Goal: Task Accomplishment & Management: Manage account settings

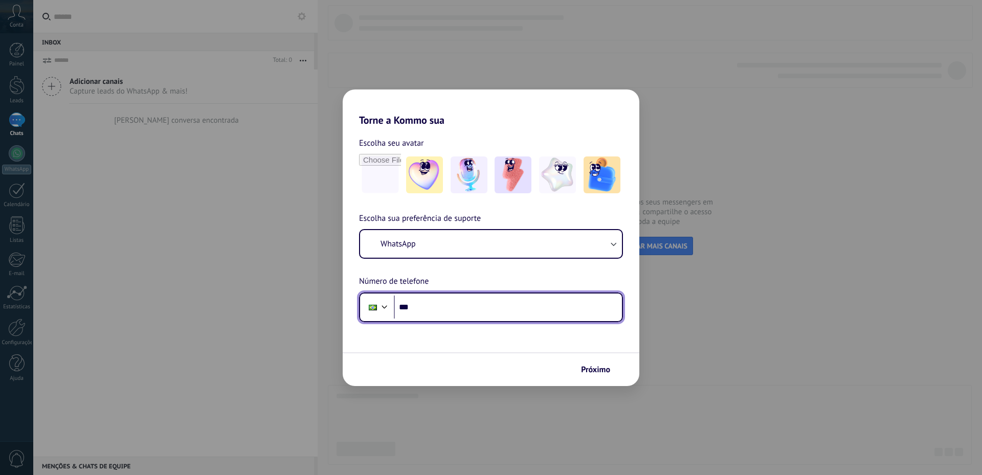
click at [444, 309] on input "***" at bounding box center [508, 308] width 228 height 24
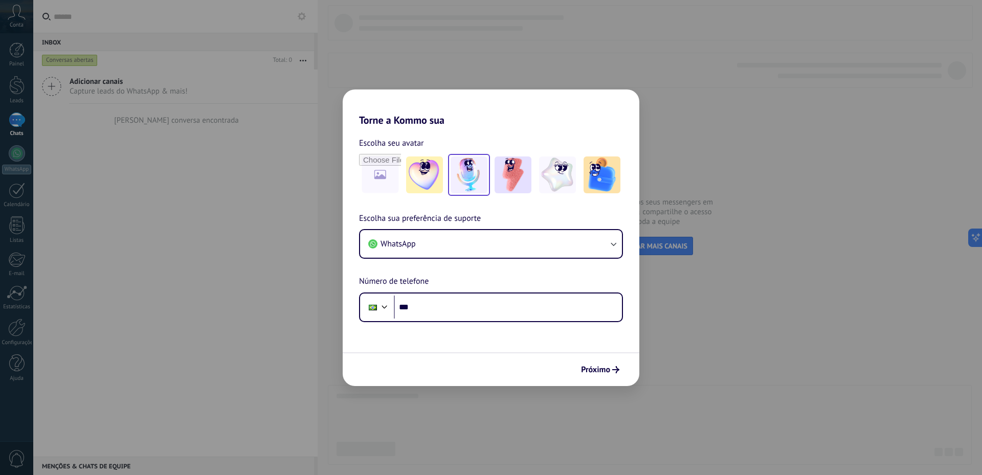
click at [453, 169] on img at bounding box center [469, 175] width 37 height 37
click at [512, 99] on h2 "Torne a Kommo sua" at bounding box center [491, 108] width 297 height 37
click at [606, 373] on span "Próximo" at bounding box center [595, 369] width 29 height 7
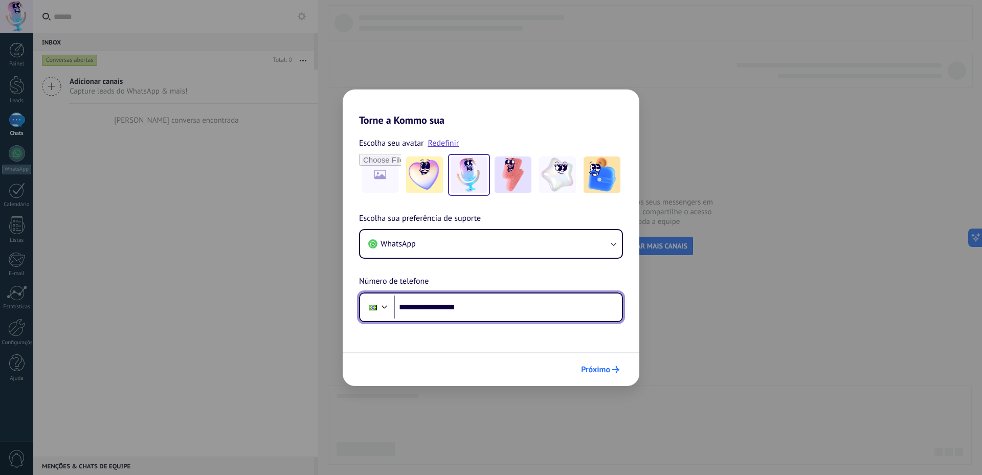
type input "**********"
click at [608, 366] on span "Próximo" at bounding box center [595, 369] width 29 height 7
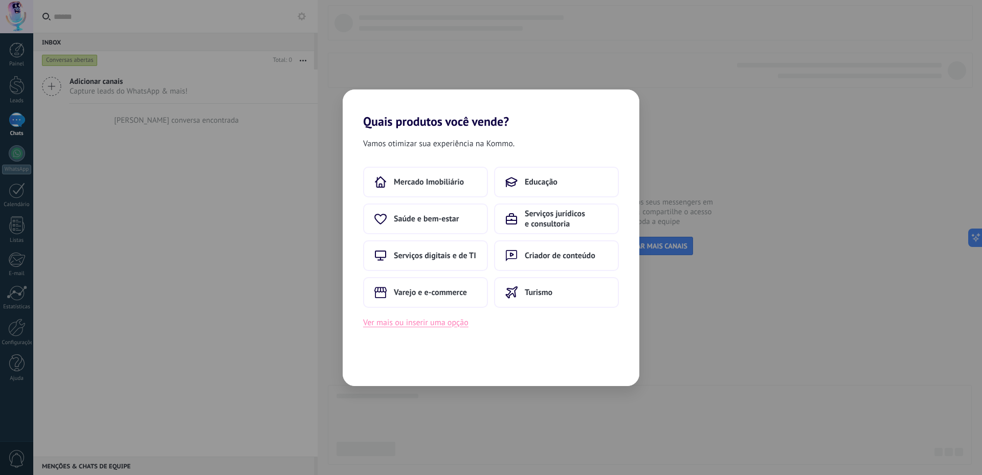
click at [410, 321] on button "Ver mais ou inserir uma opção" at bounding box center [415, 322] width 105 height 13
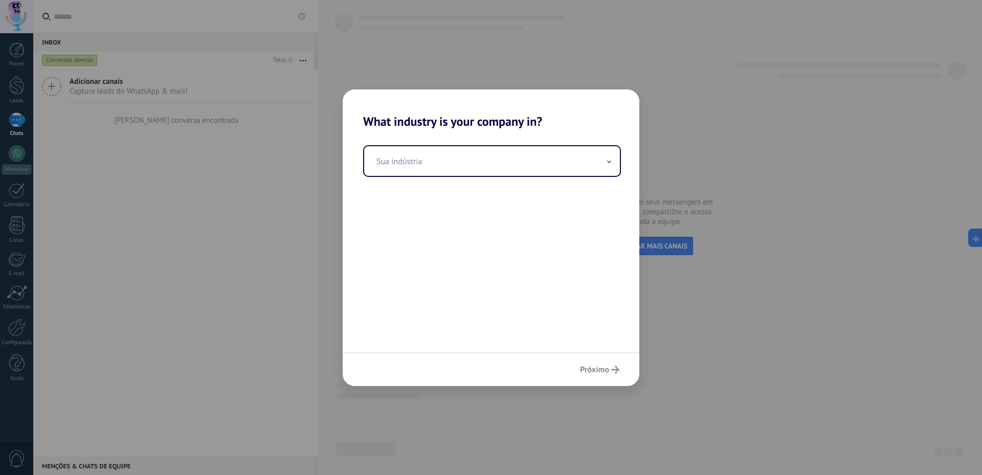
click at [598, 373] on div "Próximo" at bounding box center [491, 369] width 297 height 34
click at [432, 155] on input "text" at bounding box center [492, 161] width 256 height 30
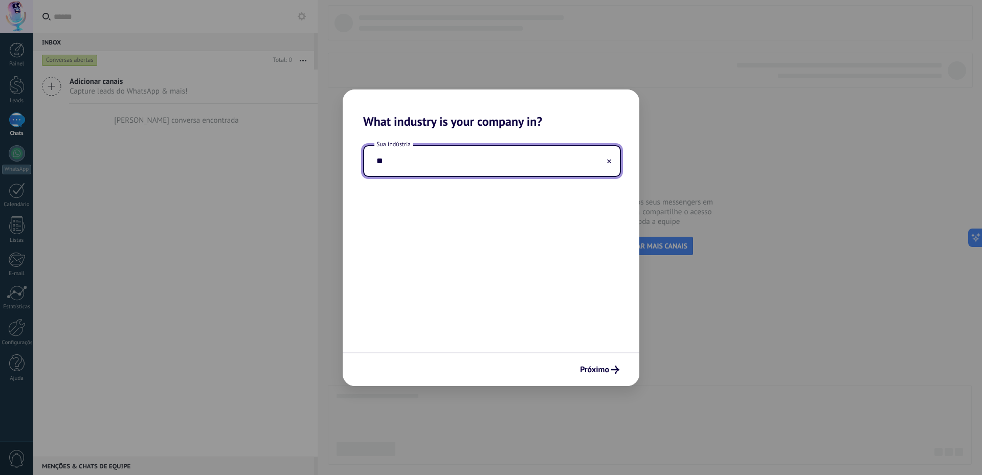
type input "*"
type input "********"
click at [590, 366] on span "Próximo" at bounding box center [594, 369] width 29 height 7
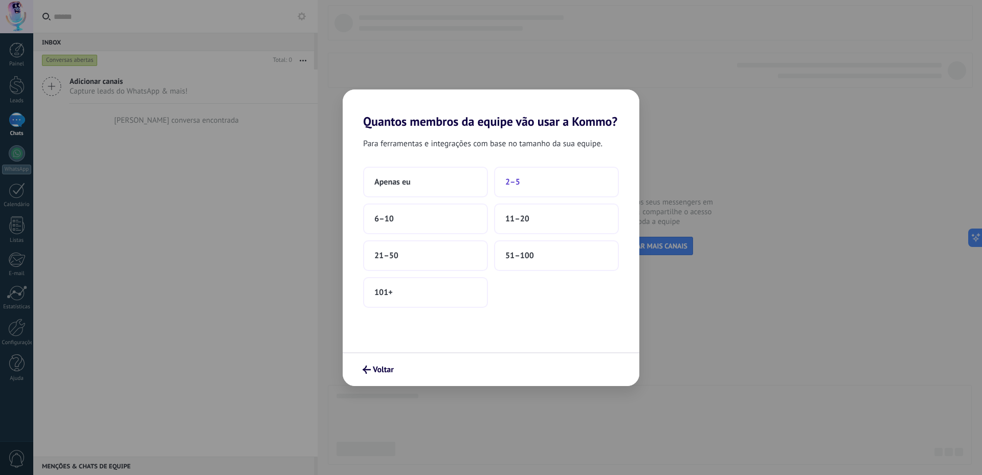
click at [509, 183] on span "2–5" at bounding box center [512, 182] width 15 height 10
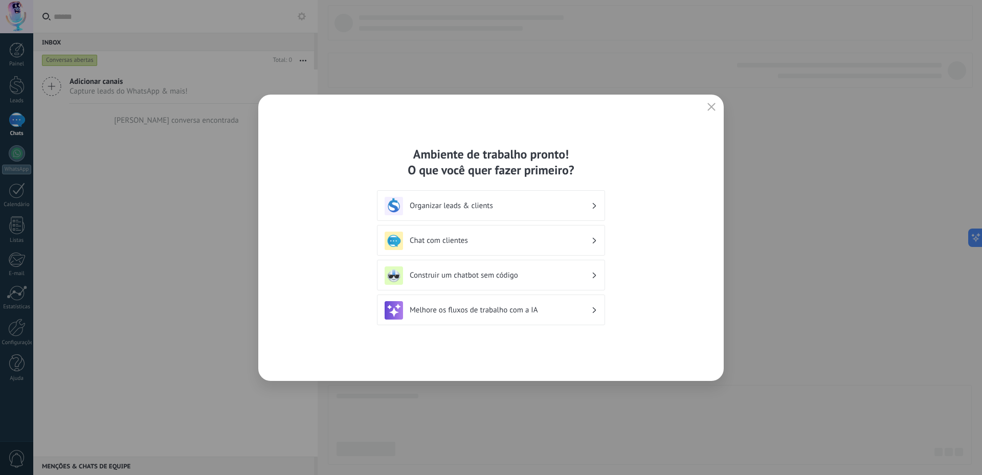
click at [554, 210] on h3 "Organizar leads & clients" at bounding box center [501, 206] width 182 height 10
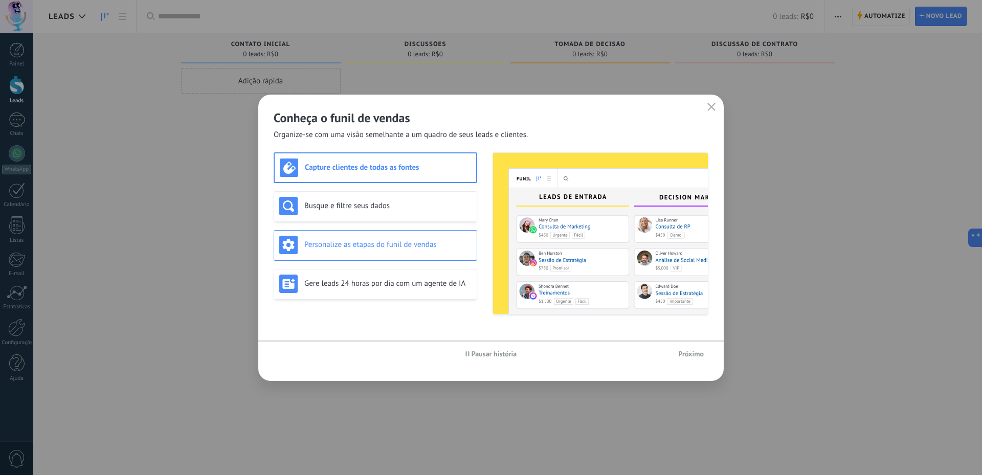
click at [461, 244] on h3 "Personalize as etapas do funil de vendas" at bounding box center [387, 245] width 167 height 10
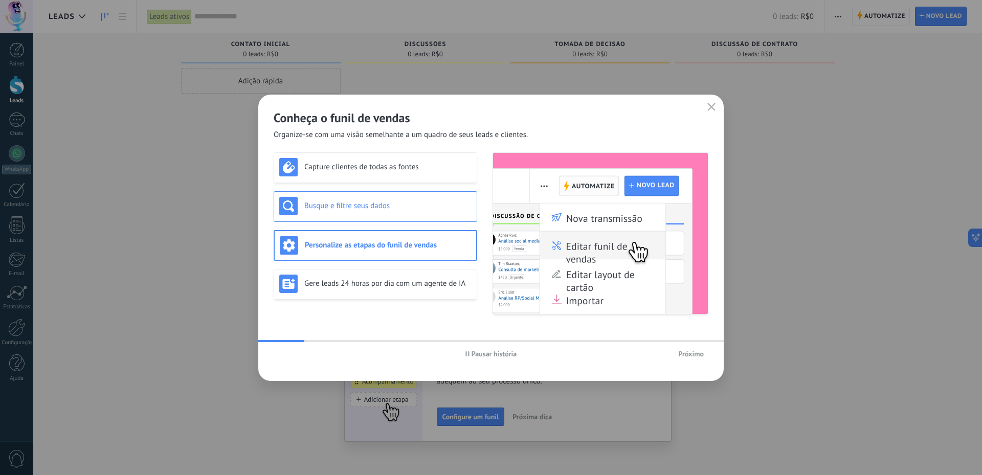
click at [408, 216] on div "Busque e filtre seus dados" at bounding box center [376, 206] width 204 height 31
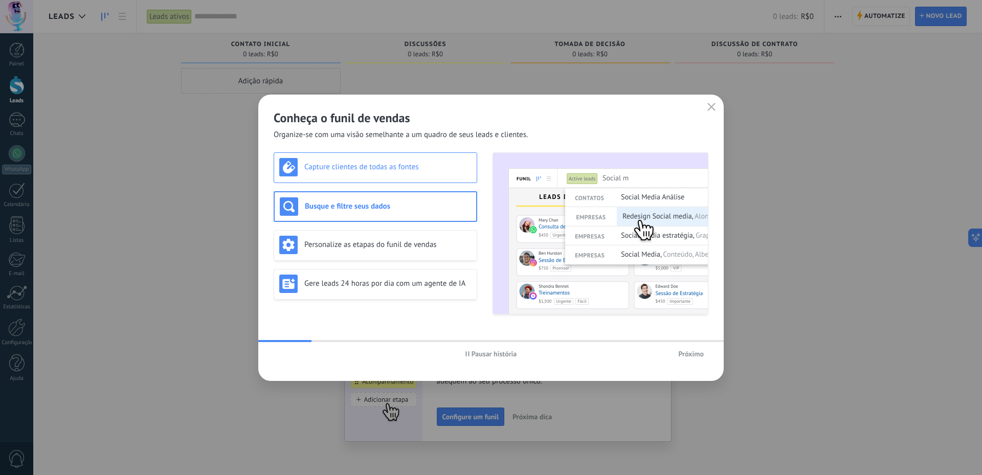
click at [397, 181] on div "Capture clientes de todas as fontes" at bounding box center [376, 167] width 204 height 31
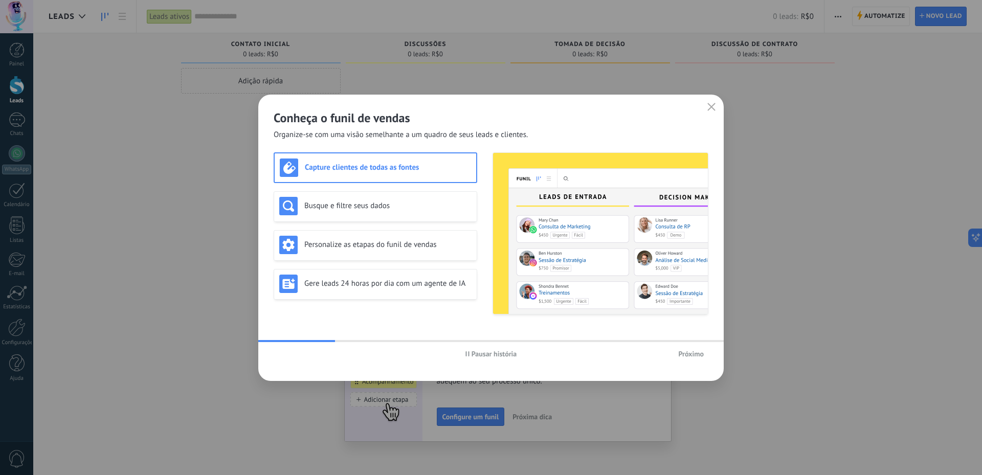
click at [709, 100] on button "button" at bounding box center [711, 107] width 13 height 14
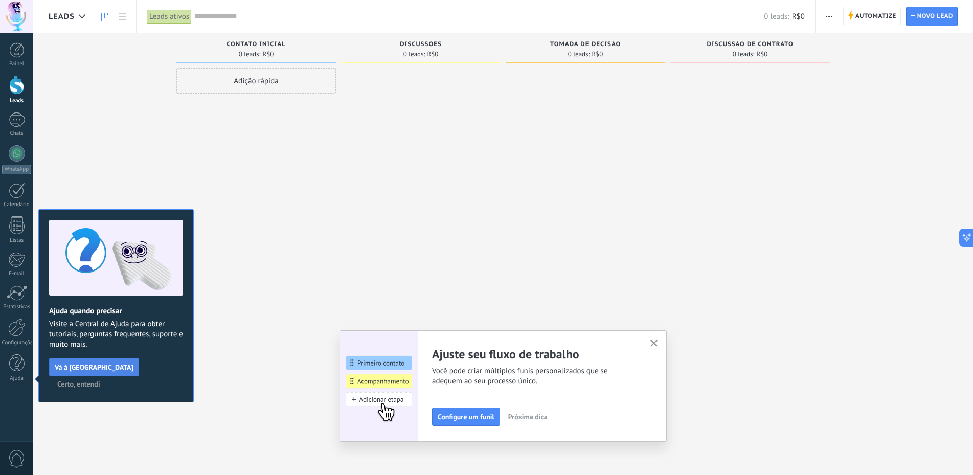
click at [104, 367] on span "Vá à [GEOGRAPHIC_DATA]" at bounding box center [94, 367] width 79 height 7
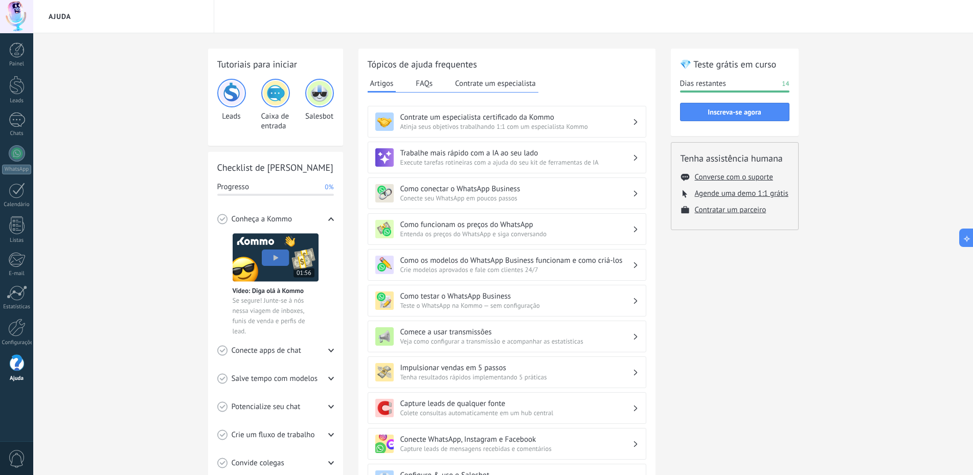
click at [250, 126] on div "Leads Caixa de entrada Salesbot" at bounding box center [275, 105] width 117 height 52
click at [11, 119] on div at bounding box center [17, 120] width 16 height 15
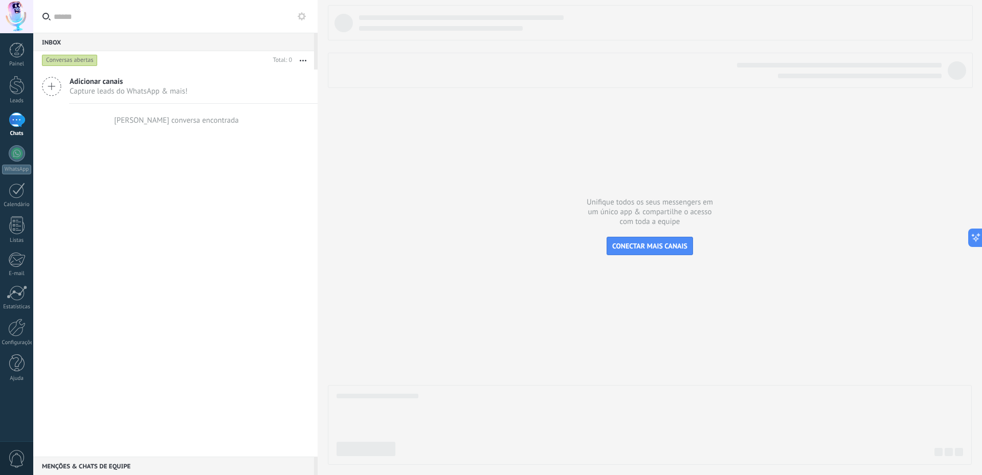
click at [304, 14] on use at bounding box center [302, 16] width 8 height 8
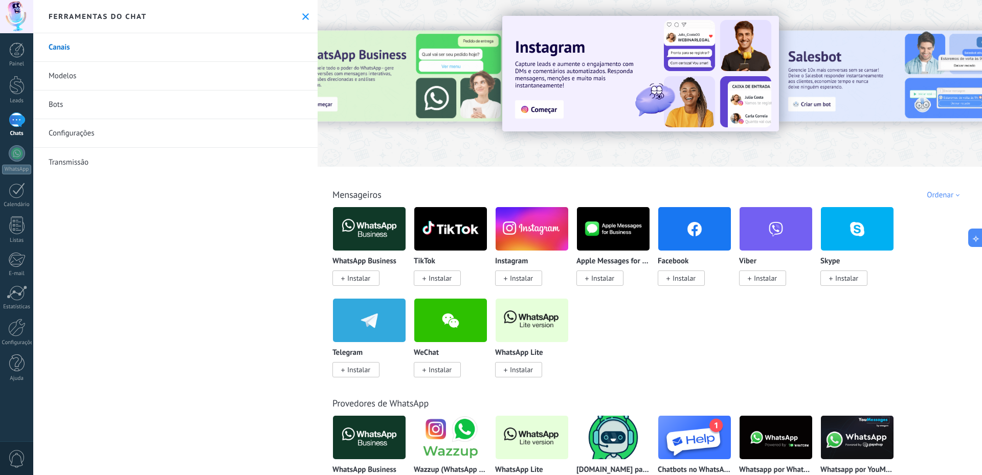
click at [104, 138] on link "Configurações" at bounding box center [175, 133] width 284 height 29
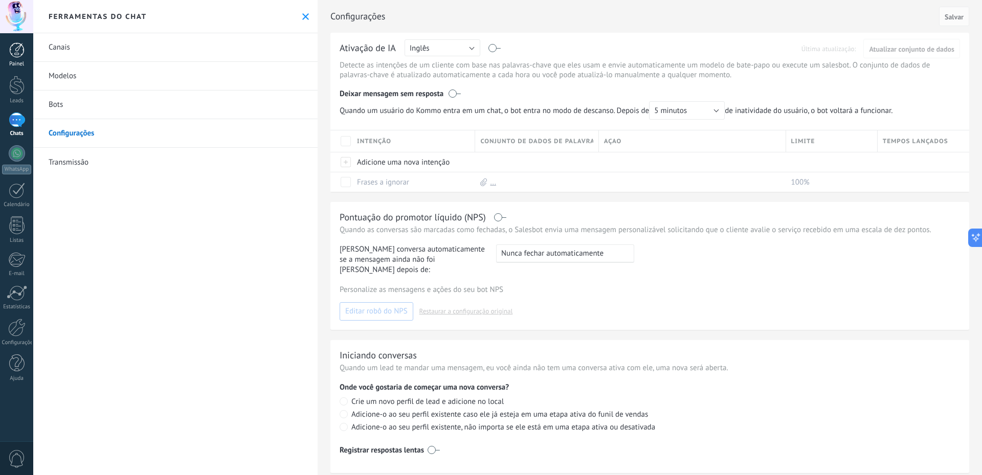
click at [14, 50] on div at bounding box center [16, 49] width 15 height 15
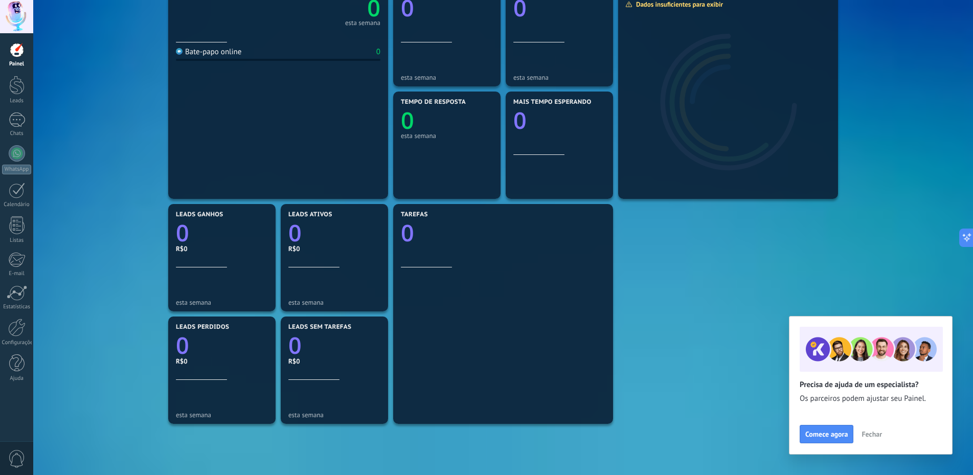
scroll to position [51, 0]
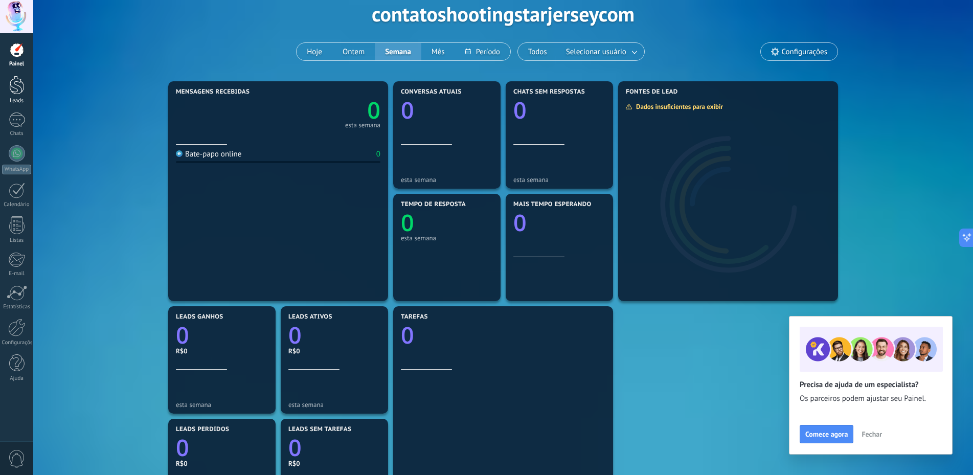
click at [21, 84] on div at bounding box center [16, 85] width 15 height 19
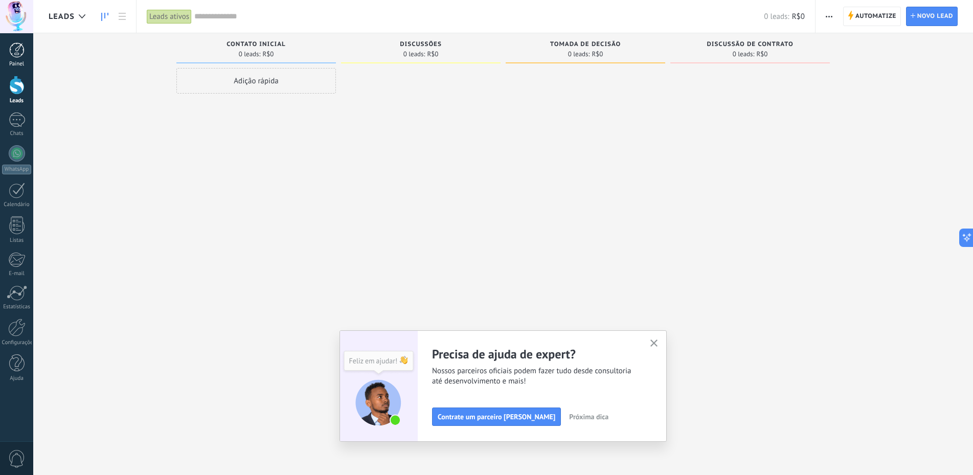
click at [12, 54] on div at bounding box center [16, 49] width 15 height 15
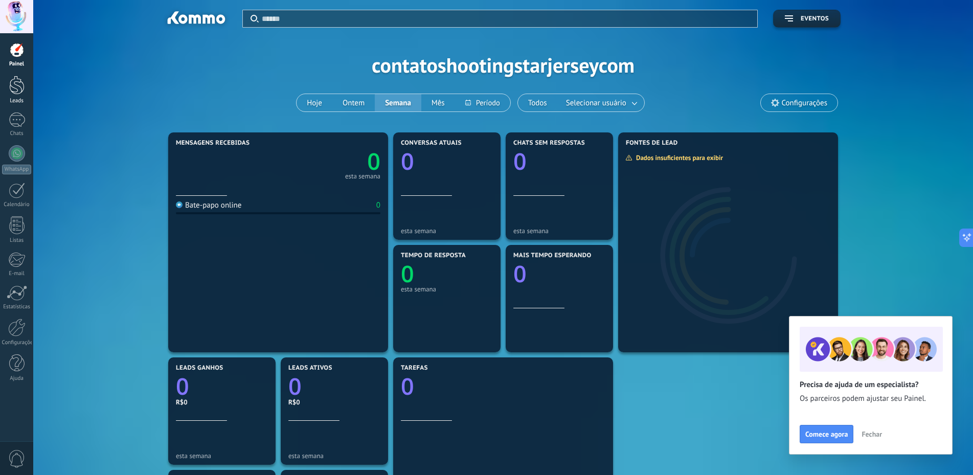
click at [8, 79] on link "Leads" at bounding box center [16, 90] width 33 height 29
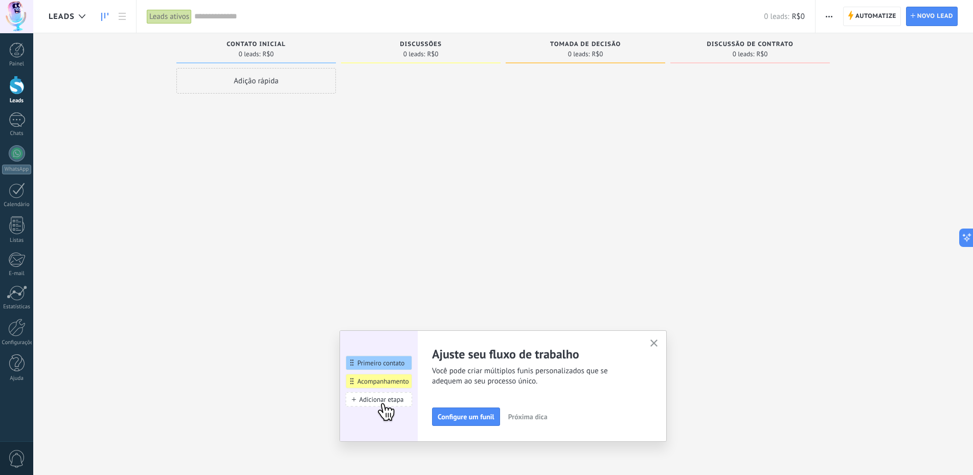
click at [658, 344] on use "button" at bounding box center [655, 344] width 8 height 8
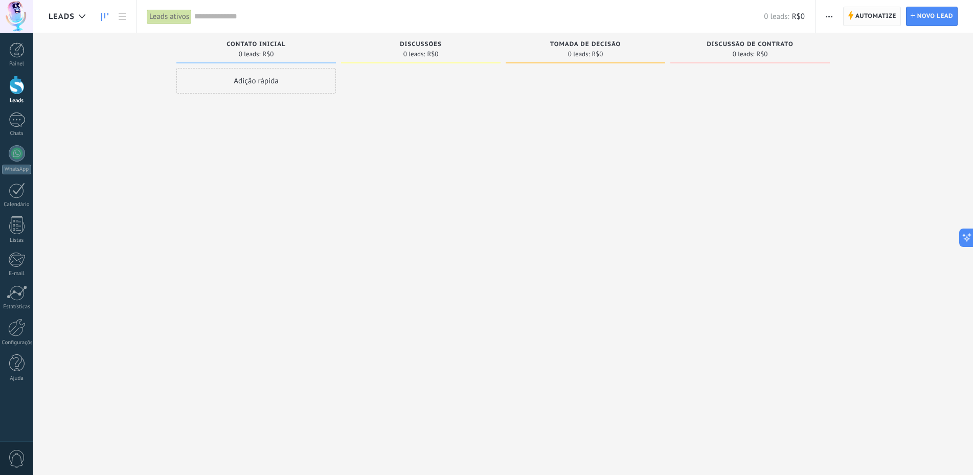
click at [869, 17] on span "Automatize" at bounding box center [876, 16] width 41 height 18
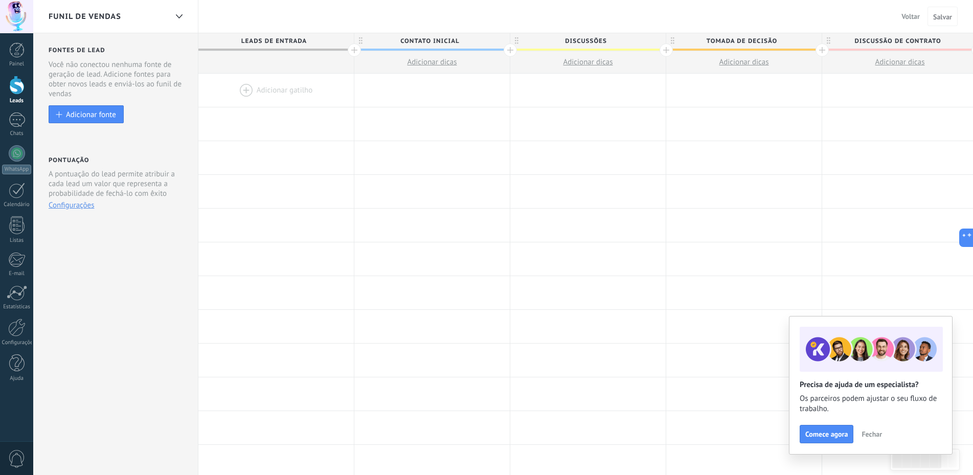
click at [869, 434] on span "Fechar" at bounding box center [872, 434] width 20 height 7
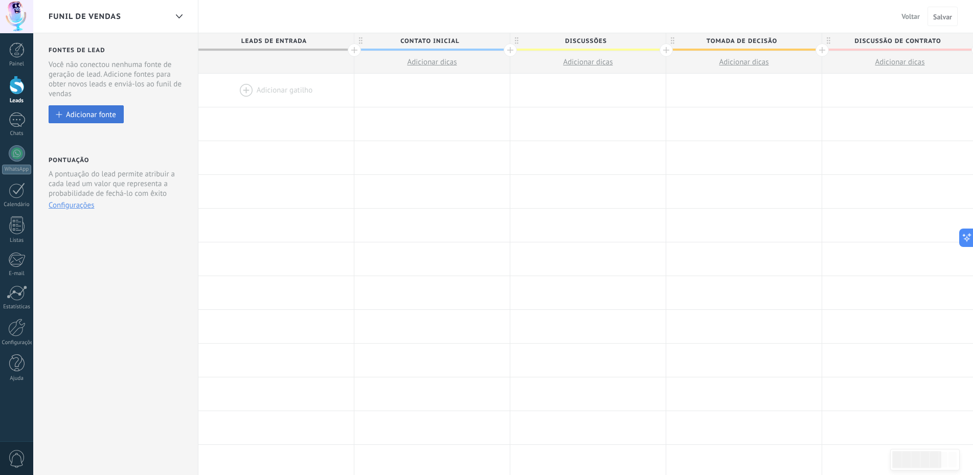
click at [100, 120] on button "Adicionar fonte" at bounding box center [86, 114] width 75 height 18
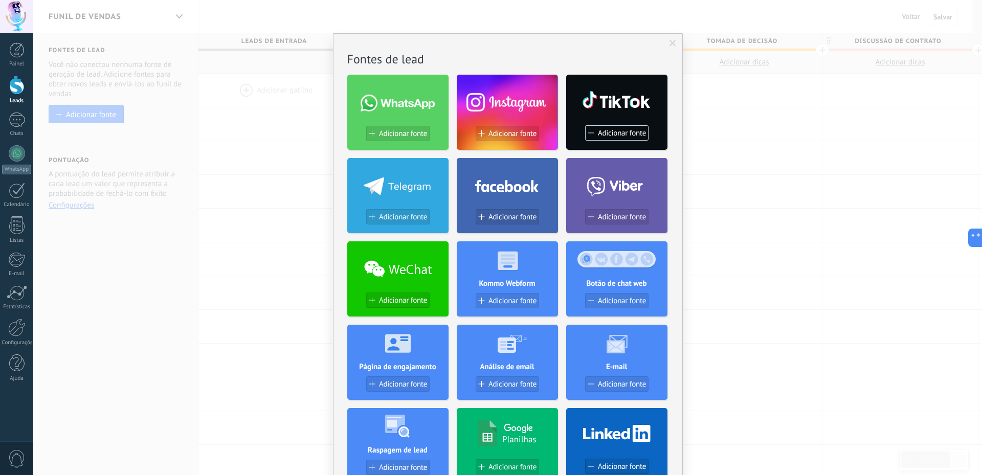
click at [417, 103] on span at bounding box center [398, 103] width 74 height 17
click at [401, 139] on button "Adicionar fonte" at bounding box center [397, 133] width 63 height 15
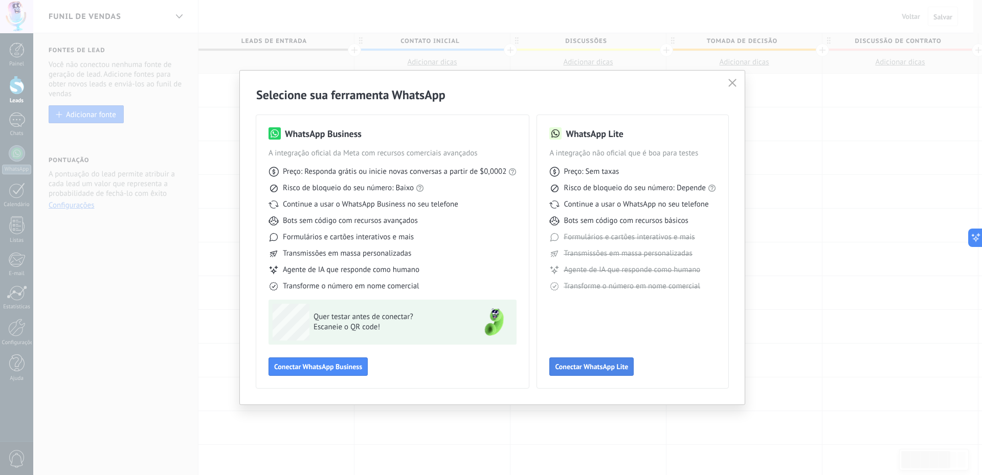
click at [566, 362] on button "Conectar WhatsApp Lite" at bounding box center [591, 367] width 84 height 18
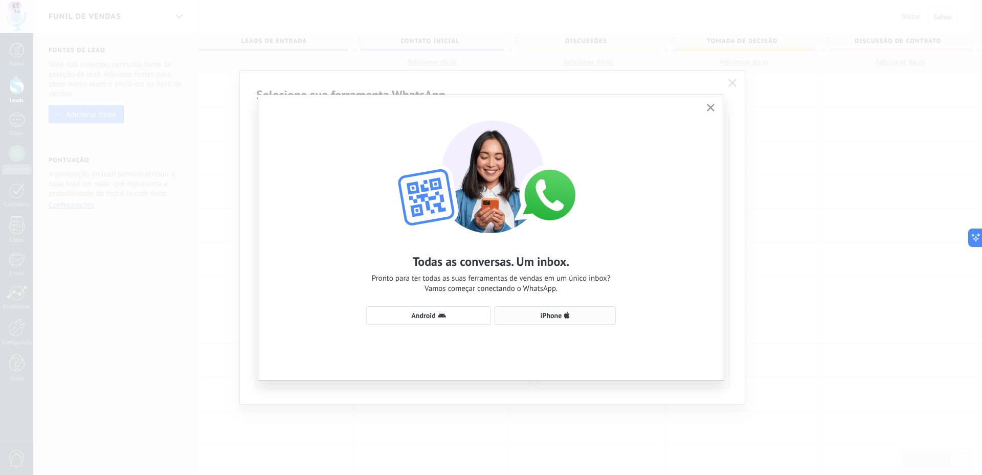
click at [545, 316] on span "iPhone" at bounding box center [551, 315] width 21 height 7
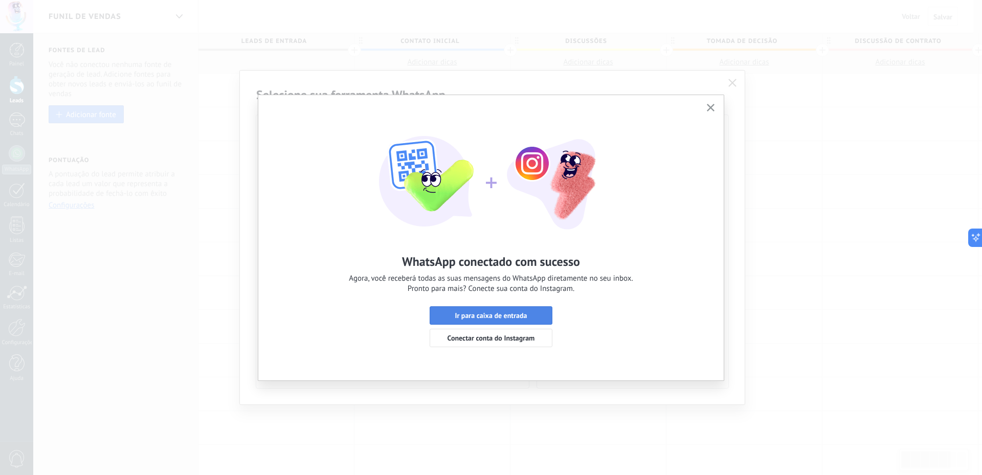
click at [509, 317] on span "Ir para caixa de entrada" at bounding box center [491, 315] width 72 height 7
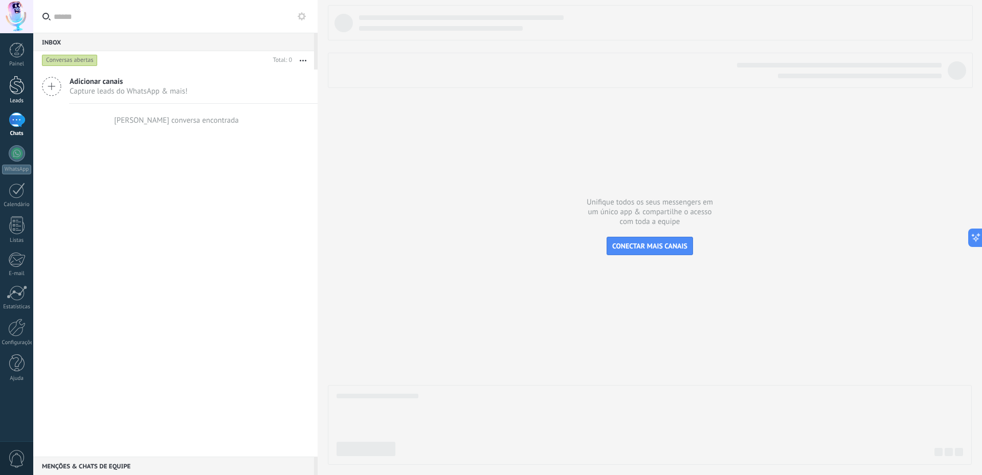
click at [20, 92] on div at bounding box center [16, 85] width 15 height 19
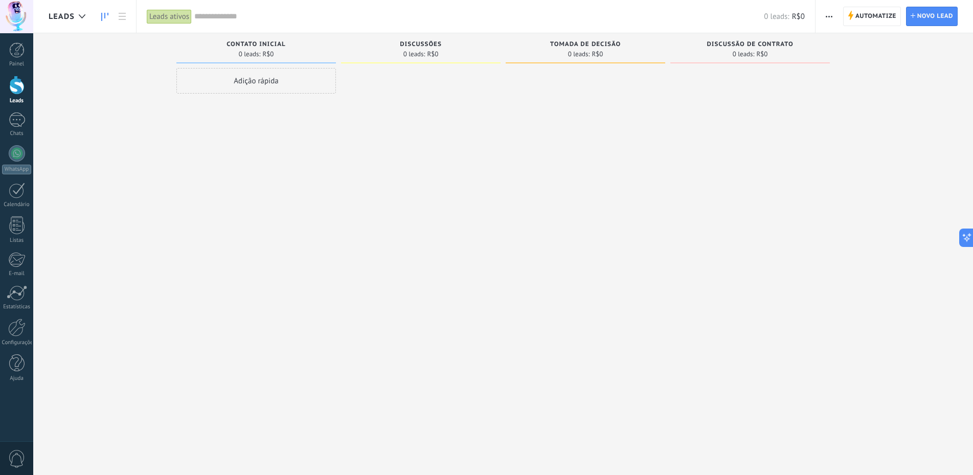
click at [271, 81] on div "Adição rápida" at bounding box center [256, 81] width 160 height 26
click at [467, 170] on div at bounding box center [421, 239] width 160 height 342
click at [234, 217] on span "Cancelar" at bounding box center [242, 217] width 26 height 9
click at [25, 15] on div at bounding box center [16, 16] width 33 height 33
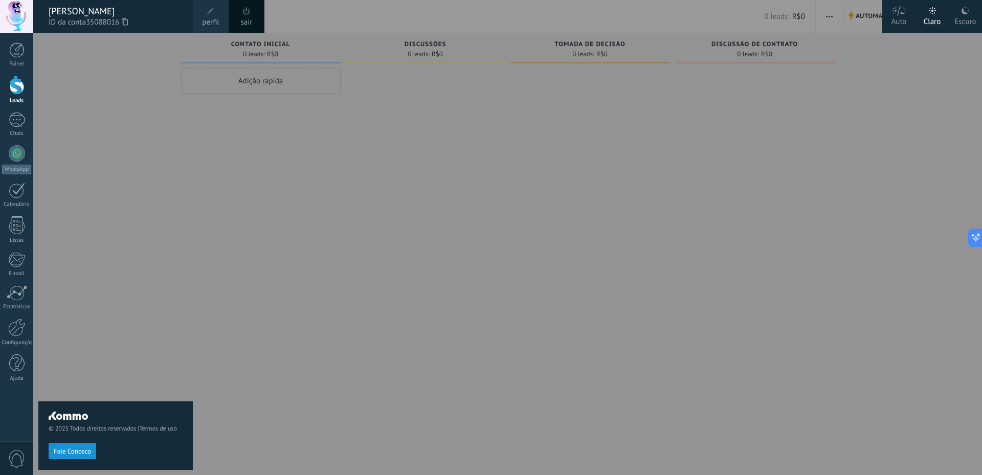
click at [213, 13] on span at bounding box center [210, 11] width 7 height 7
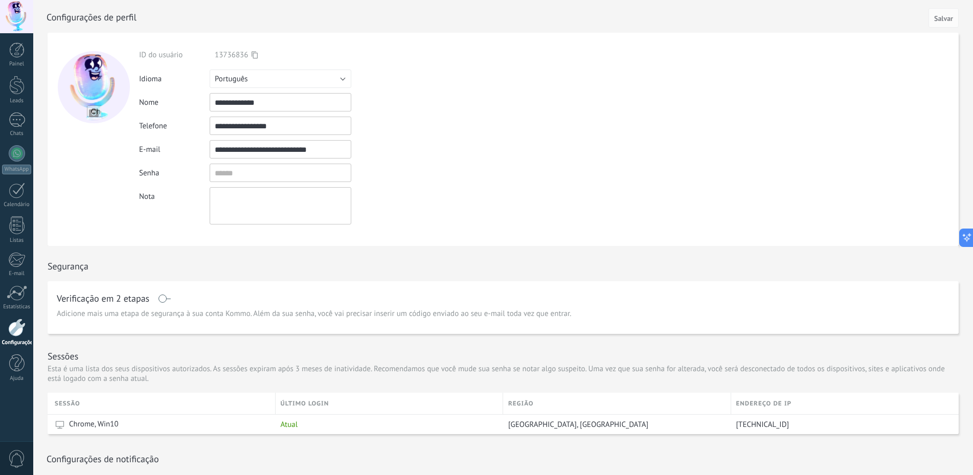
click at [14, 9] on div at bounding box center [16, 16] width 33 height 33
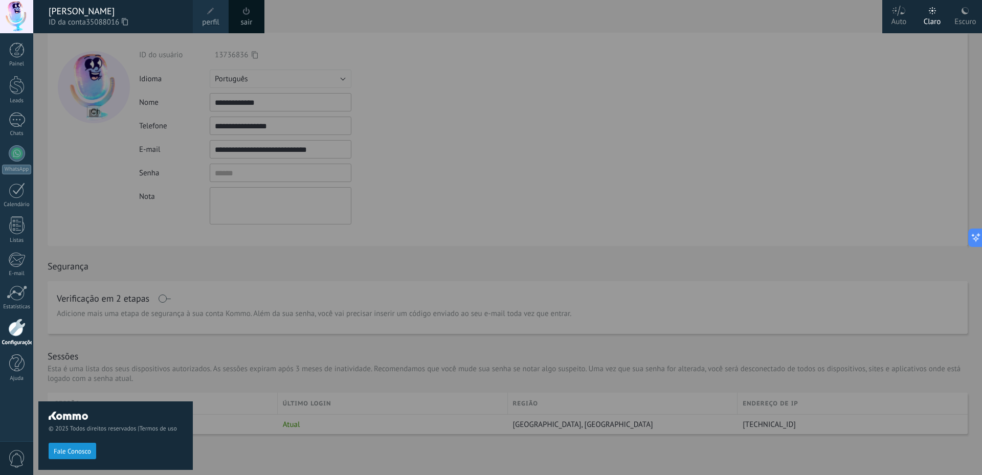
click at [965, 11] on icon at bounding box center [965, 11] width 8 height 8
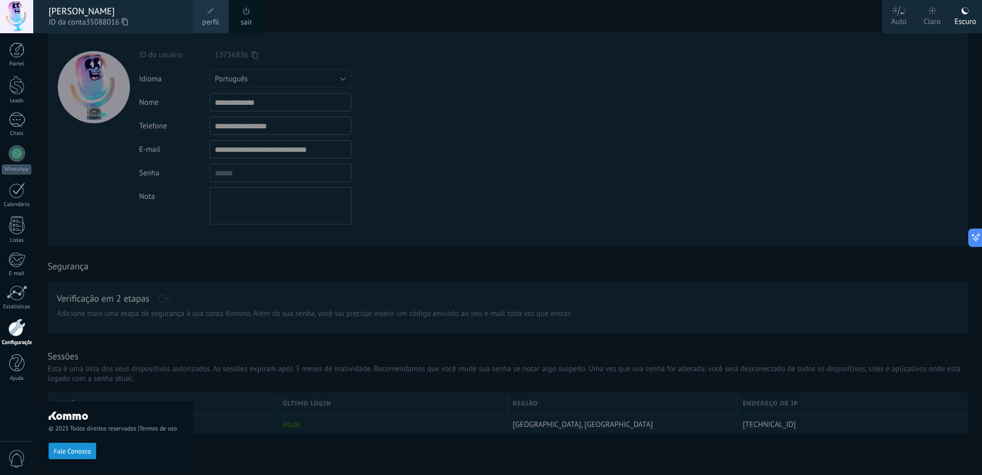
click at [574, 185] on div at bounding box center [524, 237] width 982 height 475
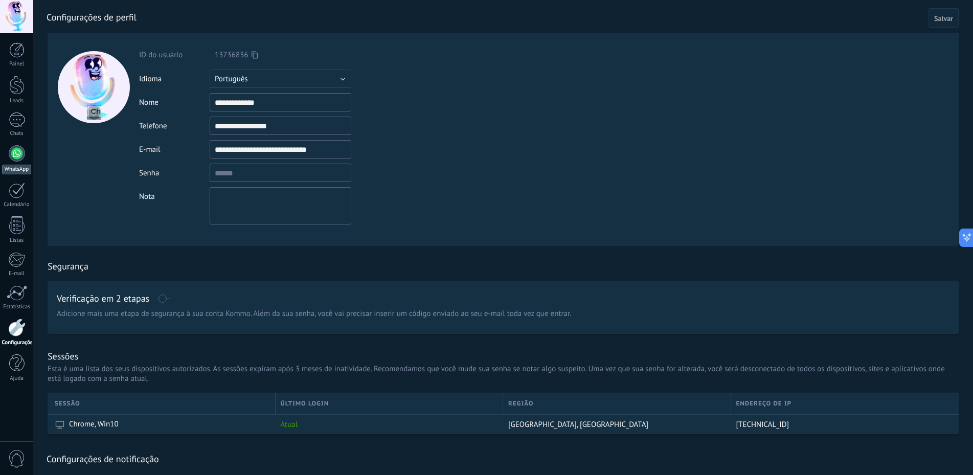
click at [14, 159] on div at bounding box center [17, 153] width 16 height 16
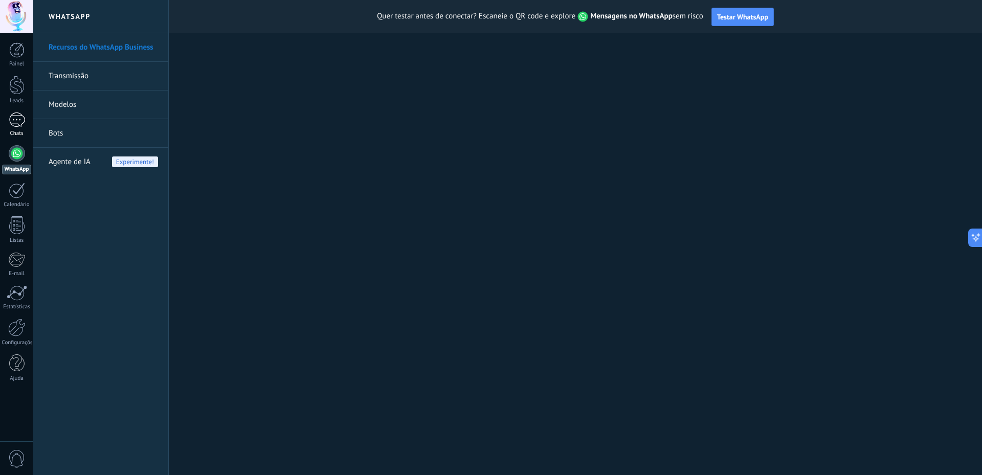
click at [16, 114] on div at bounding box center [17, 120] width 16 height 15
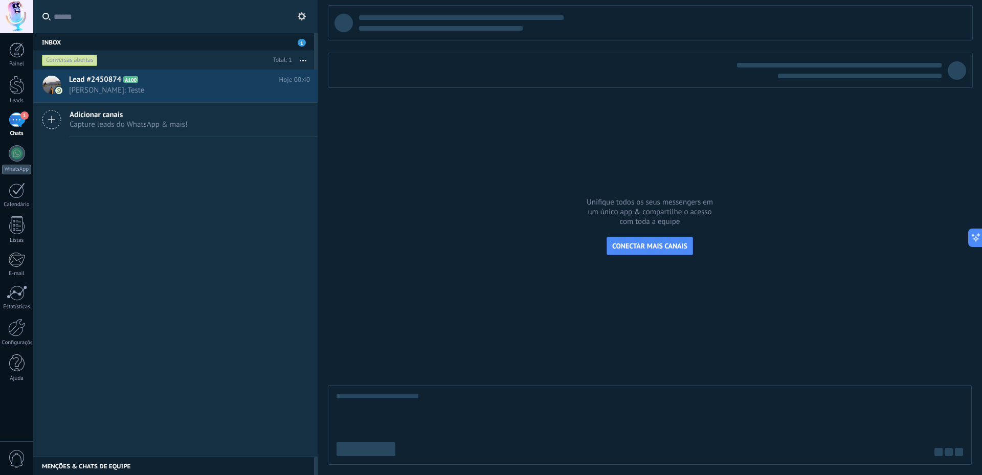
click at [5, 122] on link "1 Chats" at bounding box center [16, 125] width 33 height 25
click at [16, 456] on span "0" at bounding box center [16, 459] width 17 height 18
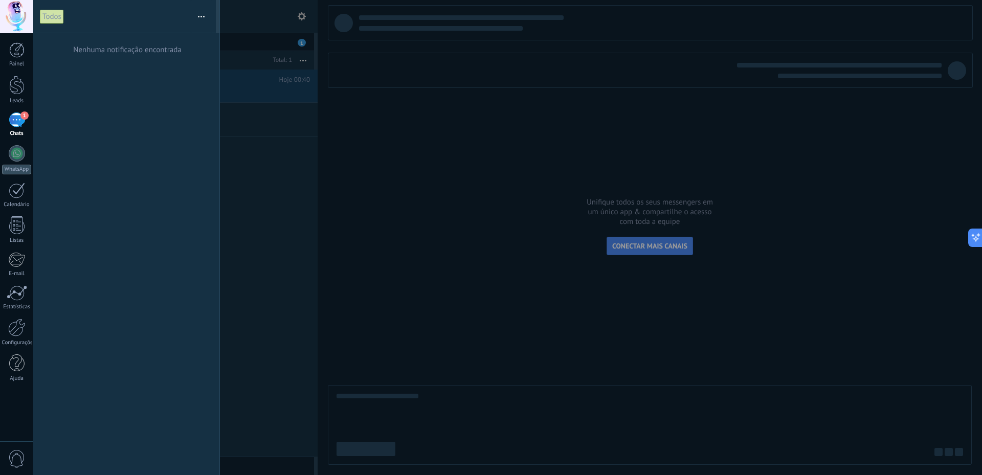
click at [326, 162] on div at bounding box center [491, 237] width 982 height 475
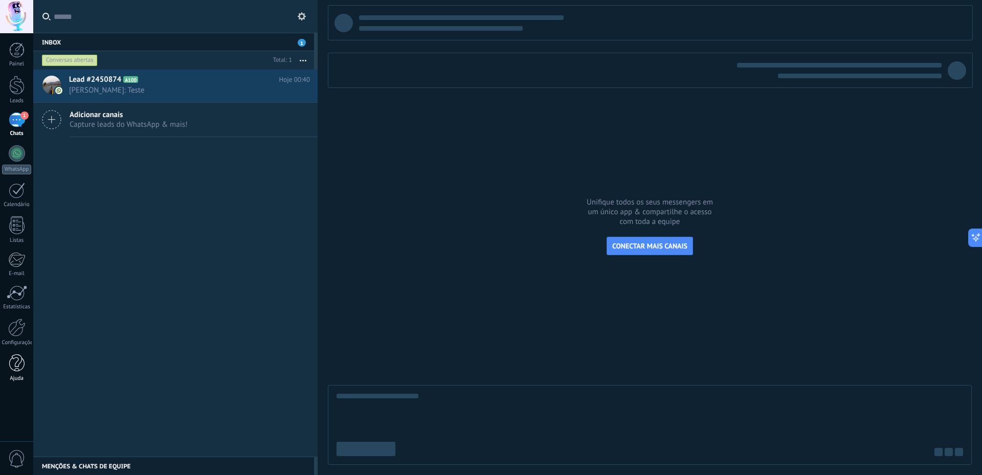
click at [7, 366] on link "Ajuda" at bounding box center [16, 368] width 33 height 28
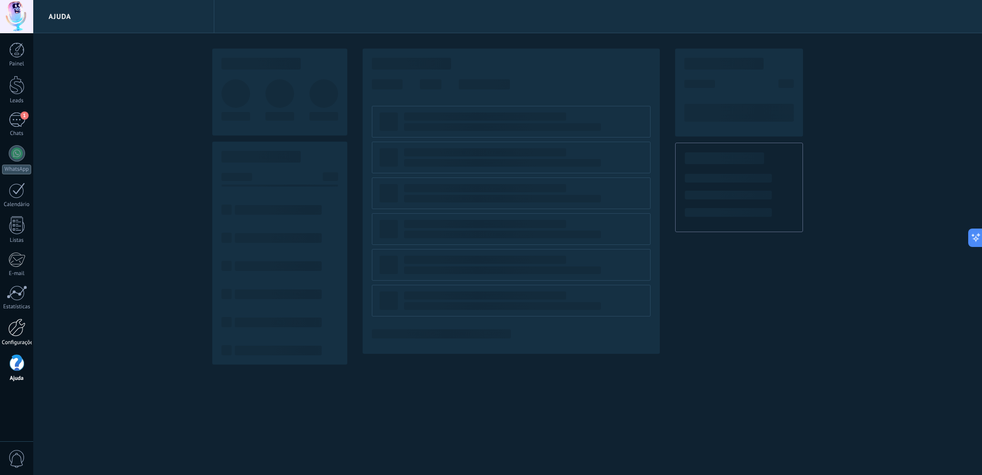
click at [21, 332] on div at bounding box center [16, 328] width 17 height 18
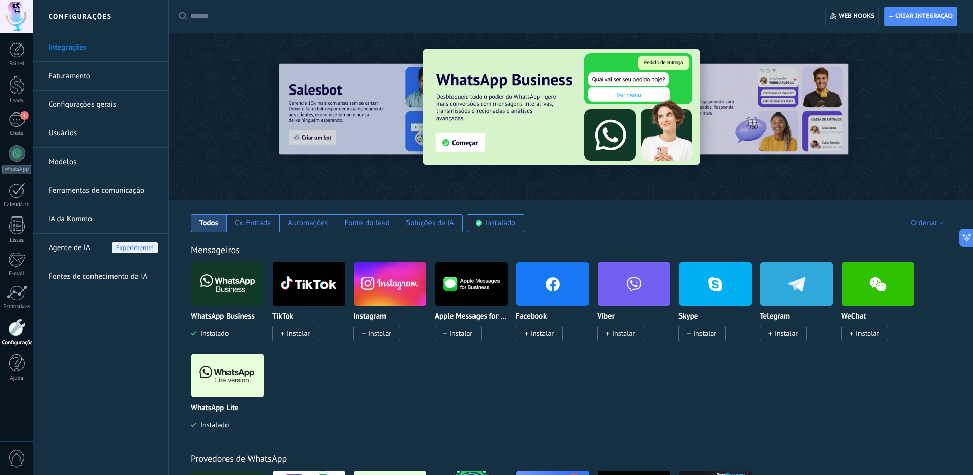
click at [25, 12] on div at bounding box center [16, 16] width 33 height 33
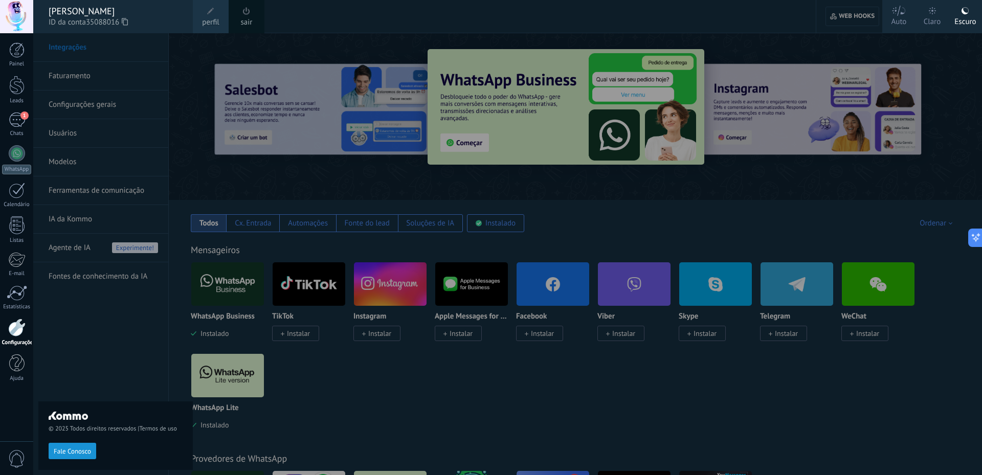
click at [25, 12] on div at bounding box center [16, 16] width 33 height 33
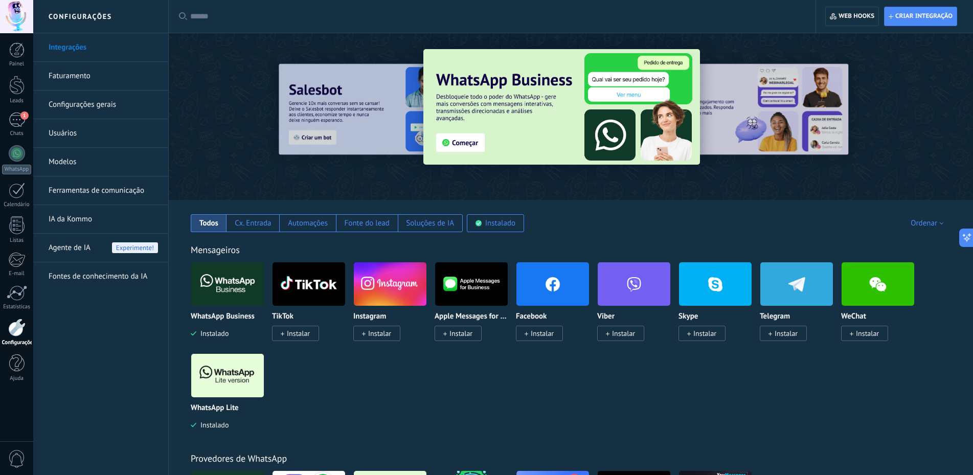
click at [13, 326] on div at bounding box center [16, 328] width 17 height 18
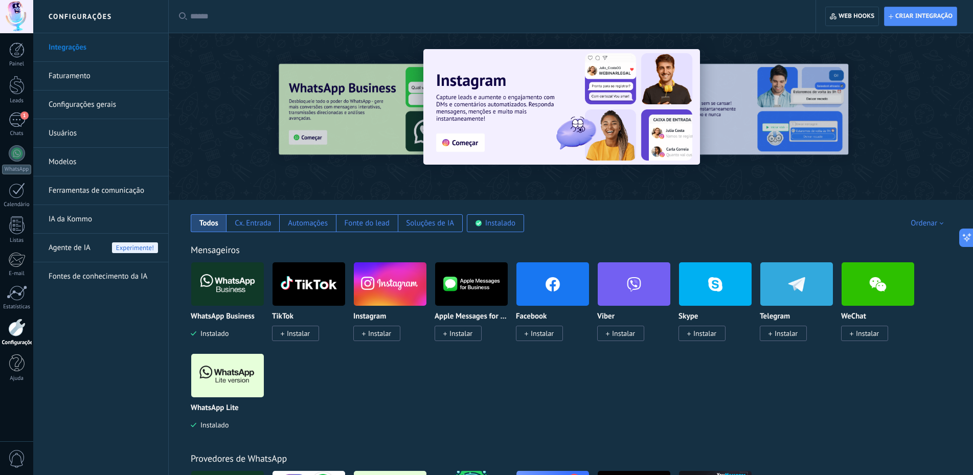
click at [79, 51] on link "Integrações" at bounding box center [103, 47] width 109 height 29
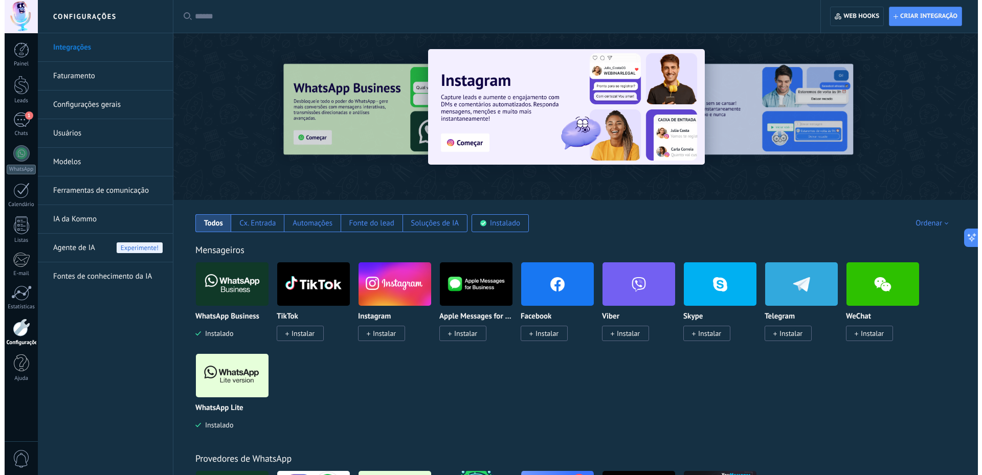
scroll to position [153, 0]
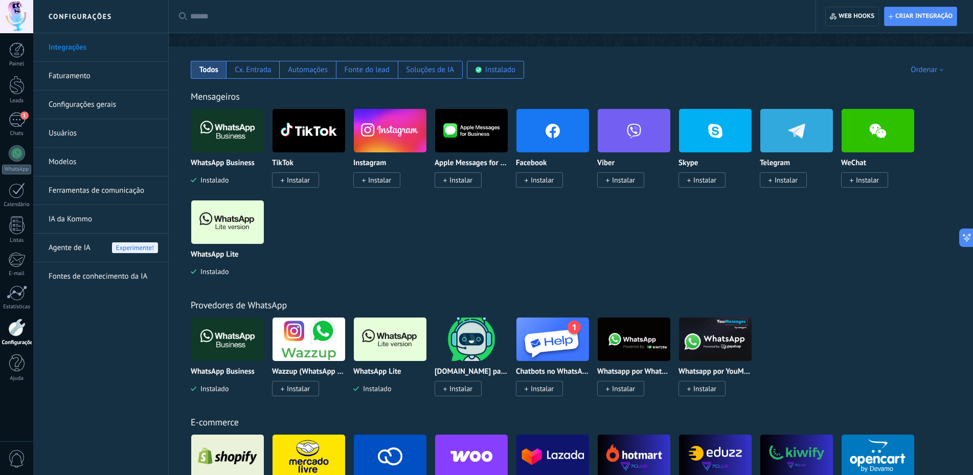
click at [234, 146] on img at bounding box center [227, 131] width 73 height 50
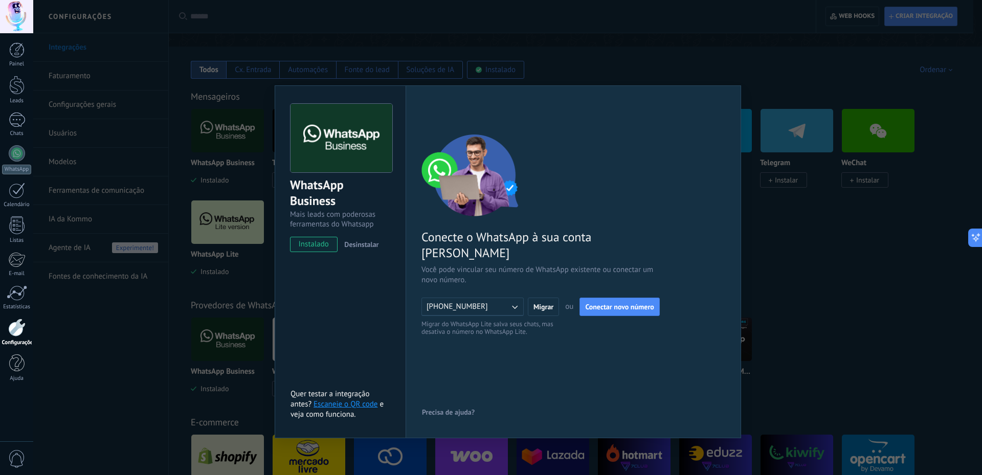
click at [848, 296] on div "WhatsApp Business Mais leads com poderosas ferramentas do Whatsapp instalado De…" at bounding box center [507, 237] width 949 height 475
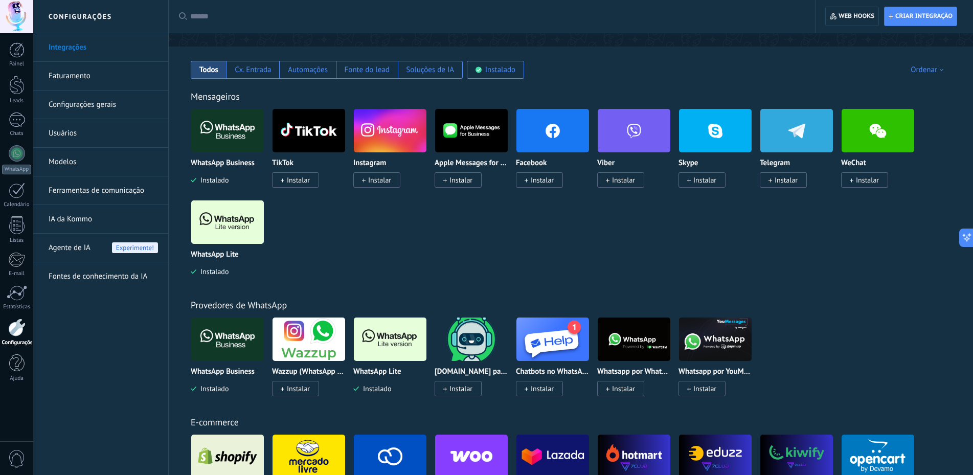
click at [227, 236] on img at bounding box center [227, 222] width 73 height 50
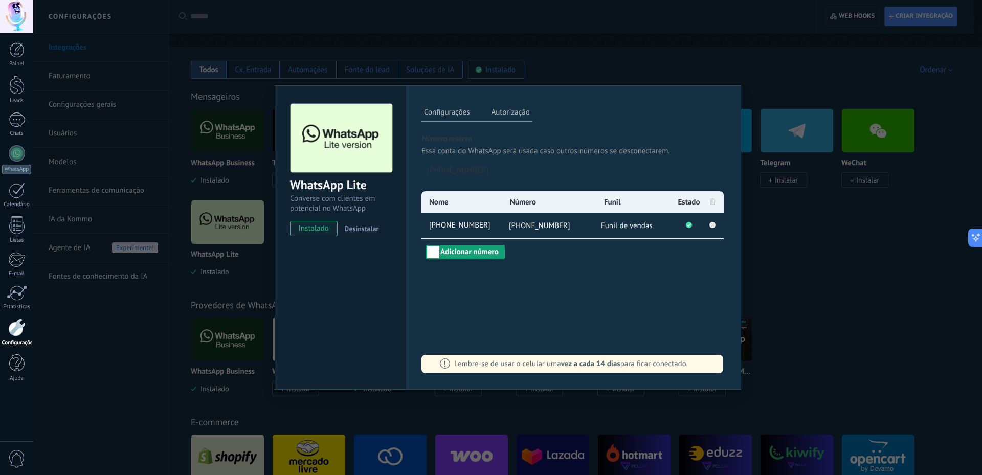
click at [479, 254] on button "Adicionar número" at bounding box center [465, 252] width 79 height 14
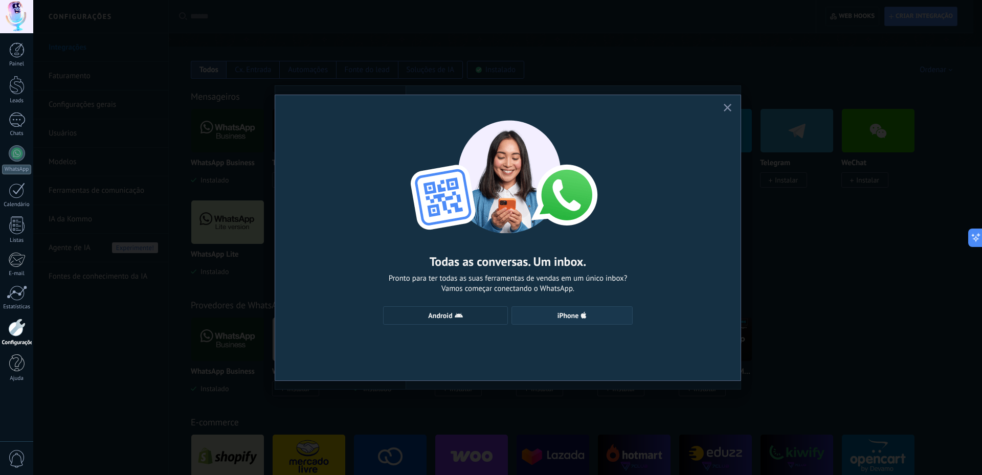
click at [556, 322] on button "iPhone" at bounding box center [571, 315] width 121 height 18
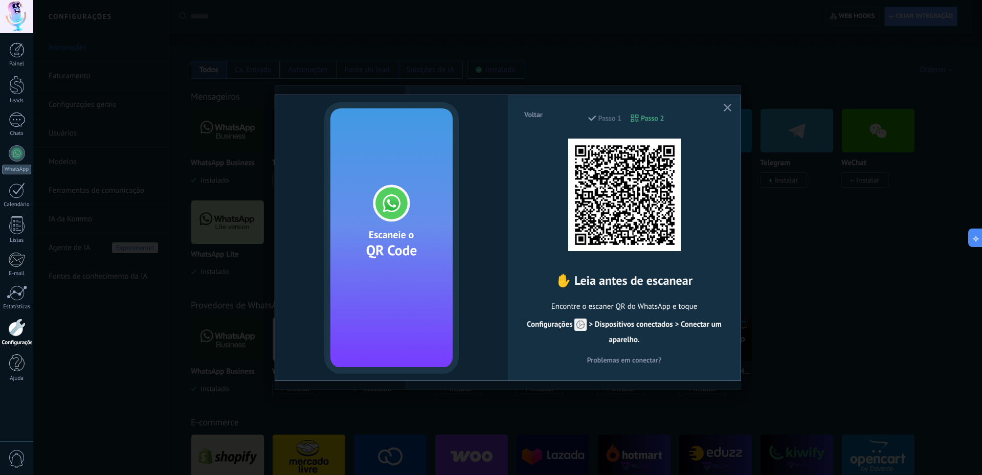
click at [723, 105] on button "button" at bounding box center [727, 108] width 13 height 14
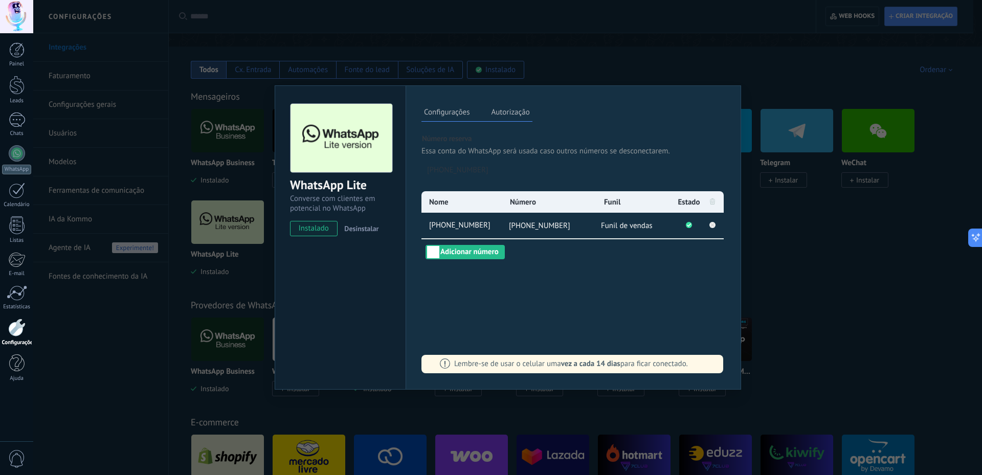
click at [799, 229] on div "WhatsApp Lite Converse com clientes em potencial no WhatsApp instalado Desinsta…" at bounding box center [507, 237] width 949 height 475
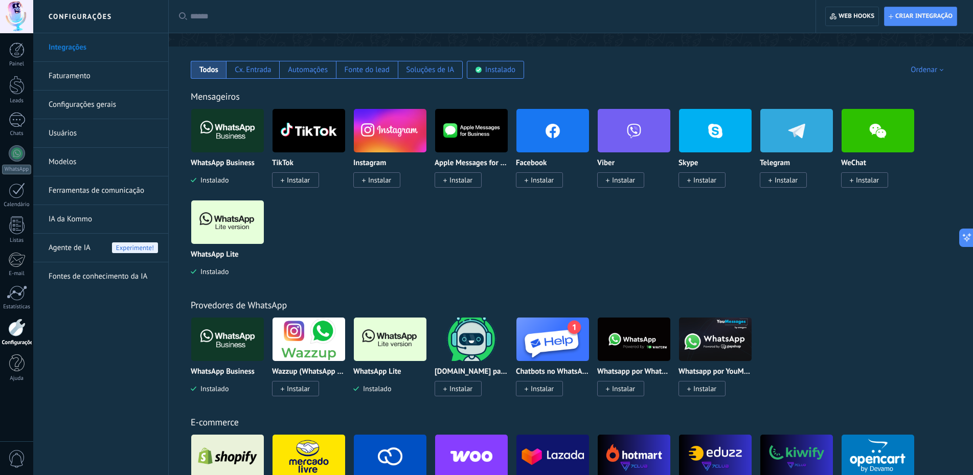
click at [225, 231] on img at bounding box center [227, 222] width 73 height 50
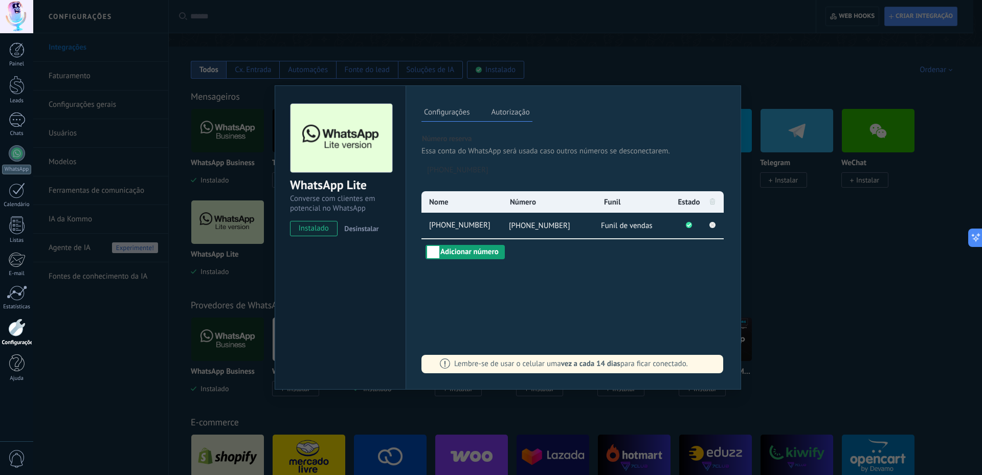
click at [484, 252] on button "Adicionar número" at bounding box center [465, 252] width 79 height 14
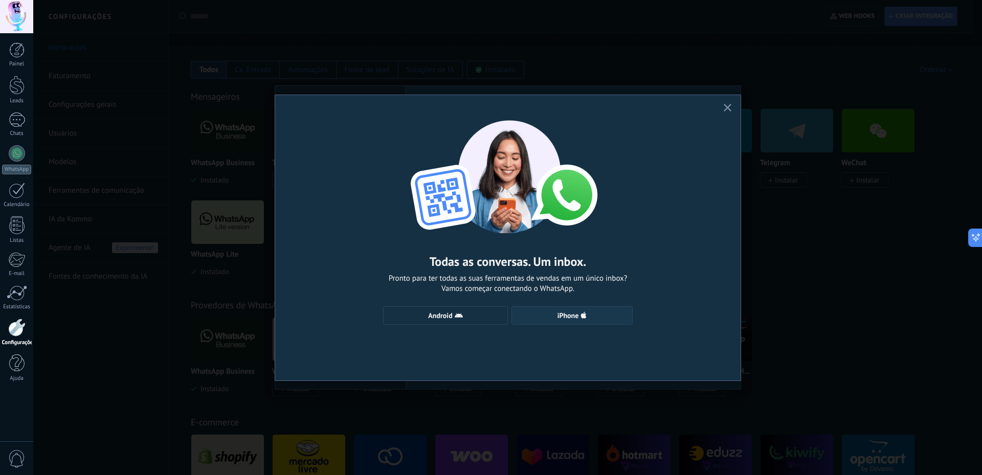
click at [543, 313] on span "iPhone" at bounding box center [572, 315] width 110 height 8
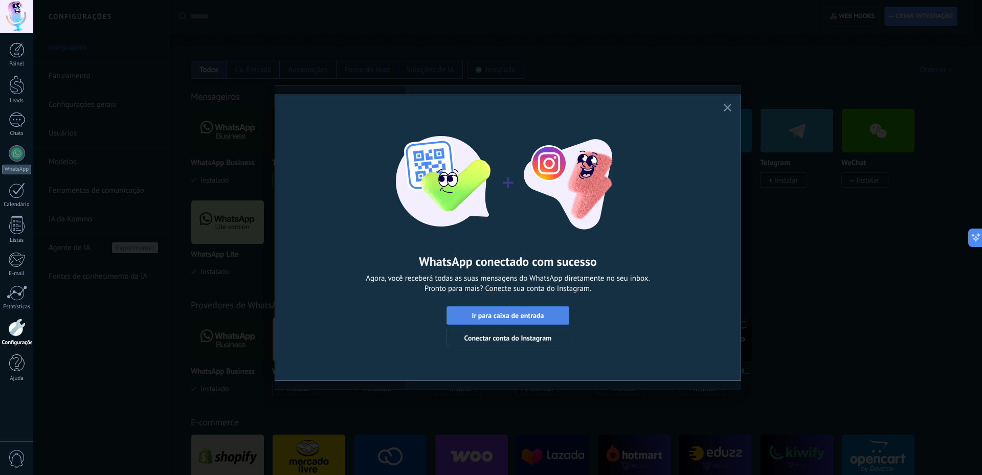
click at [527, 320] on button "Ir para caixa de entrada" at bounding box center [507, 315] width 123 height 18
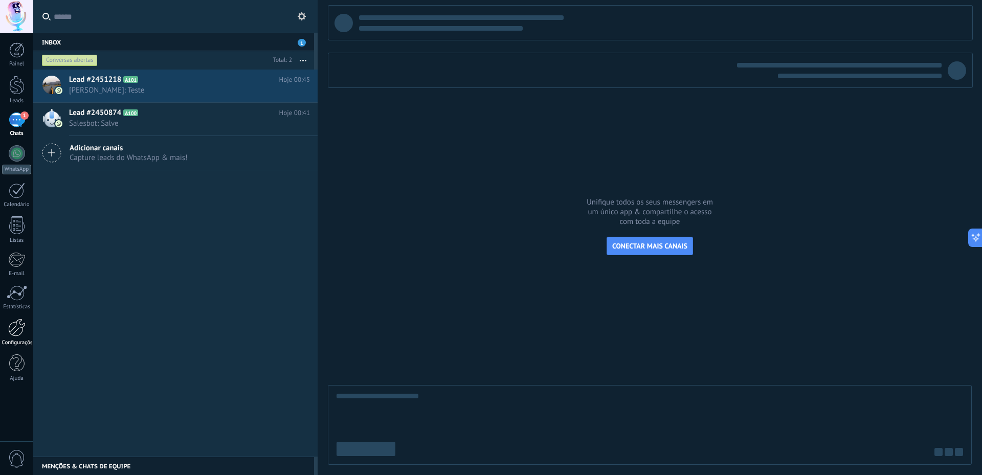
click at [14, 335] on div at bounding box center [16, 328] width 17 height 18
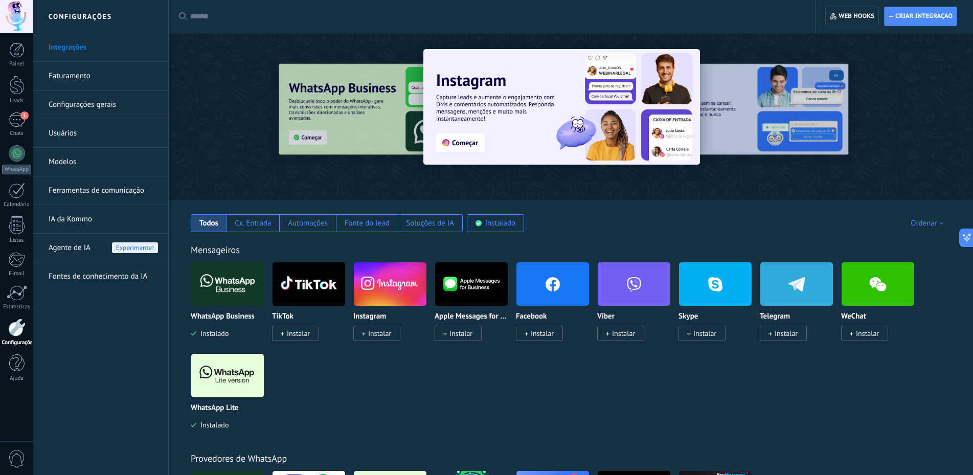
click at [77, 221] on link "IA da Kommo" at bounding box center [103, 219] width 109 height 29
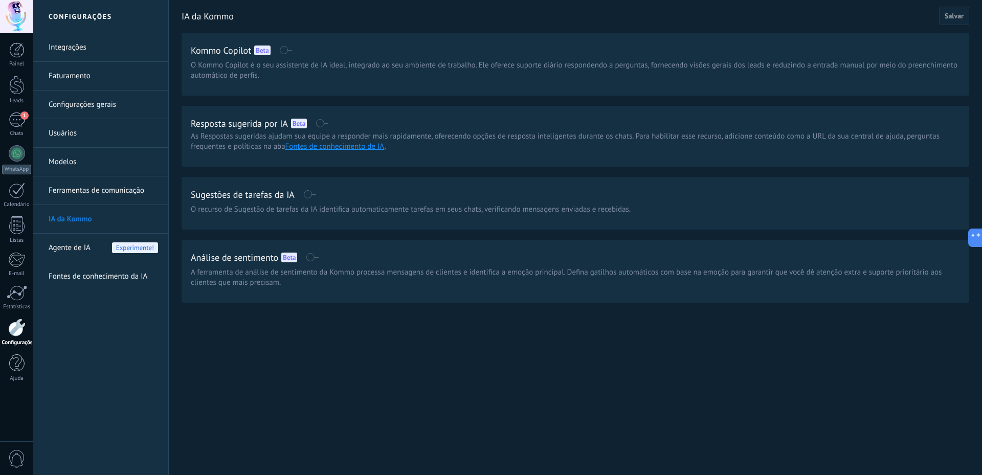
click at [72, 242] on span "Agente de IA" at bounding box center [70, 248] width 42 height 29
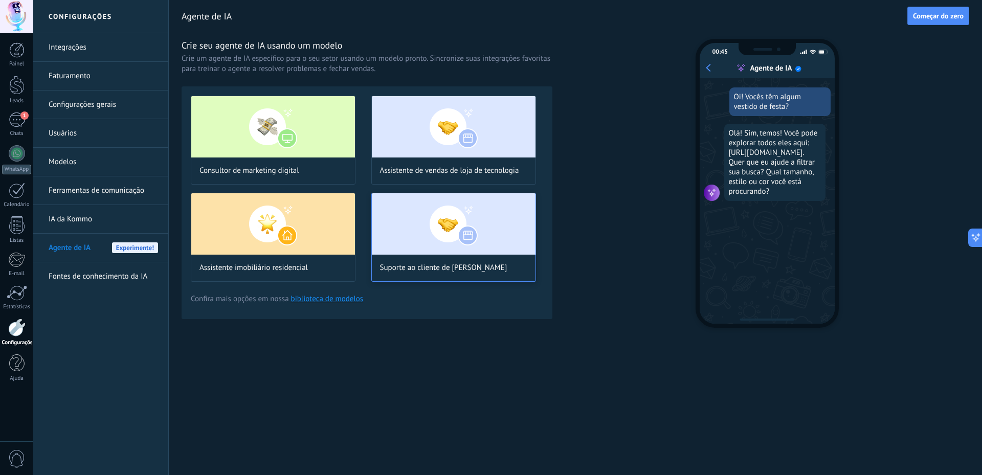
click at [397, 237] on img at bounding box center [454, 223] width 164 height 61
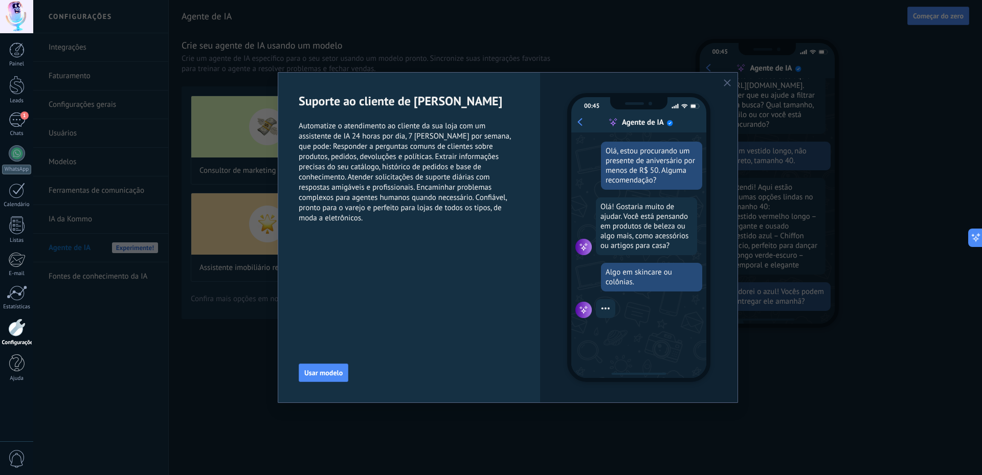
scroll to position [94, 0]
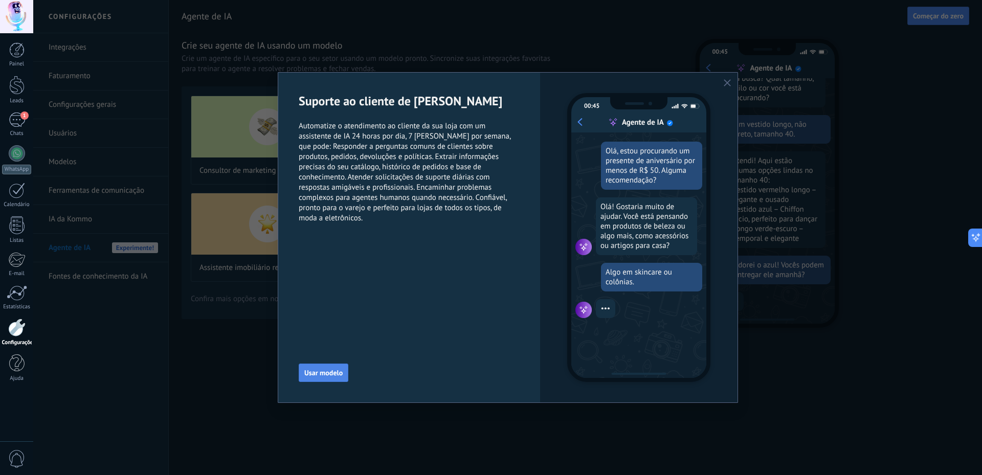
click at [345, 374] on button "Usar modelo" at bounding box center [324, 373] width 50 height 18
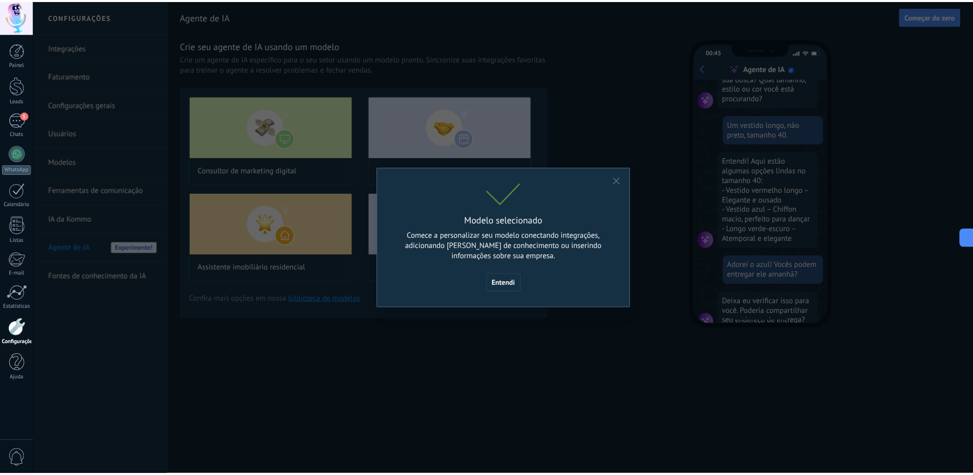
scroll to position [113, 0]
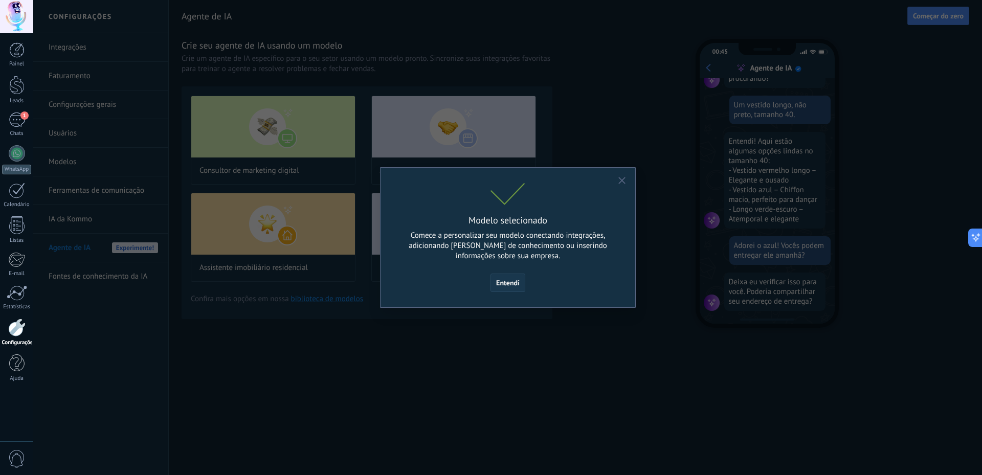
click at [502, 280] on span "Entendi" at bounding box center [508, 282] width 24 height 7
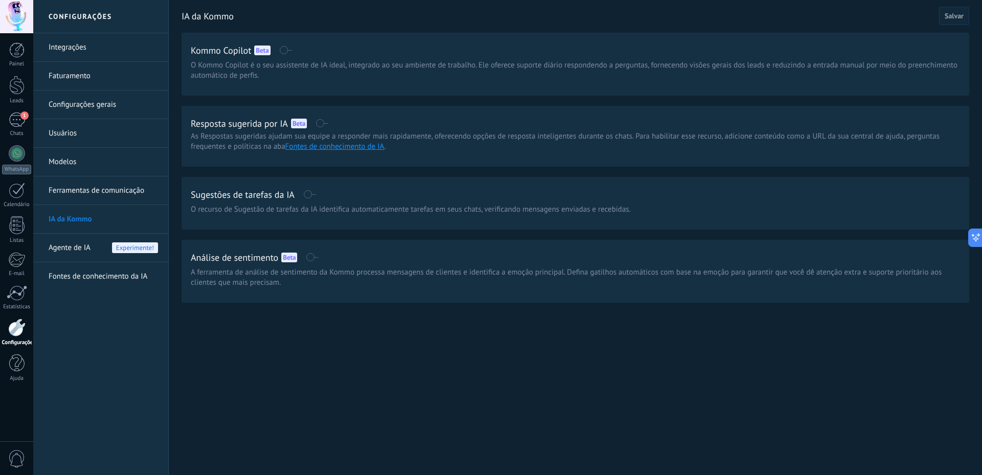
click at [52, 247] on span "Agente de IA" at bounding box center [70, 248] width 42 height 29
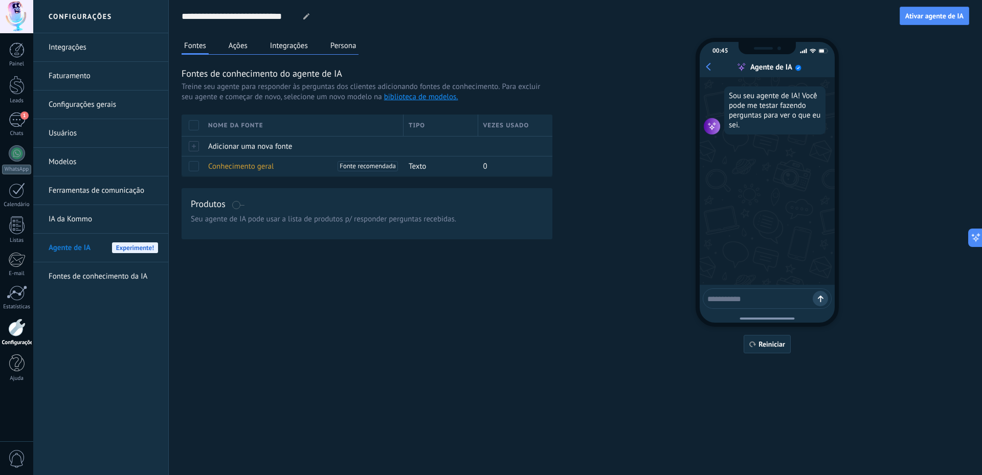
click at [75, 273] on link "Fontes de conhecimento da IA" at bounding box center [103, 276] width 109 height 29
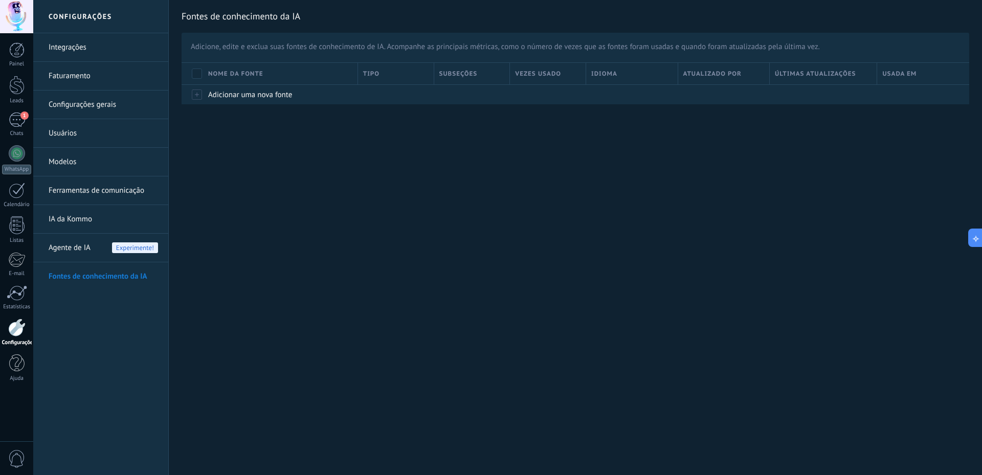
click at [82, 162] on link "Modelos" at bounding box center [103, 162] width 109 height 29
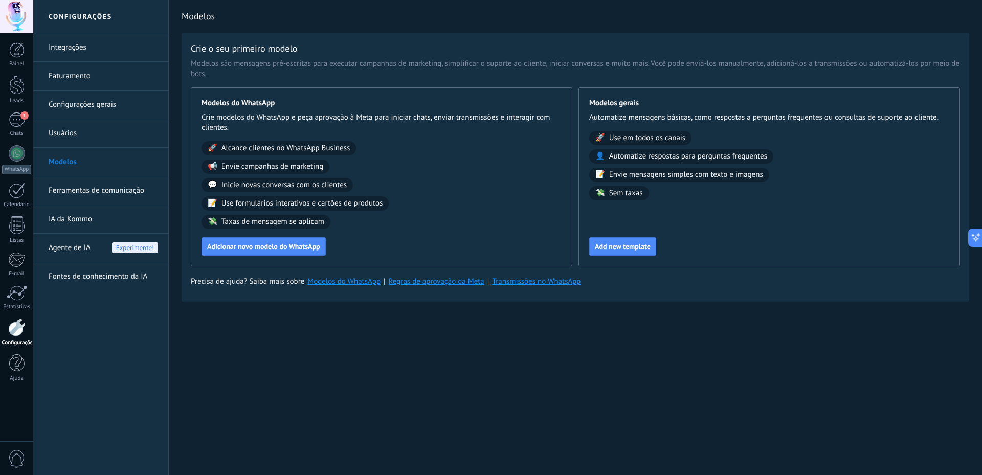
click at [96, 101] on link "Configurações gerais" at bounding box center [103, 105] width 109 height 29
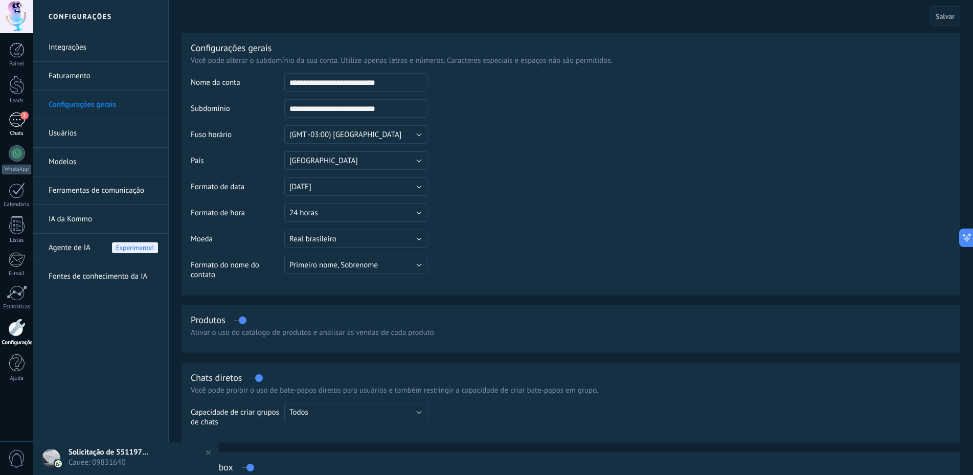
click at [23, 123] on div "2" at bounding box center [17, 120] width 16 height 15
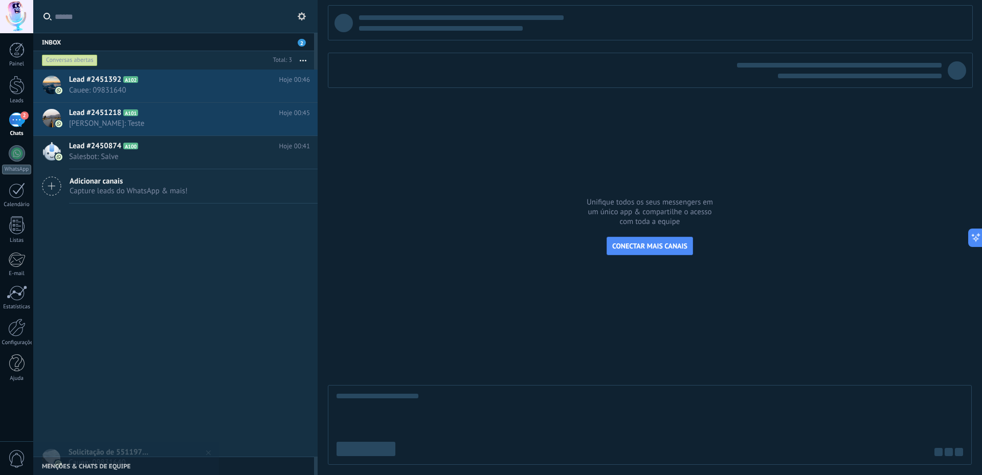
click at [164, 284] on div "Lead #2451392 A102 Hoje 00:46 Cauee: 09831640 Lead #2451218 A101" at bounding box center [175, 263] width 284 height 387
click at [153, 160] on span "Salesbot: Salve" at bounding box center [179, 157] width 221 height 10
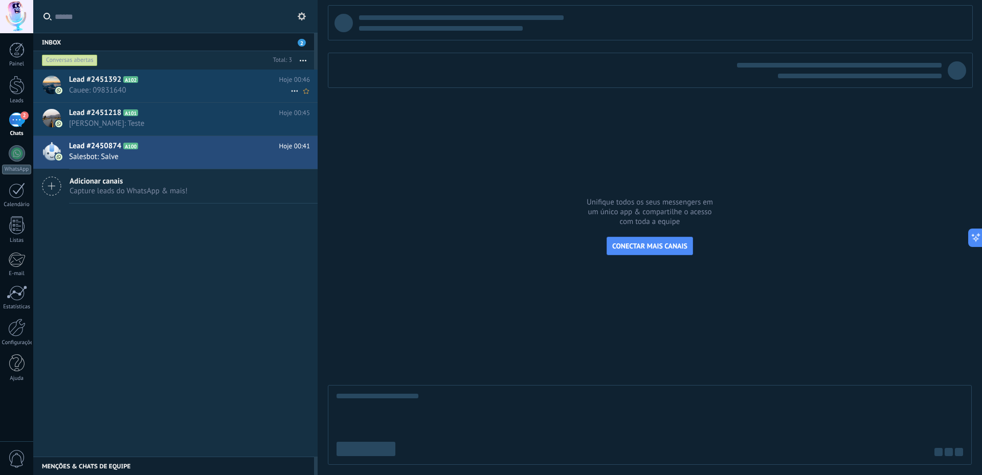
click at [150, 91] on span "Cauee: 09831640" at bounding box center [179, 90] width 221 height 10
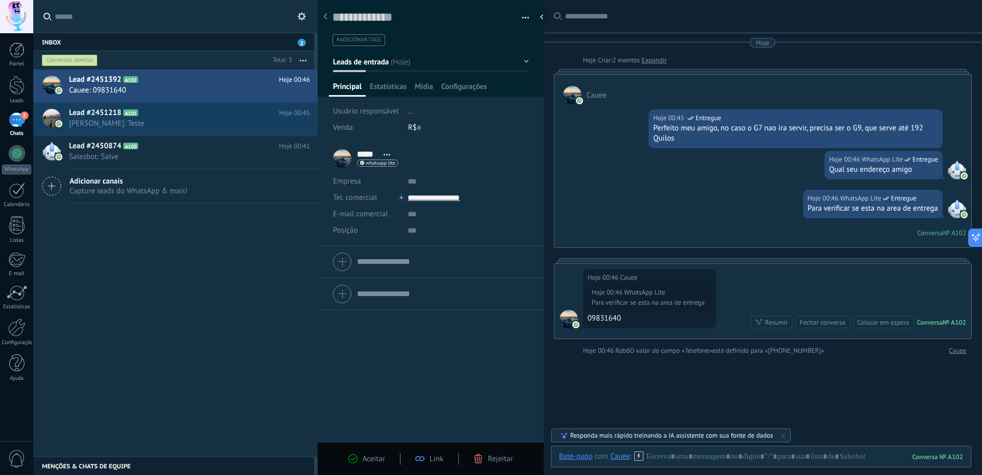
click at [662, 62] on link "Expandir" at bounding box center [653, 60] width 25 height 10
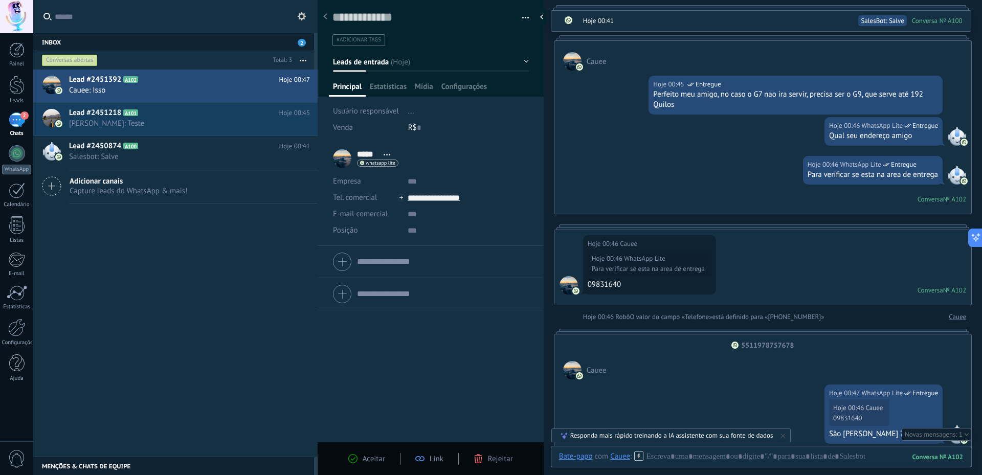
scroll to position [70, 0]
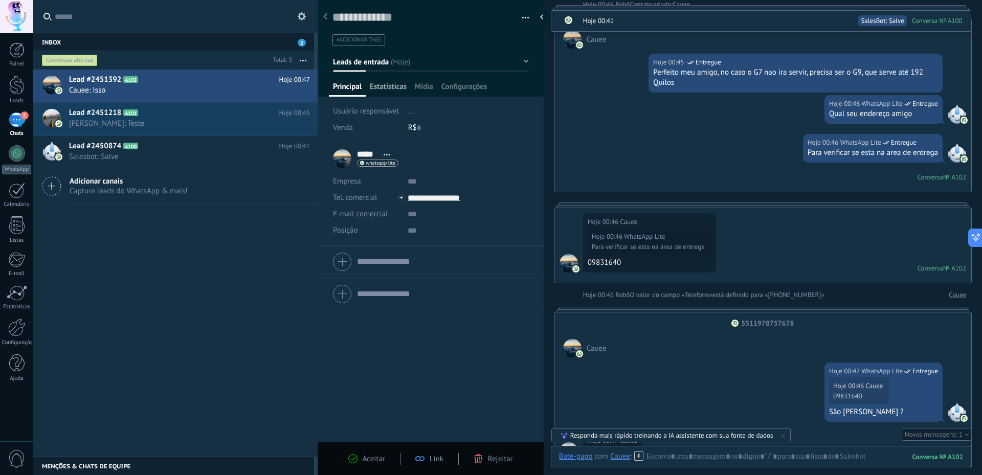
click at [395, 84] on span "Estatísticas" at bounding box center [388, 89] width 37 height 15
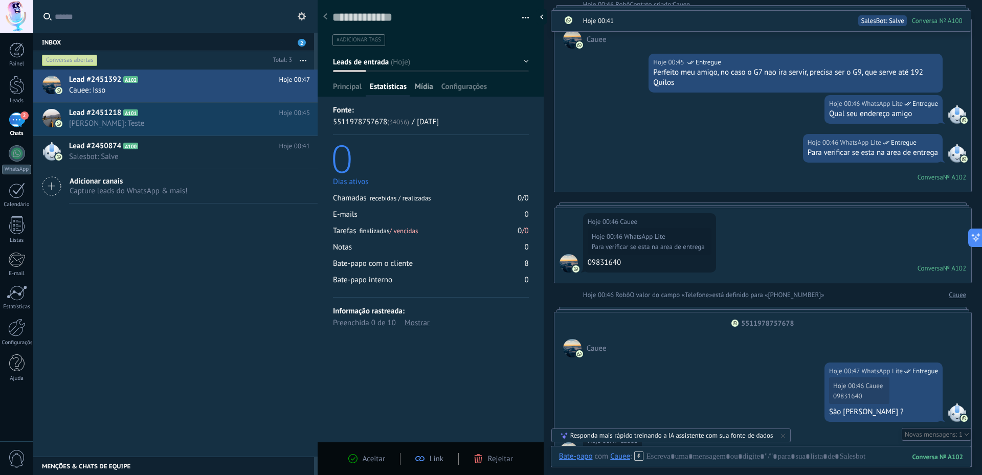
click at [420, 84] on span "Mídia" at bounding box center [424, 89] width 18 height 15
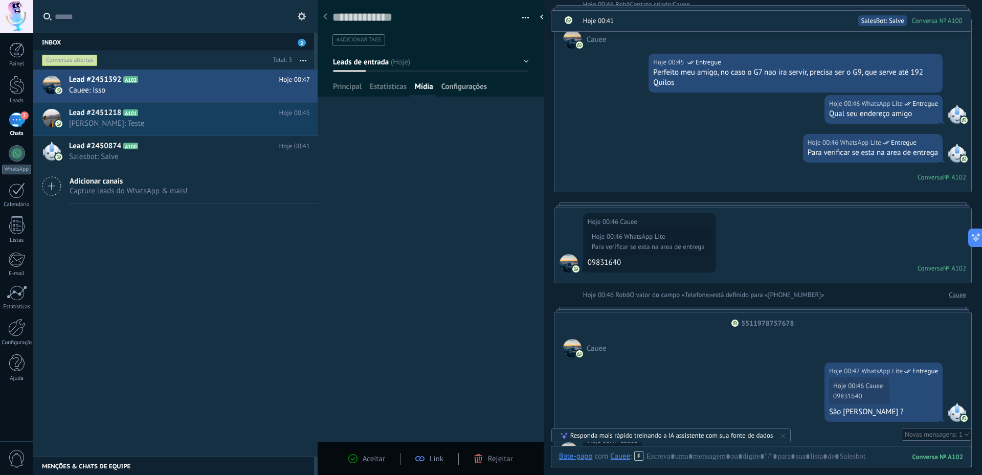
click at [454, 85] on span "Configurações" at bounding box center [464, 89] width 46 height 15
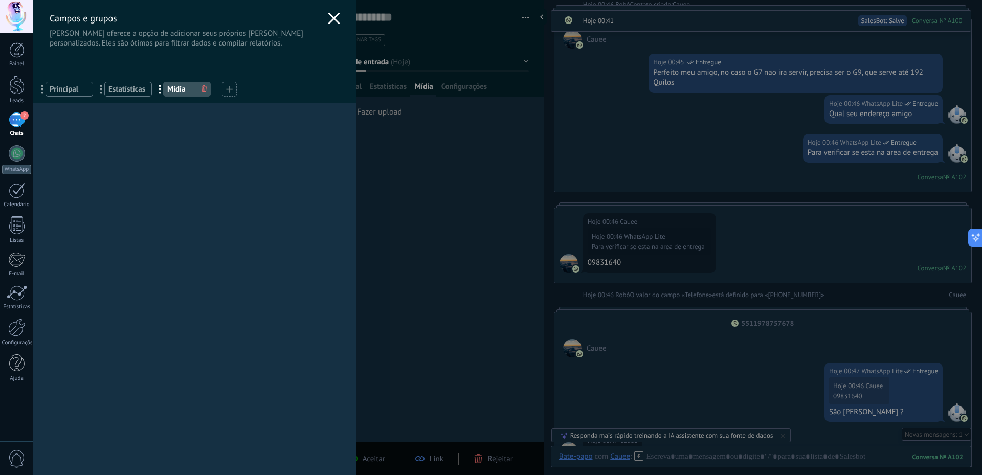
click at [330, 18] on use at bounding box center [334, 18] width 12 height 12
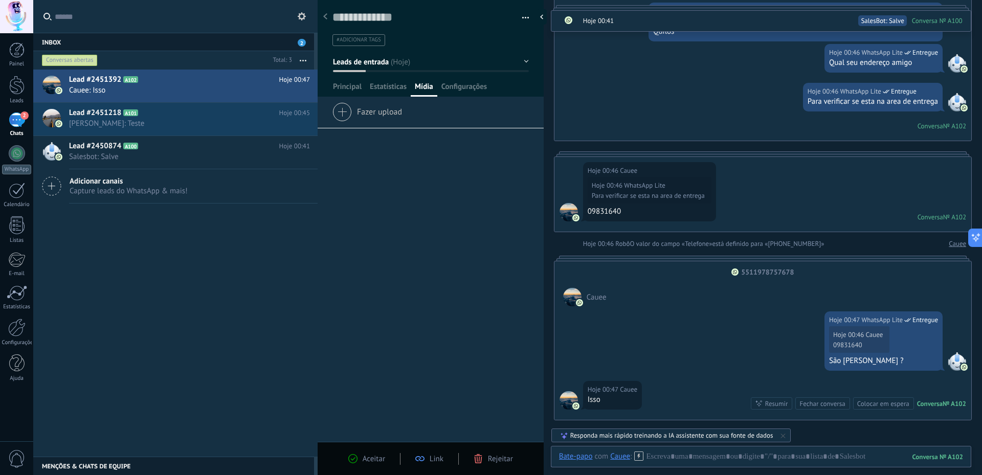
scroll to position [172, 0]
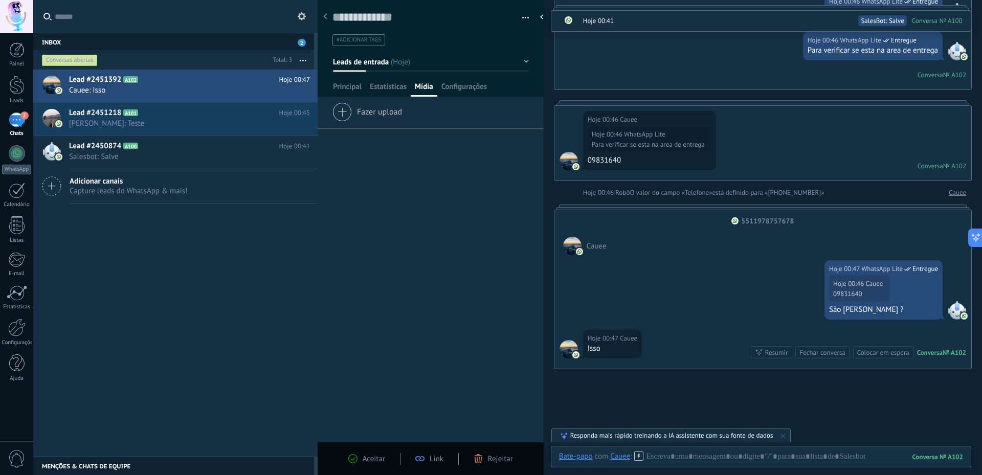
click at [380, 463] on span "Aceitar" at bounding box center [374, 459] width 23 height 10
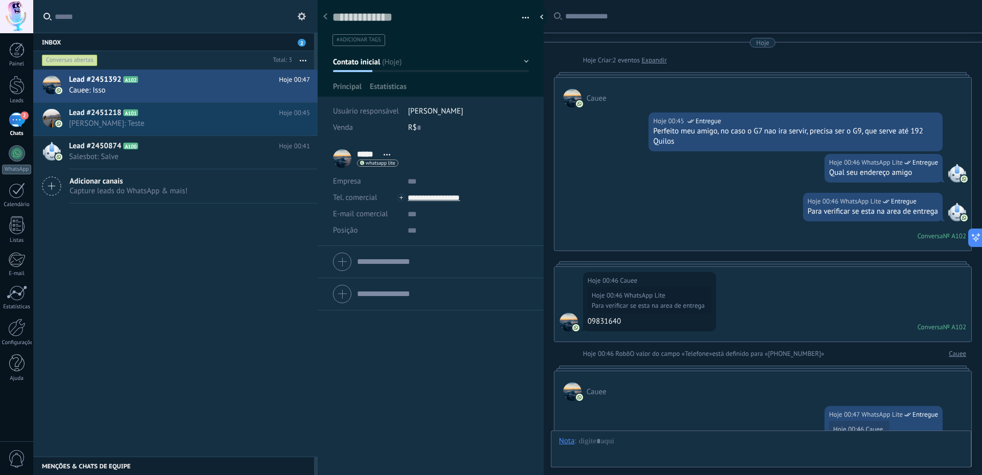
scroll to position [15, 0]
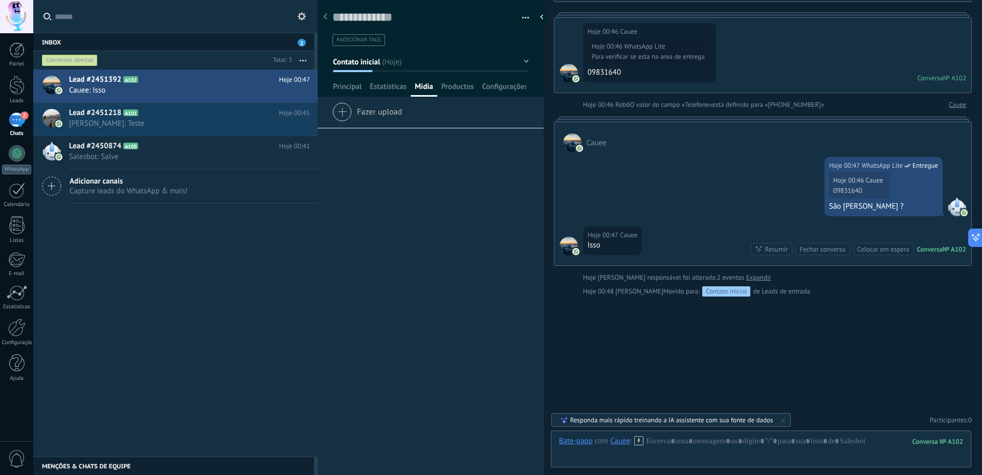
click at [193, 247] on div "Lead #2451392 A102 Hoje 00:47 Cauee: [GEOGRAPHIC_DATA] Lead #2451218 A101 A100" at bounding box center [175, 263] width 284 height 387
click at [127, 116] on h2 "Lead #2451218 A101" at bounding box center [174, 113] width 210 height 10
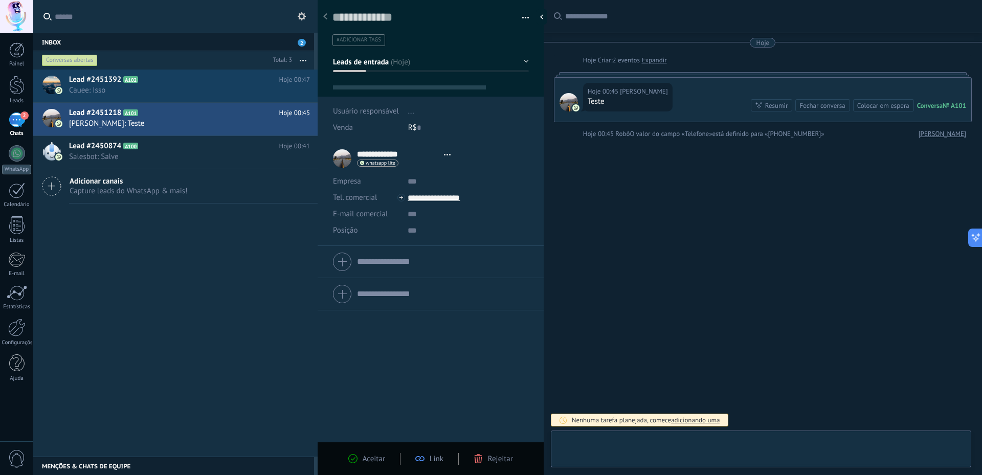
type textarea "**********"
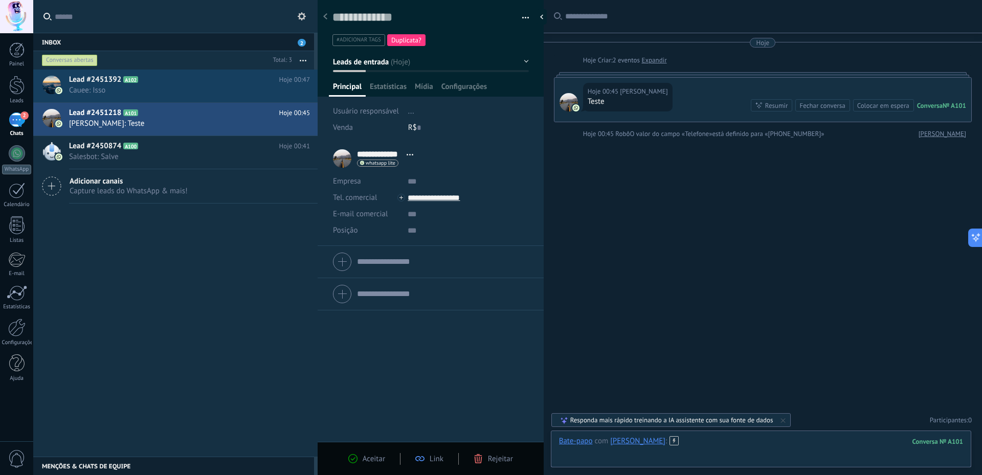
click at [747, 443] on div at bounding box center [761, 451] width 404 height 31
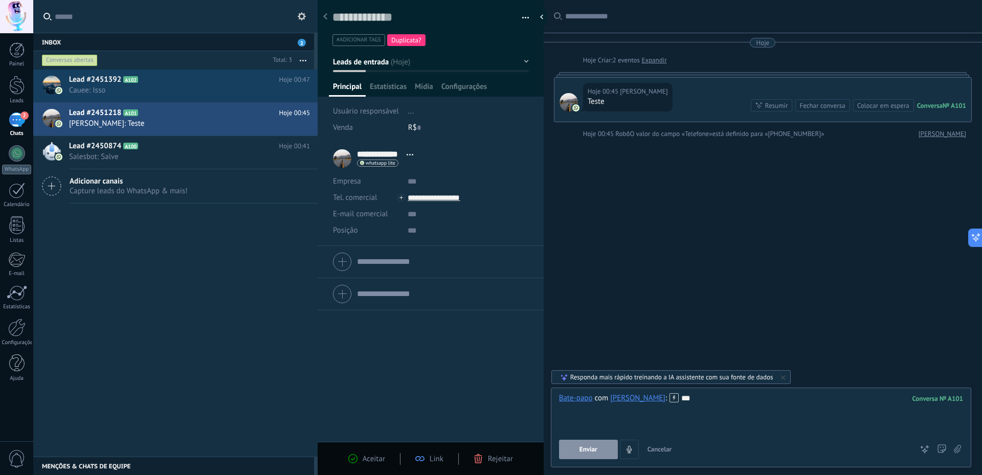
click at [599, 447] on button "Enviar" at bounding box center [588, 449] width 59 height 19
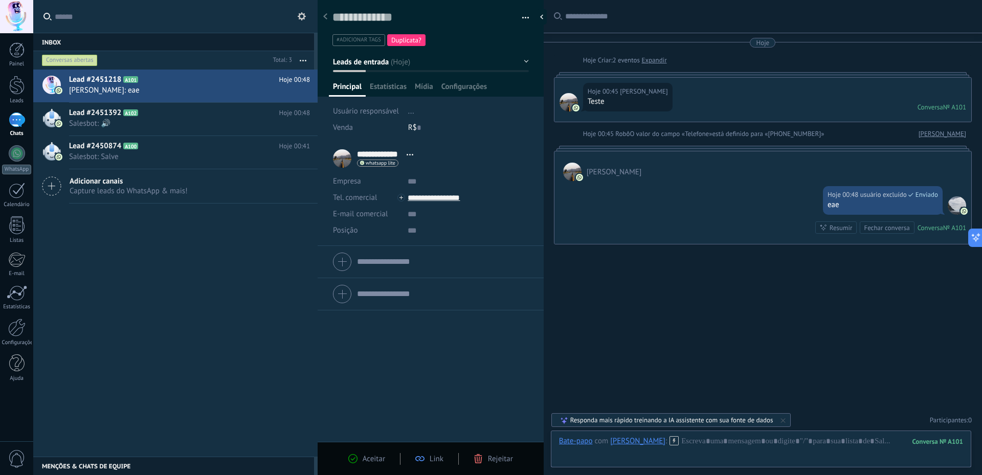
click at [191, 294] on div "Lead #2451218 A101 Hoje 00:48 [PERSON_NAME]: eae Lead #2451392 A102" at bounding box center [175, 263] width 284 height 387
click at [363, 461] on span "Aceitar" at bounding box center [374, 459] width 23 height 10
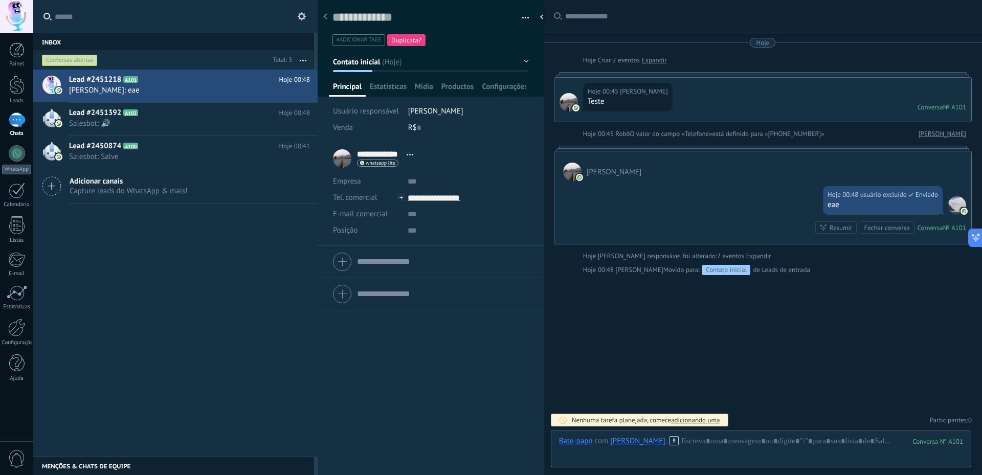
scroll to position [15, 0]
click at [191, 337] on div "Lead #2451218 A101 Hoje 00:48 [PERSON_NAME]: eae Lead #2451392 A102" at bounding box center [175, 263] width 284 height 387
click at [304, 60] on icon "button" at bounding box center [303, 61] width 7 height 2
click at [284, 157] on span "Longa espera" at bounding box center [270, 163] width 43 height 20
click at [300, 57] on button "button" at bounding box center [303, 60] width 22 height 18
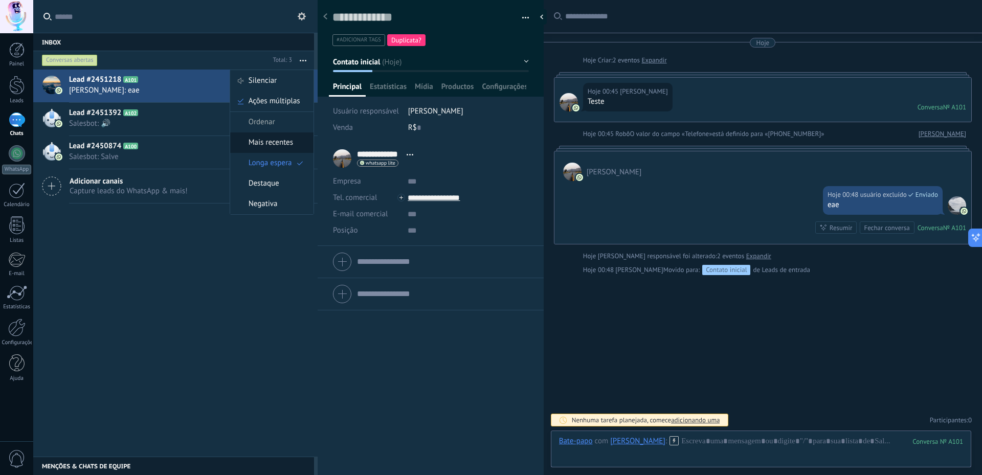
click at [293, 142] on span "Mais recentes" at bounding box center [271, 142] width 44 height 20
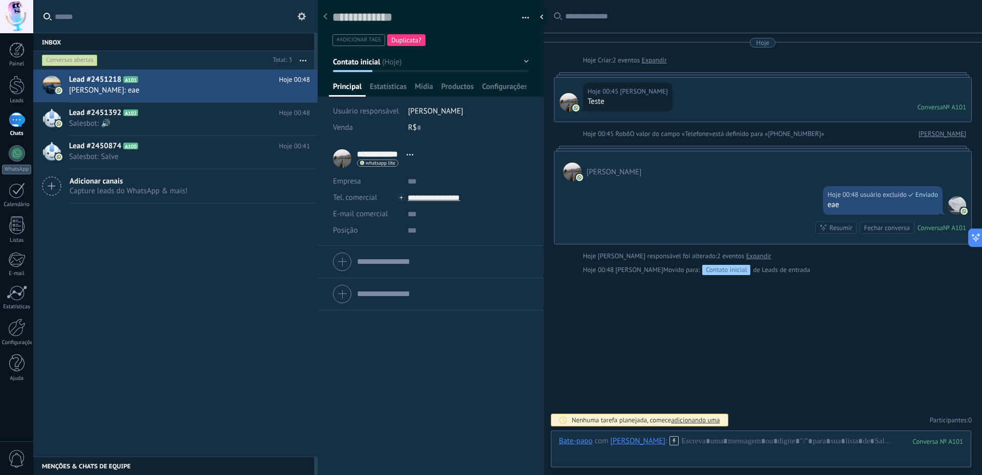
click at [299, 59] on button "button" at bounding box center [303, 60] width 22 height 18
click at [172, 288] on div "Lead #2451218 A101 Hoje 00:48 [PERSON_NAME]: eae Lead #2451392 A102" at bounding box center [175, 263] width 284 height 387
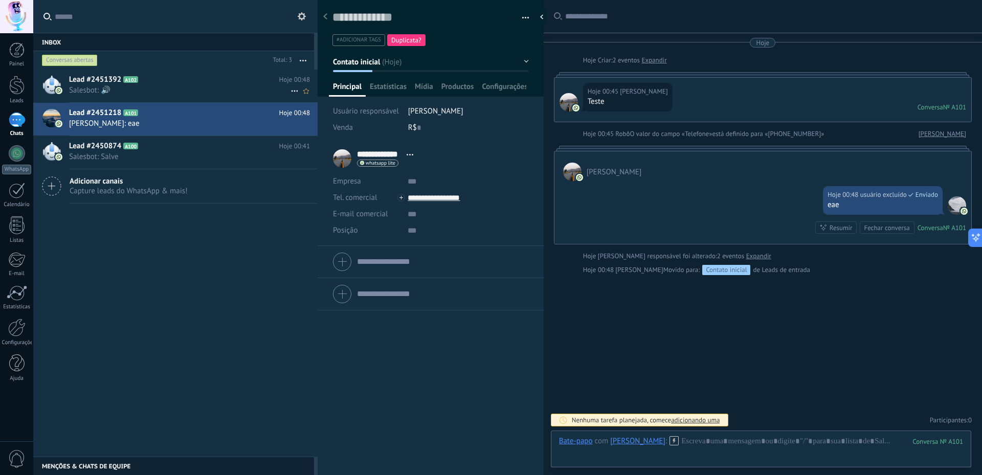
click at [129, 91] on span "Salesbot: 🔊" at bounding box center [179, 90] width 221 height 10
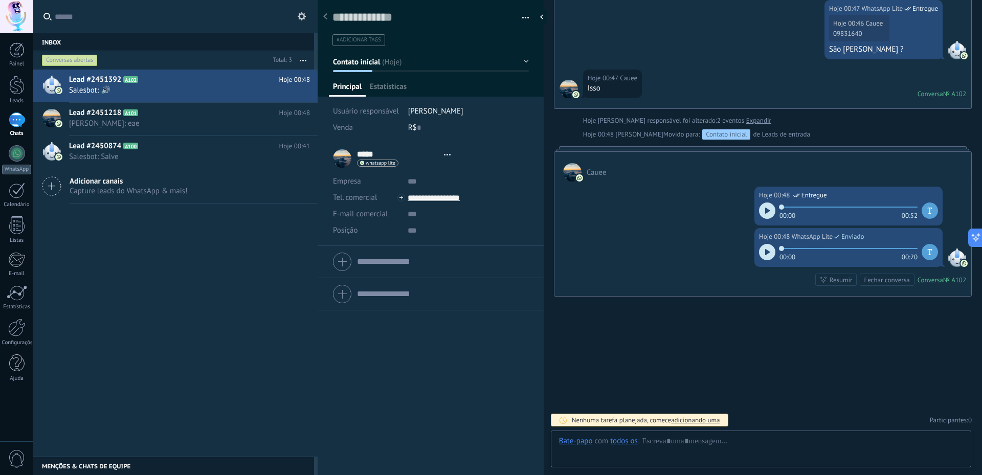
scroll to position [15, 0]
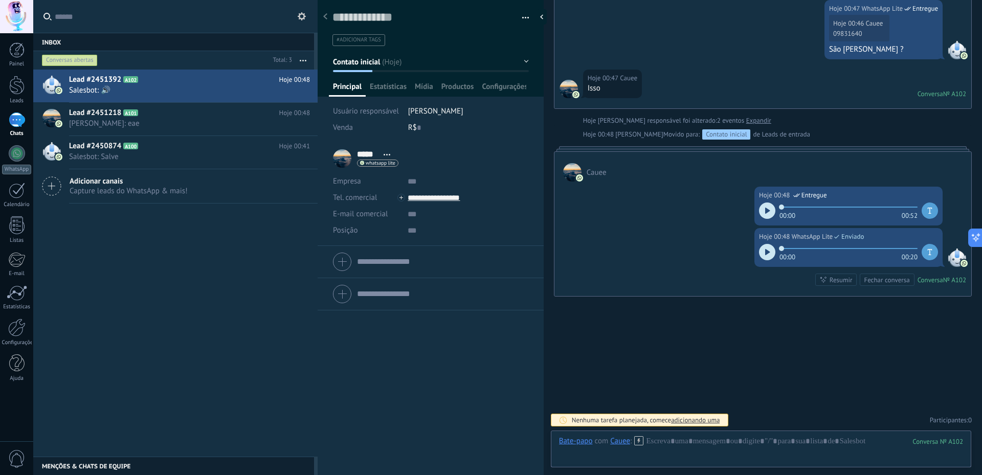
click at [766, 254] on icon at bounding box center [767, 252] width 5 height 6
click at [766, 255] on div at bounding box center [767, 252] width 16 height 16
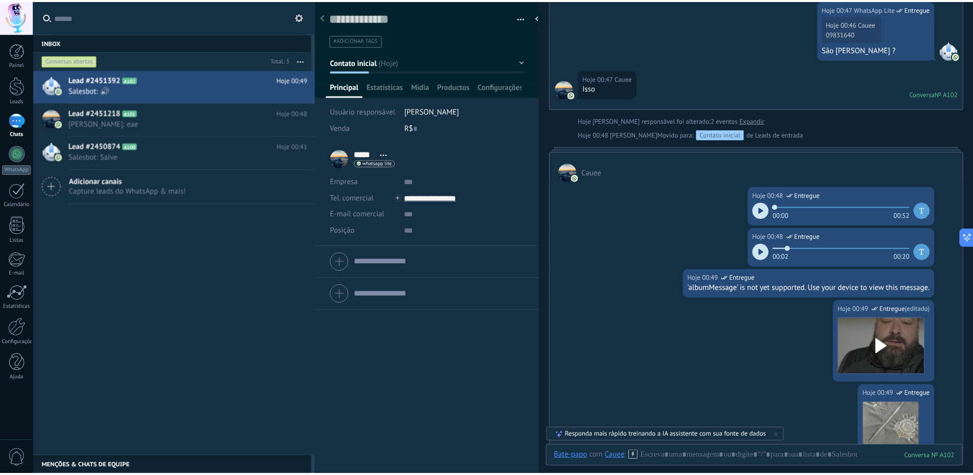
scroll to position [850, 0]
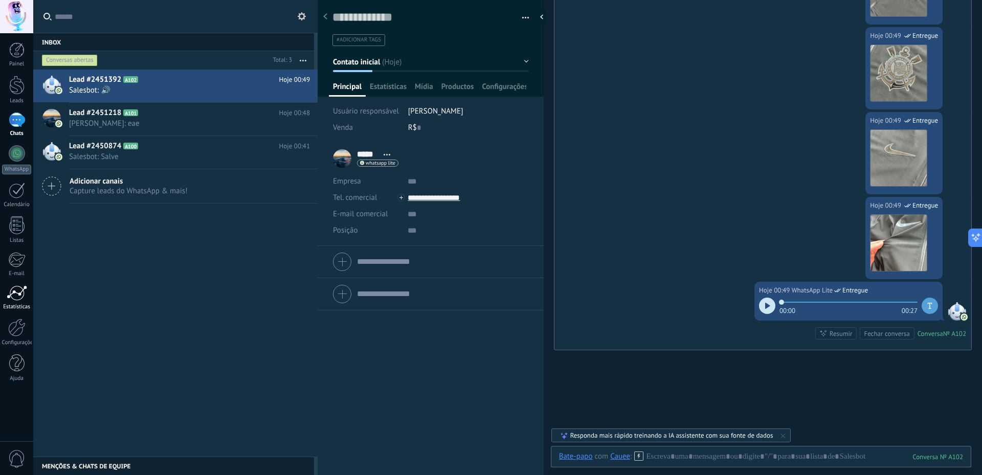
click at [24, 296] on div at bounding box center [17, 292] width 20 height 15
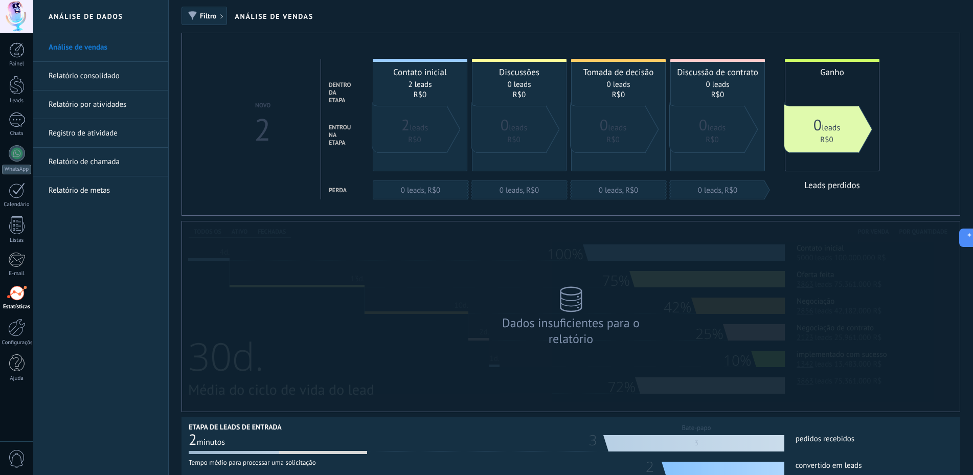
click at [114, 73] on link "Relatório consolidado" at bounding box center [103, 76] width 109 height 29
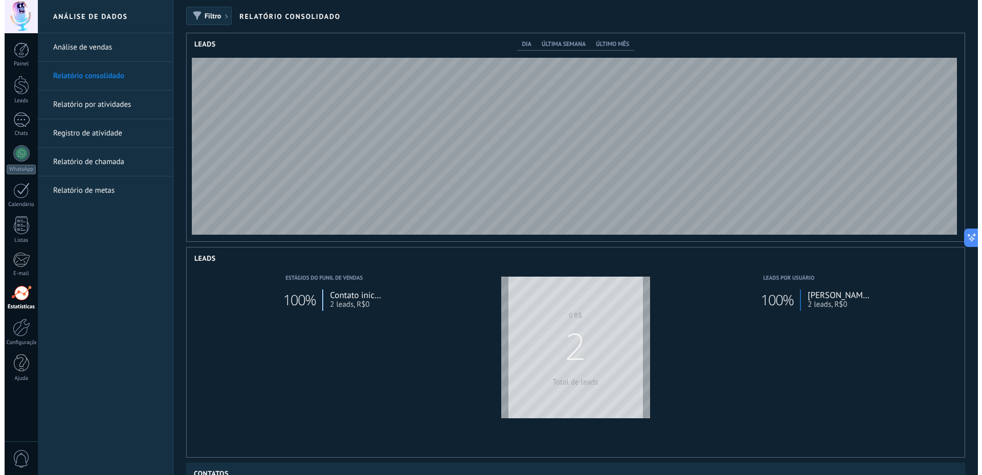
scroll to position [208, 778]
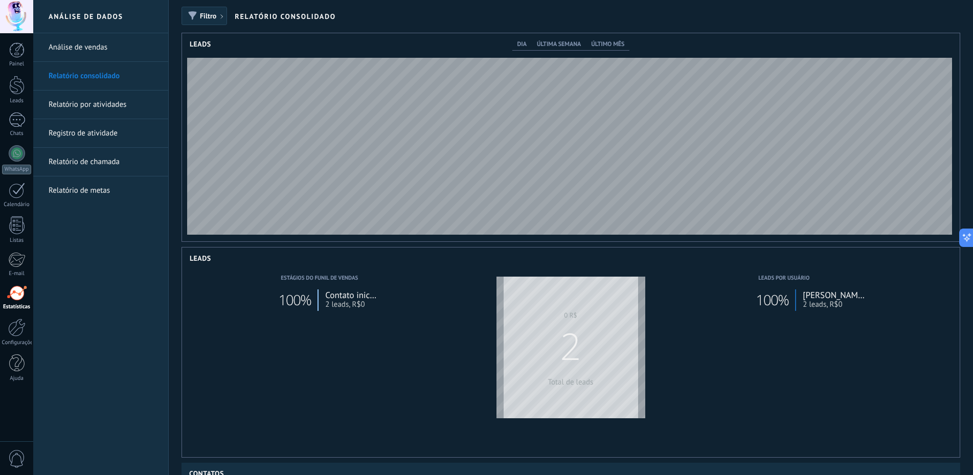
click at [100, 191] on link "Relatório de metas" at bounding box center [103, 190] width 109 height 29
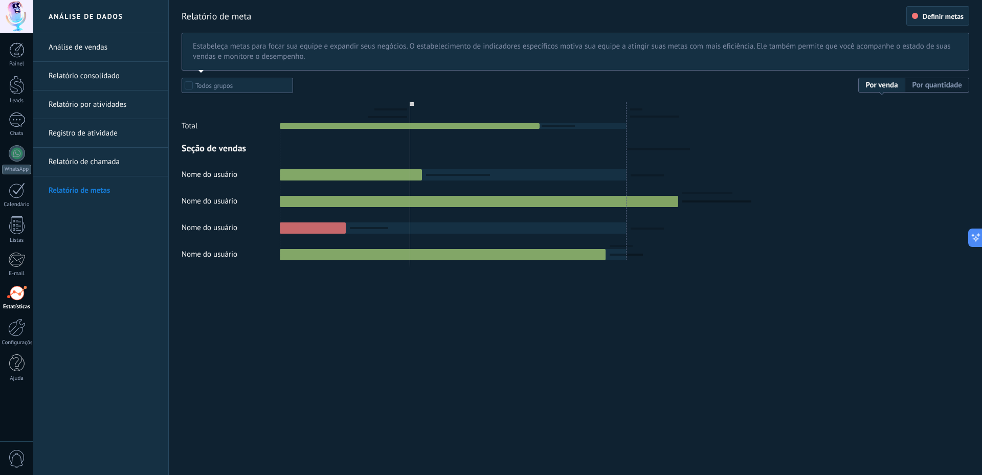
click at [111, 161] on link "Relatório de chamada" at bounding box center [103, 162] width 109 height 29
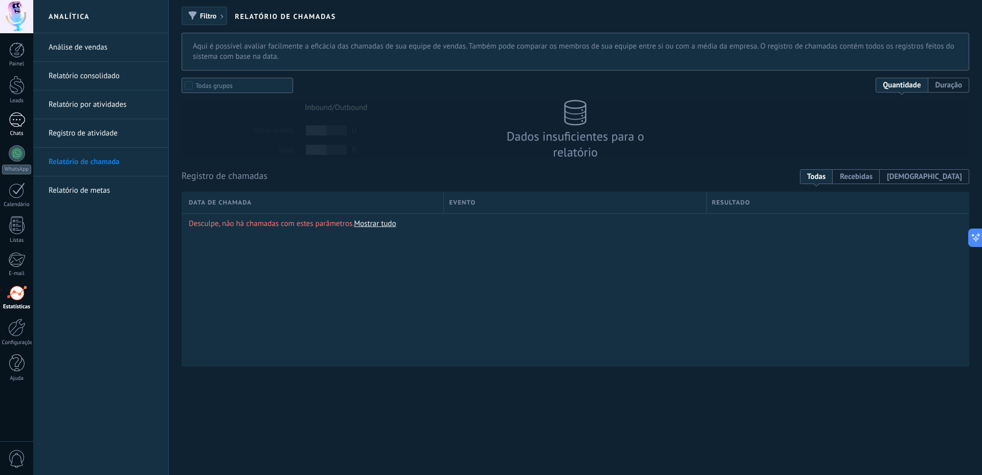
click at [22, 123] on div "1" at bounding box center [17, 120] width 16 height 15
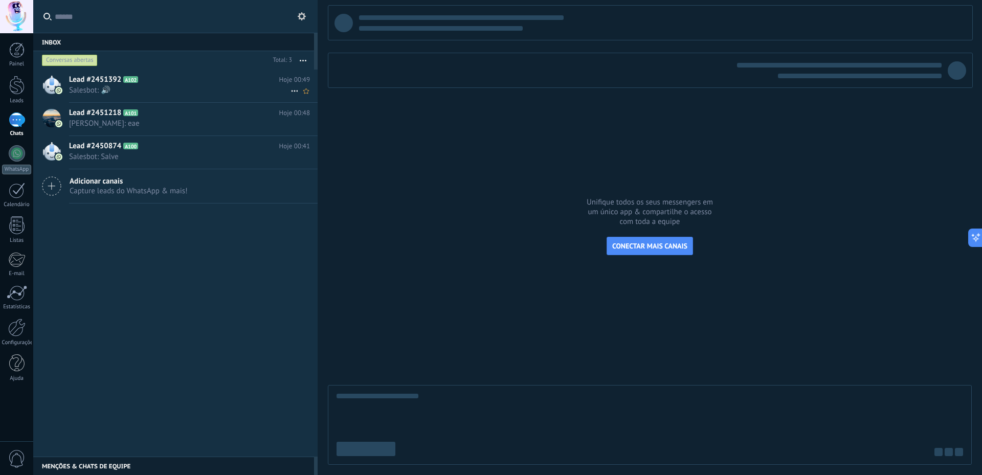
click at [168, 75] on h2 "Lead #2451392 A102" at bounding box center [174, 80] width 210 height 10
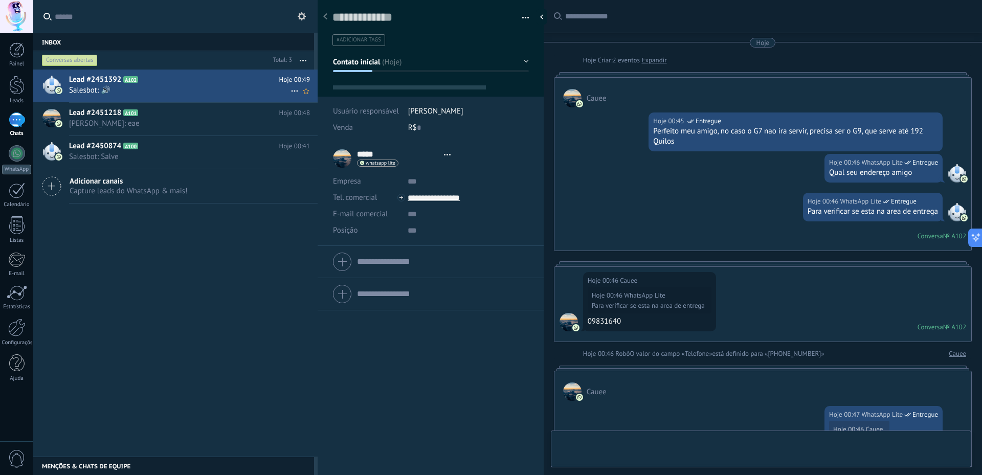
type textarea "**********"
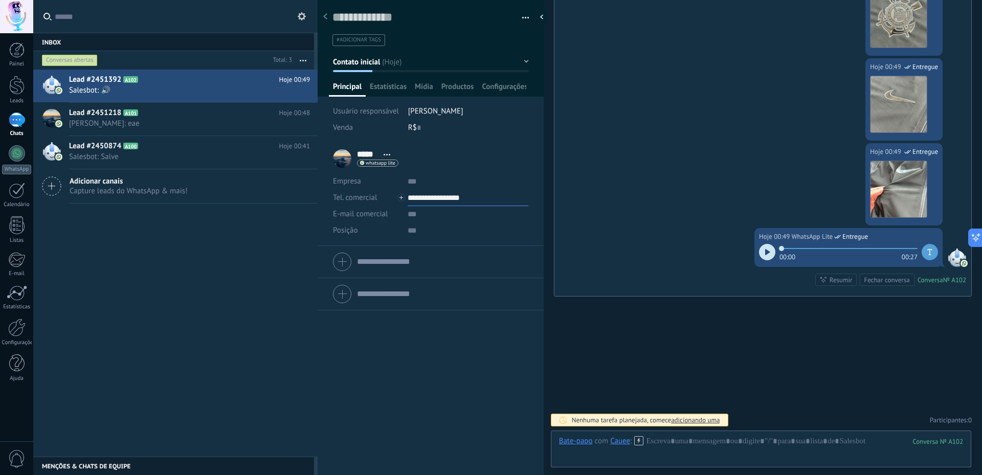
click at [432, 200] on input "**********" at bounding box center [468, 198] width 120 height 16
type input "**********"
click at [255, 310] on div "Lead #2451392 A102 Hoje 00:49 Salesbot: 🔊 Lead #2451218 A101" at bounding box center [175, 263] width 284 height 387
click at [189, 116] on h2 "Lead #2451218 A101" at bounding box center [174, 113] width 210 height 10
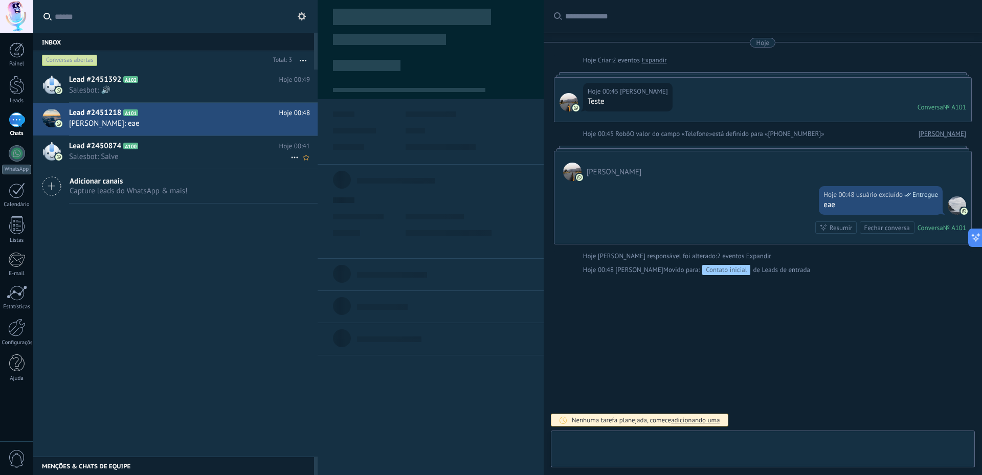
type textarea "**********"
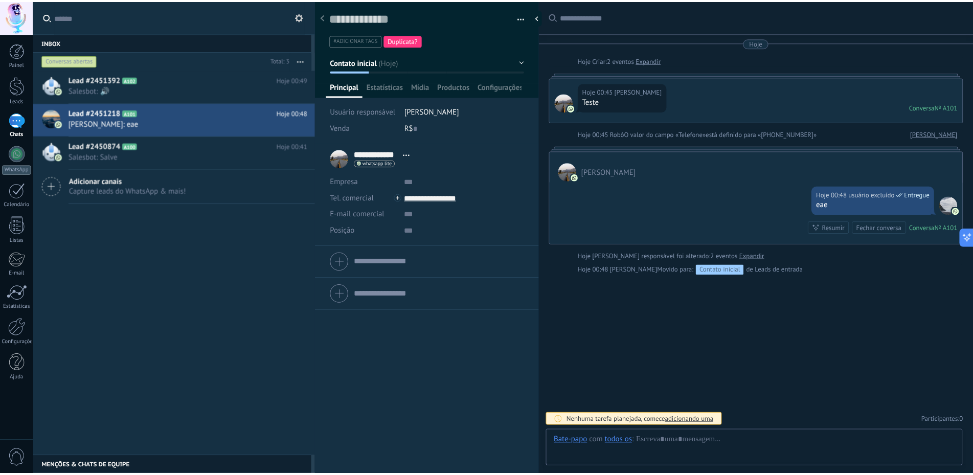
scroll to position [15, 0]
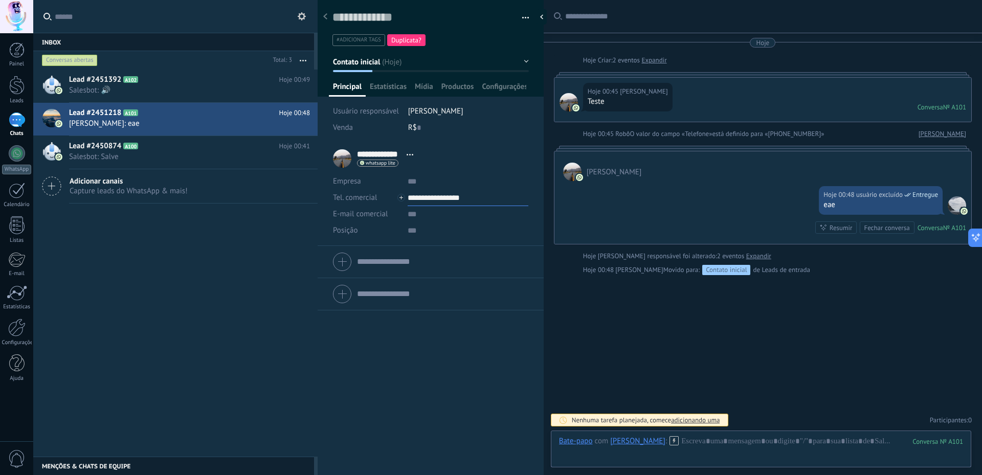
click at [438, 194] on input "**********" at bounding box center [468, 198] width 120 height 16
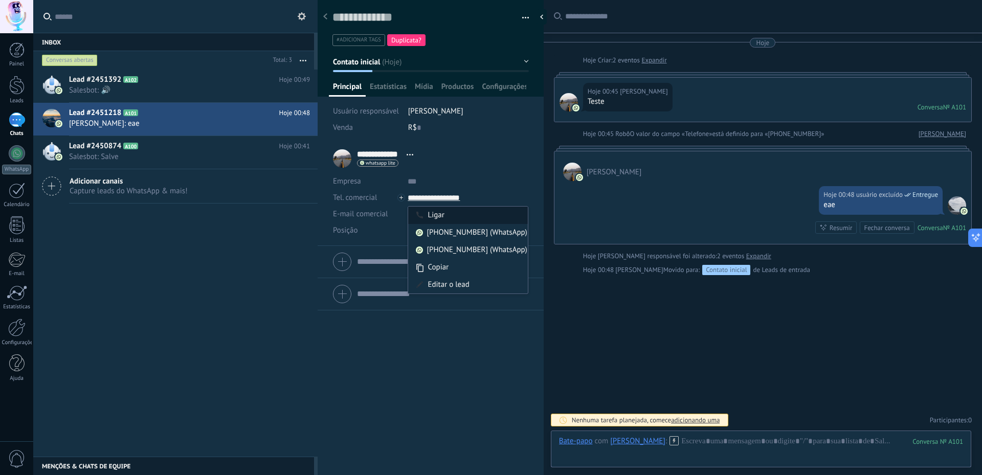
click at [467, 219] on div "Ligar" at bounding box center [467, 215] width 119 height 17
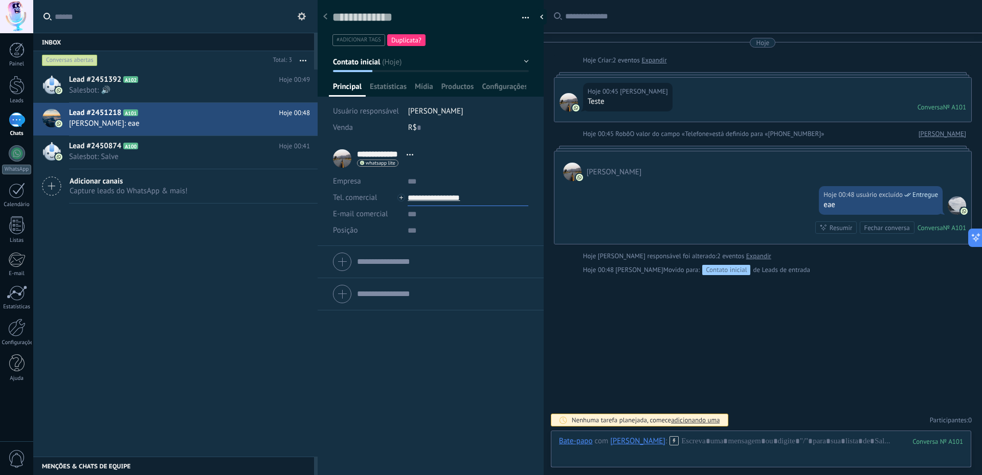
click at [447, 197] on input "**********" at bounding box center [468, 198] width 120 height 16
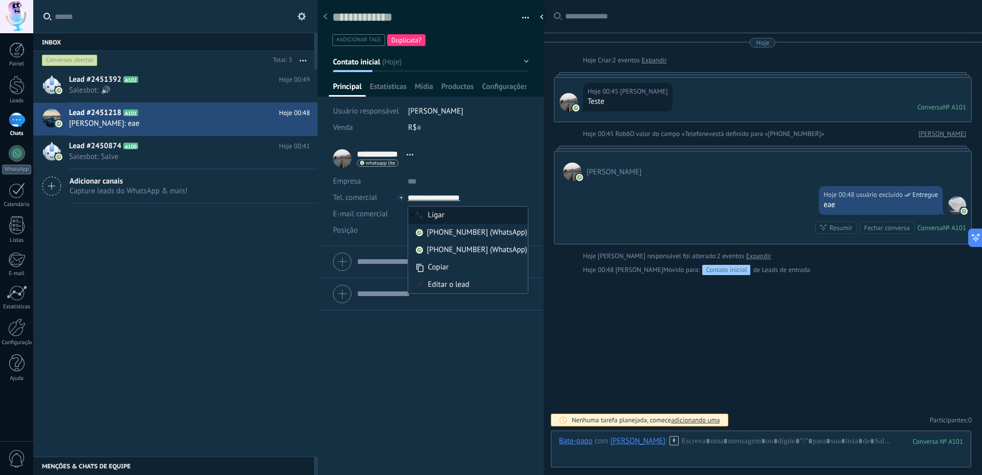
click at [446, 212] on div "Ligar" at bounding box center [467, 215] width 119 height 17
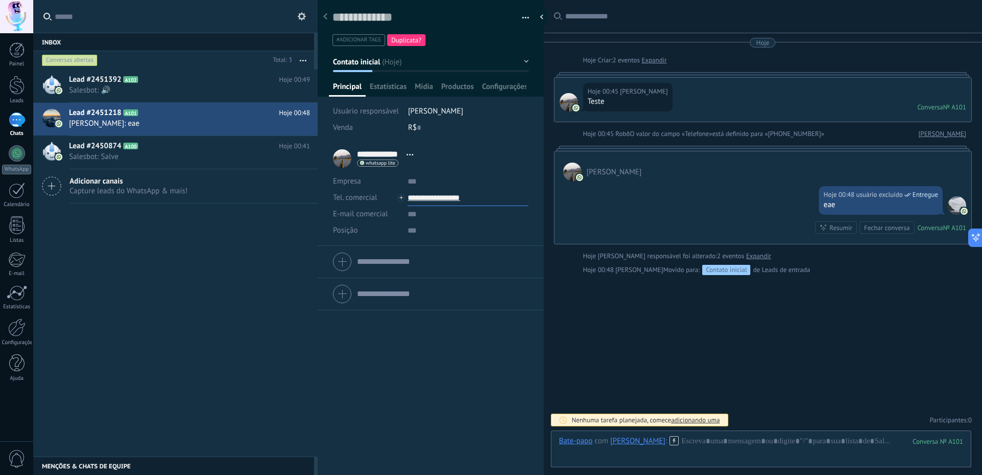
click at [457, 194] on input "**********" at bounding box center [468, 198] width 120 height 16
click at [457, 229] on div "[PHONE_NUMBER] (WhatsApp)" at bounding box center [467, 232] width 119 height 17
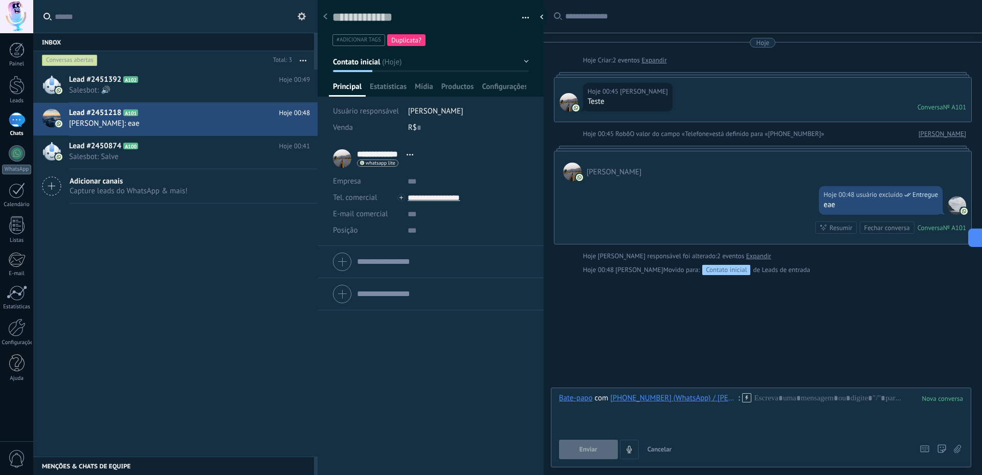
click at [609, 444] on button "Enviar" at bounding box center [588, 449] width 59 height 19
click at [418, 199] on input "**********" at bounding box center [468, 198] width 120 height 16
click at [453, 234] on div "[PHONE_NUMBER] (WhatsApp)" at bounding box center [467, 232] width 119 height 17
click at [747, 398] on use at bounding box center [747, 397] width 9 height 9
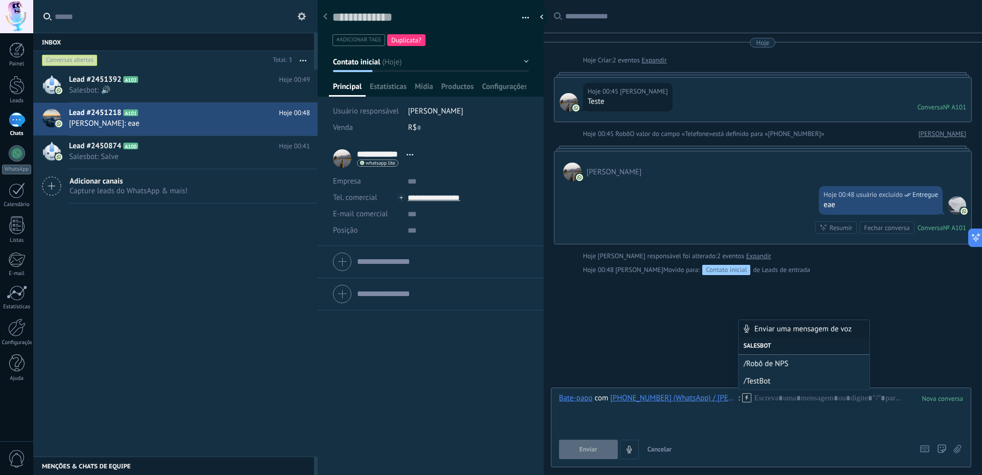
click at [665, 369] on div "Buscar Carregar mais Hoje Hoje Criar: 2 eventos Expandir Hoje 00:45 [PERSON_NAM…" at bounding box center [763, 237] width 438 height 475
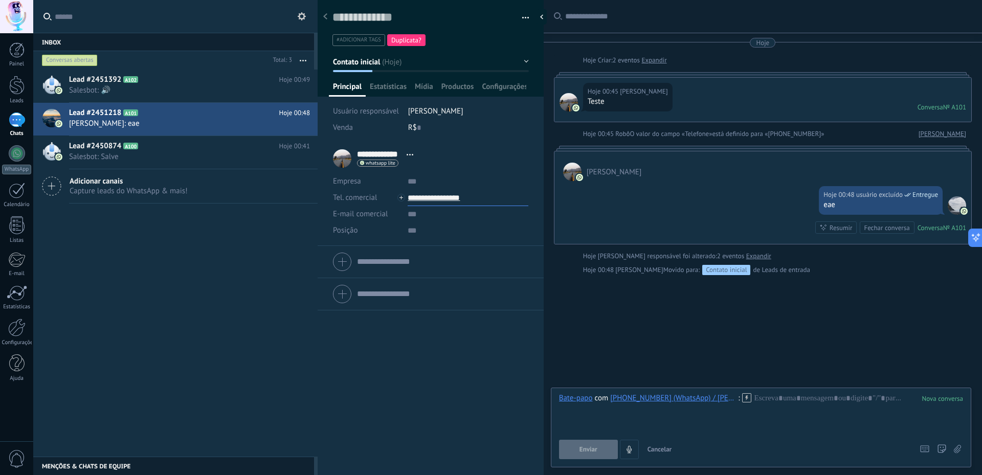
click at [432, 195] on input "**********" at bounding box center [468, 198] width 120 height 16
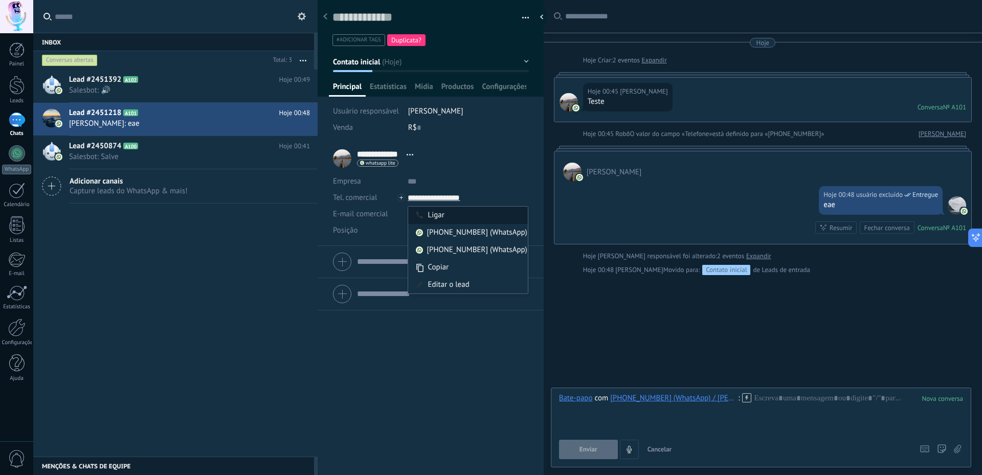
click at [440, 213] on div "Ligar" at bounding box center [467, 215] width 119 height 17
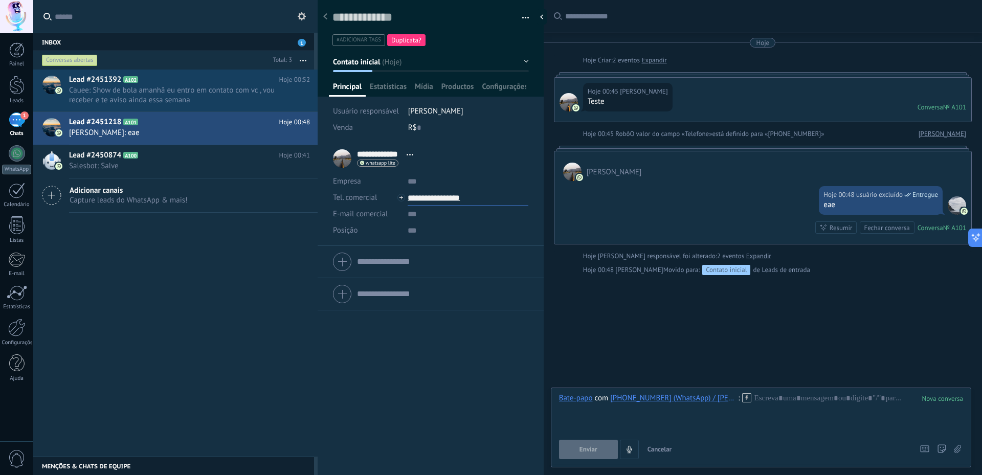
click at [445, 200] on input "**********" at bounding box center [468, 198] width 120 height 16
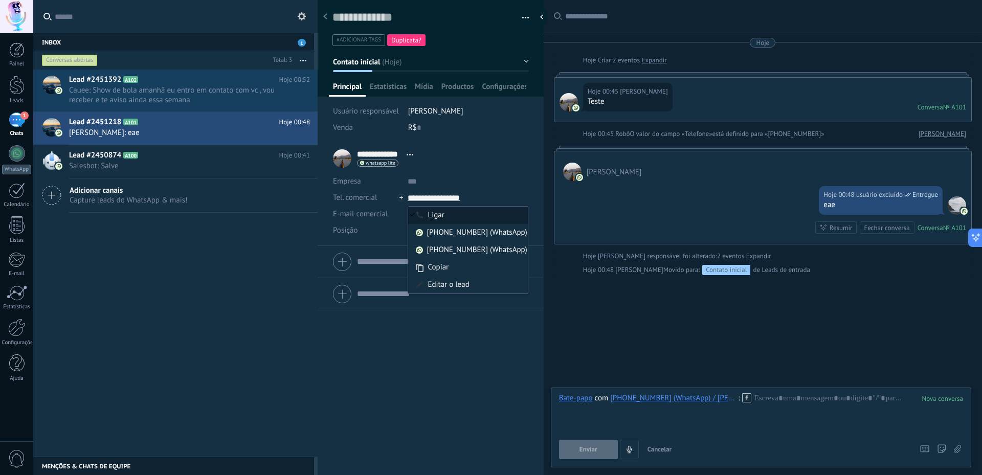
type input "**********"
click at [436, 222] on div "Ligar" at bounding box center [467, 215] width 119 height 17
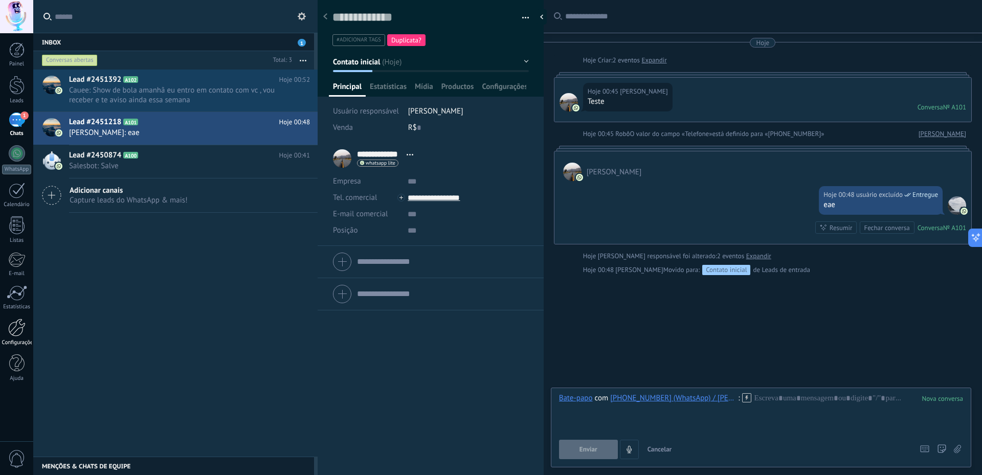
click at [5, 330] on link "Configurações" at bounding box center [16, 333] width 33 height 28
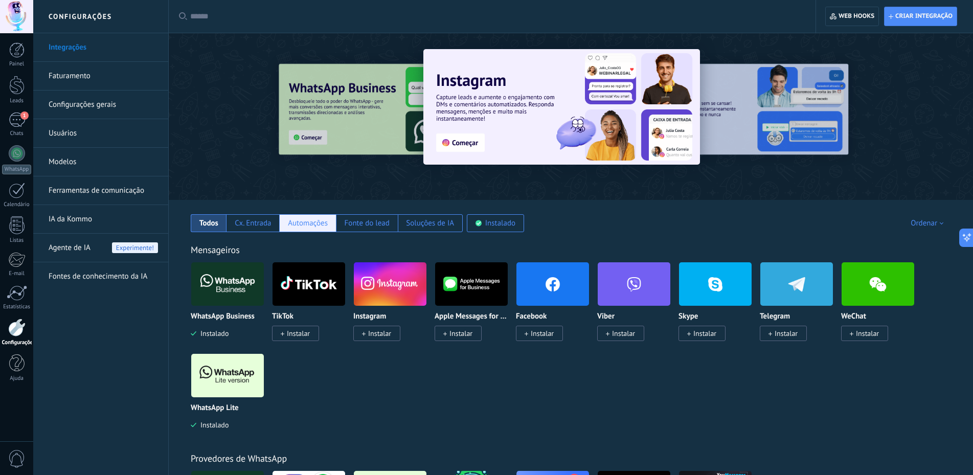
click at [296, 218] on div "Automações" at bounding box center [307, 223] width 56 height 18
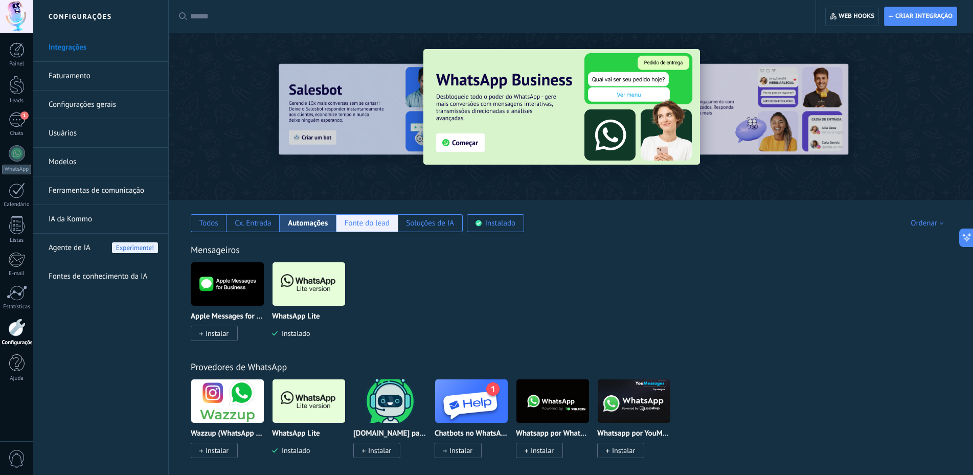
click at [352, 230] on div "Fonte do lead" at bounding box center [367, 223] width 62 height 18
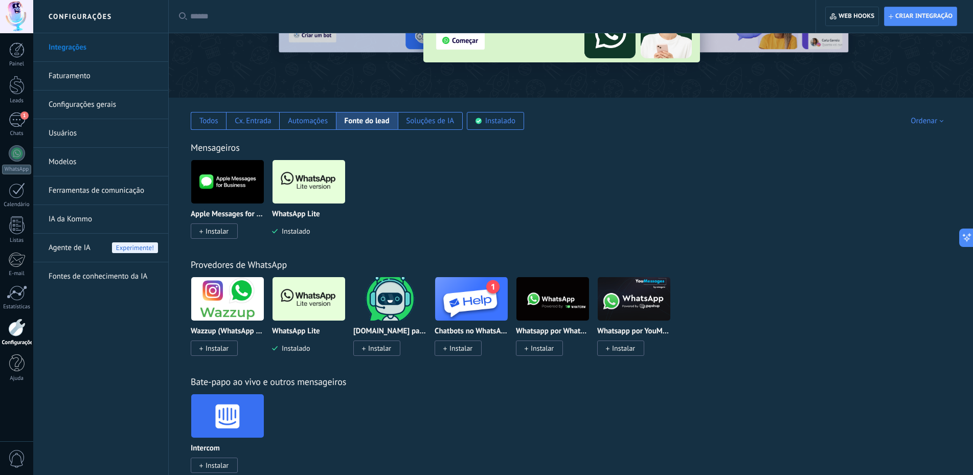
scroll to position [51, 0]
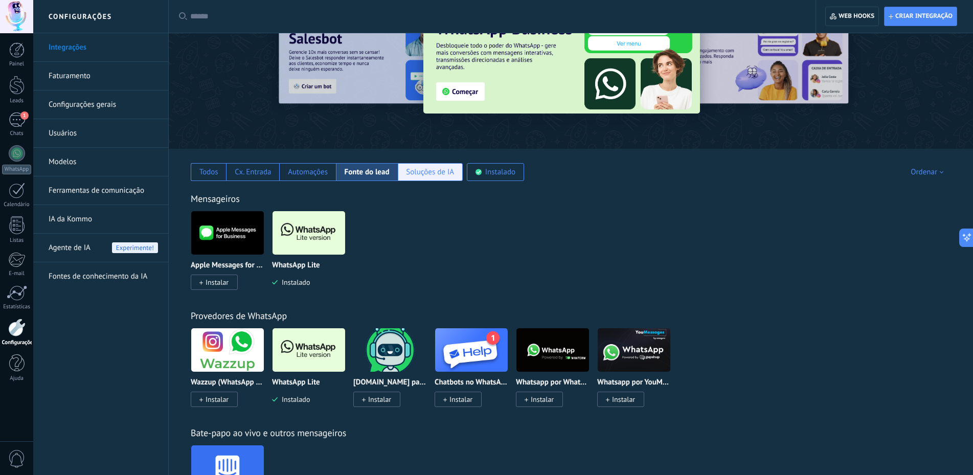
click at [427, 174] on div "Soluções de IA" at bounding box center [430, 172] width 48 height 10
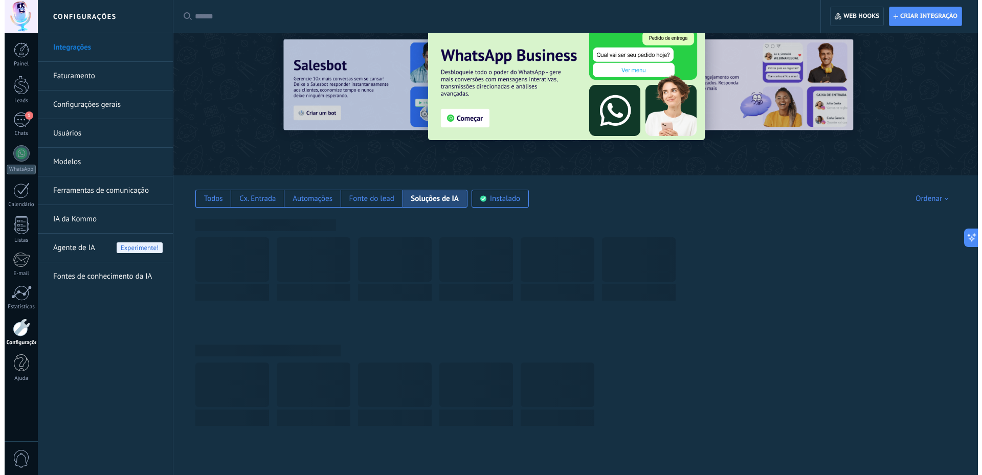
scroll to position [0, 0]
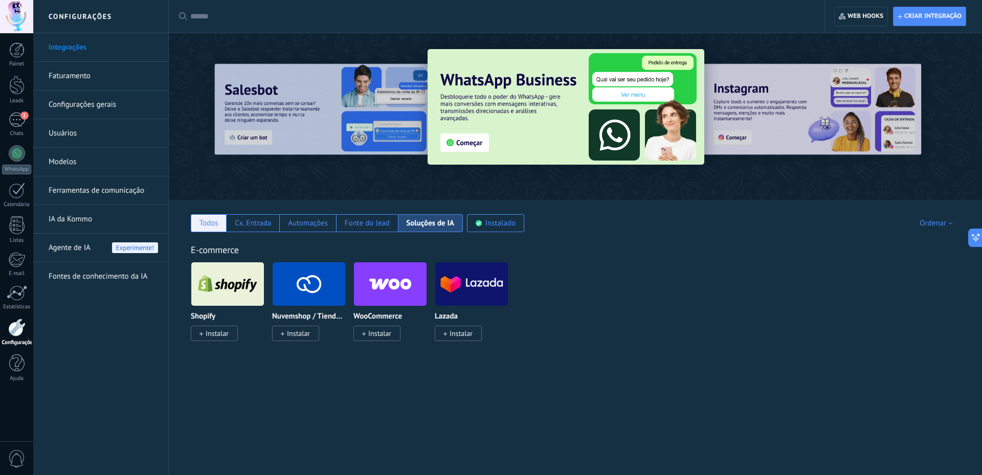
click at [222, 227] on div "Todos" at bounding box center [208, 223] width 35 height 18
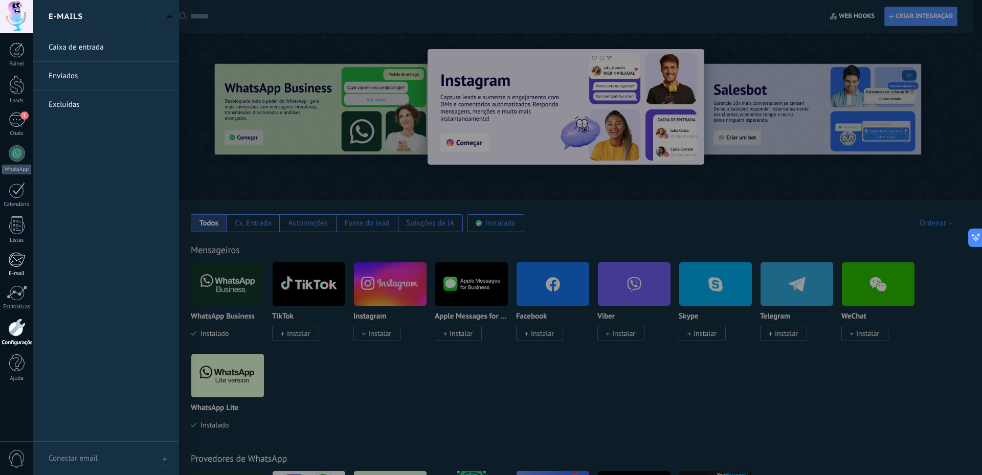
click at [17, 261] on div at bounding box center [16, 259] width 17 height 15
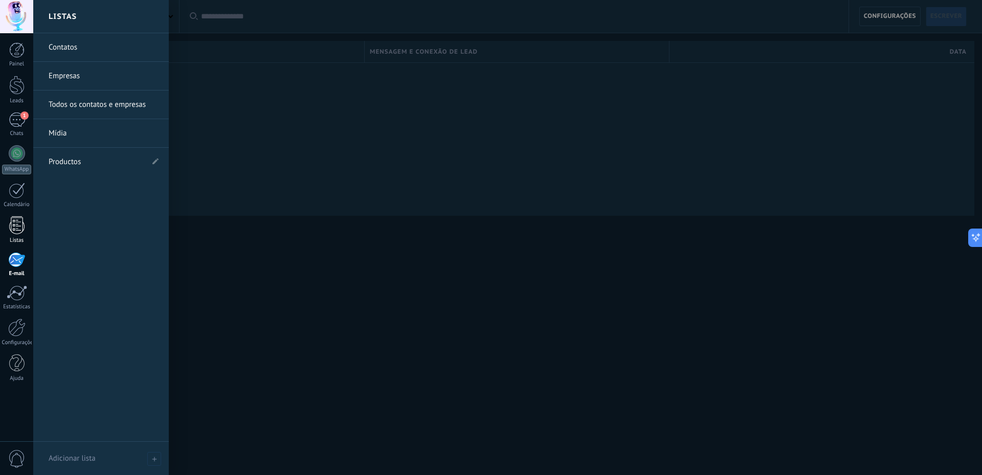
click at [9, 220] on div at bounding box center [16, 225] width 15 height 18
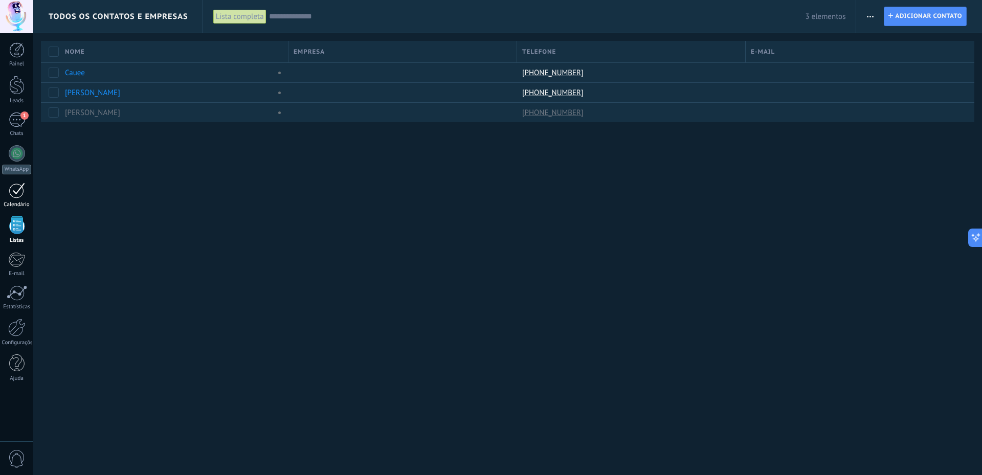
click at [21, 195] on div at bounding box center [17, 191] width 16 height 16
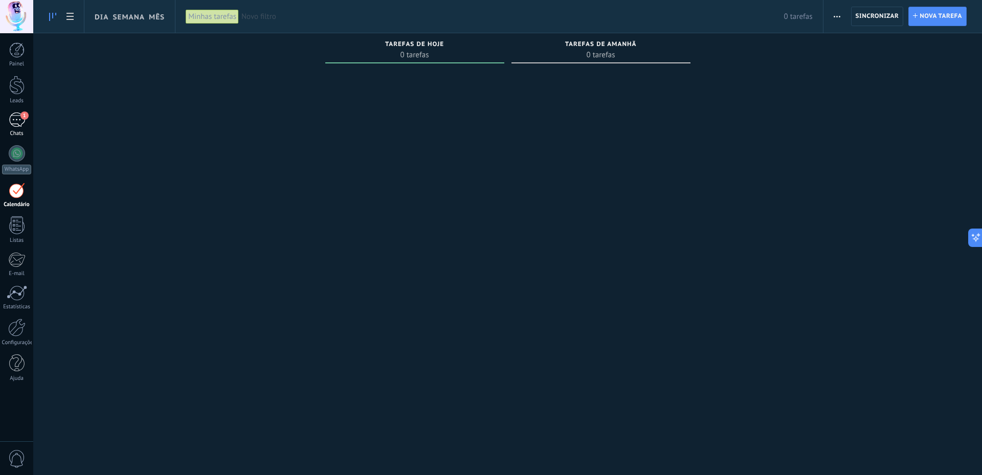
click at [20, 122] on div "1" at bounding box center [17, 120] width 16 height 15
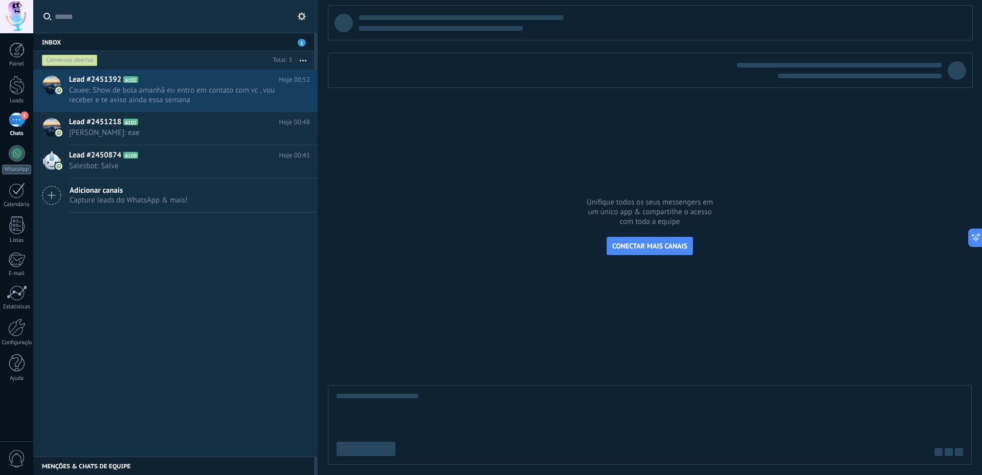
click at [304, 20] on button at bounding box center [302, 16] width 12 height 12
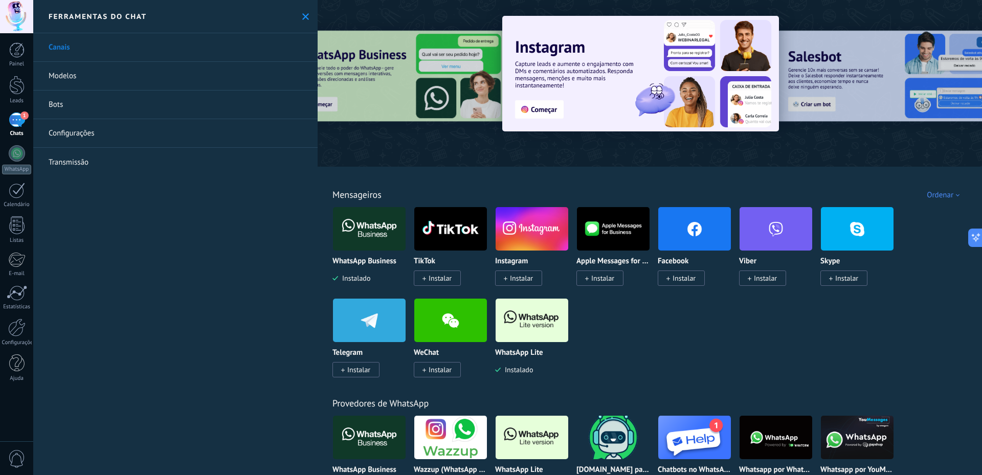
click at [156, 76] on link "Modelos" at bounding box center [175, 76] width 284 height 29
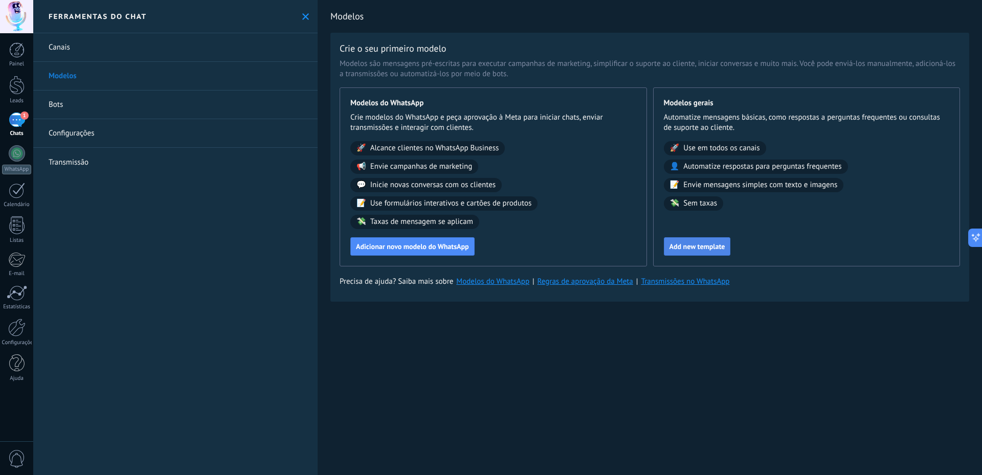
click at [695, 245] on span "Add new template" at bounding box center [697, 246] width 56 height 7
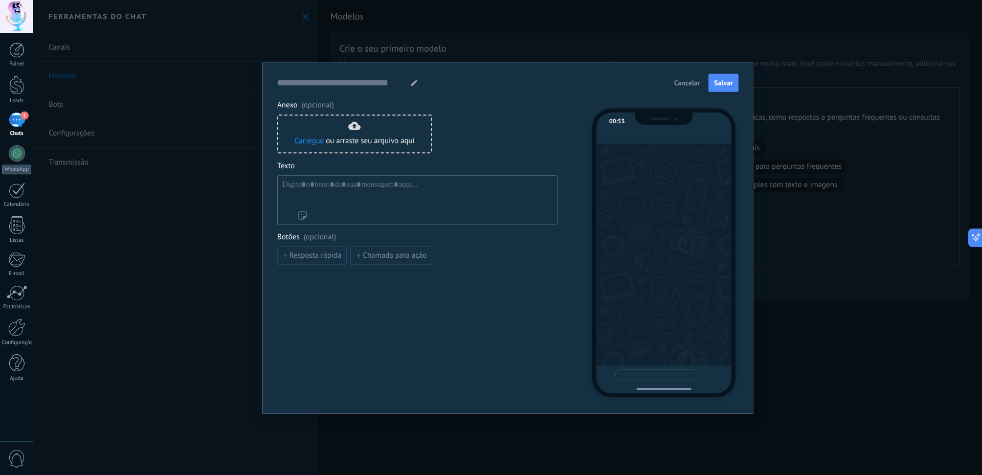
type input "**********"
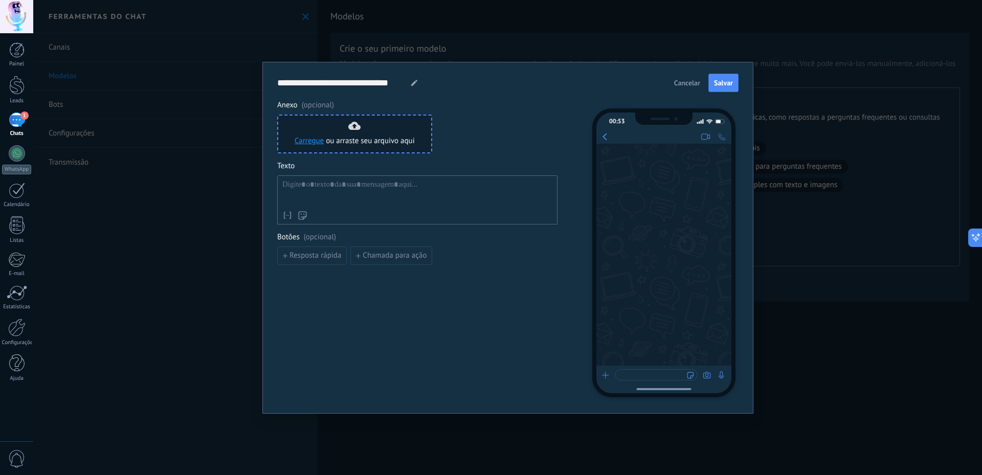
click at [323, 147] on div "Carregue ou arraste seu arquivo aqui [GEOGRAPHIC_DATA] para cá" at bounding box center [354, 134] width 155 height 39
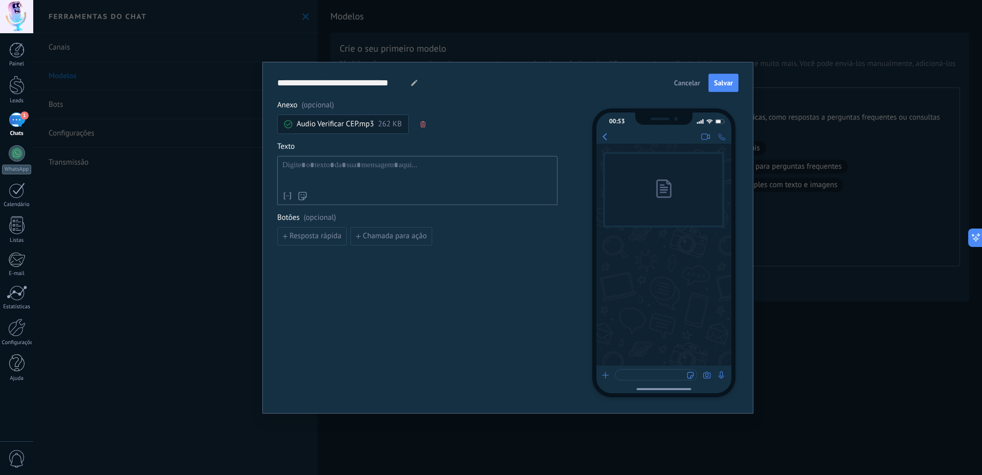
click at [308, 168] on div at bounding box center [417, 174] width 270 height 26
click at [354, 234] on button "Chamada para ação" at bounding box center [391, 236] width 82 height 18
click at [289, 219] on span "Botões (opcional)" at bounding box center [417, 218] width 280 height 10
click at [552, 236] on use "button" at bounding box center [551, 237] width 5 height 6
click at [330, 234] on span "Resposta rápida" at bounding box center [315, 236] width 52 height 7
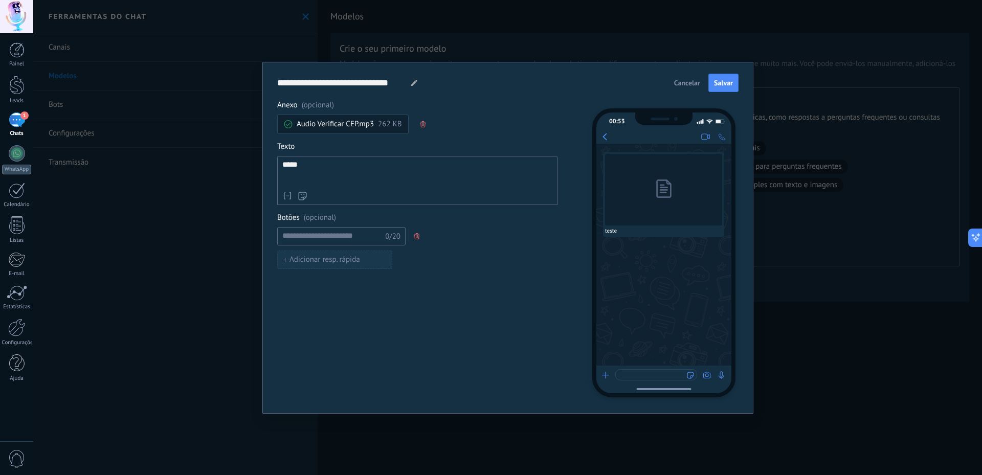
click at [362, 261] on button "Adicionar resp. rápida" at bounding box center [334, 260] width 115 height 18
click at [418, 258] on icon "button" at bounding box center [416, 260] width 5 height 6
click at [339, 229] on input at bounding box center [332, 236] width 109 height 16
type input "*****"
click at [724, 83] on span "Salvar" at bounding box center [723, 82] width 19 height 7
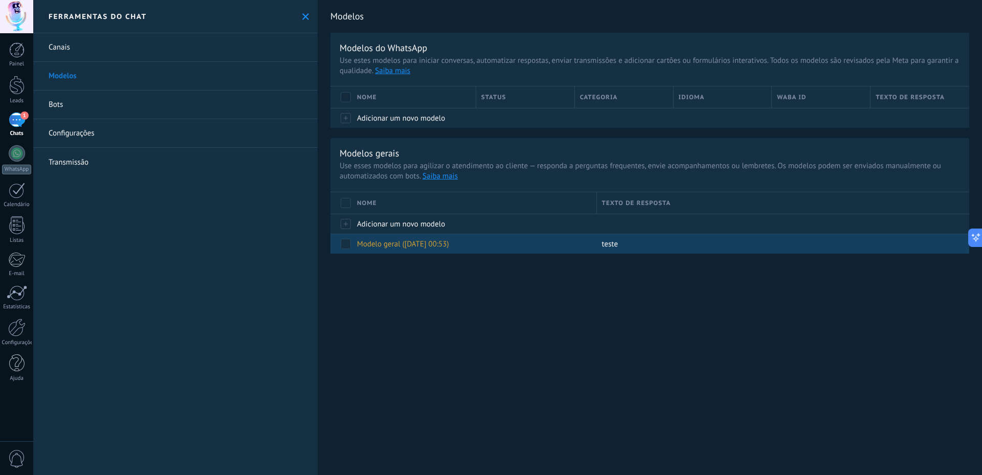
click at [409, 246] on span "Modelo geral ([DATE] 00:53)" at bounding box center [403, 244] width 92 height 10
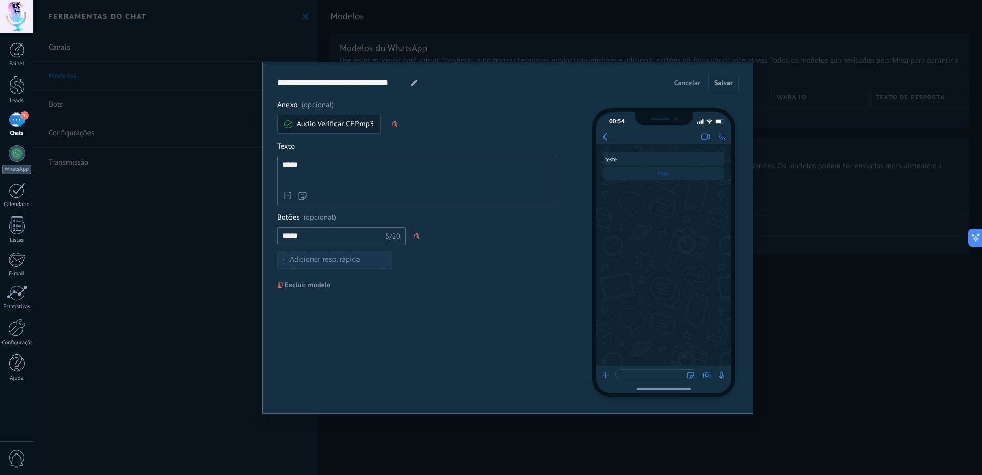
click at [341, 262] on span "Adicionar resp. rápida" at bounding box center [324, 259] width 71 height 7
click at [307, 250] on div "***** 5/20 0/20 Adicionar resp. rápida" at bounding box center [417, 259] width 280 height 65
click at [307, 255] on input at bounding box center [332, 259] width 109 height 16
type input "*******"
click at [723, 86] on span "Salvar" at bounding box center [723, 82] width 19 height 7
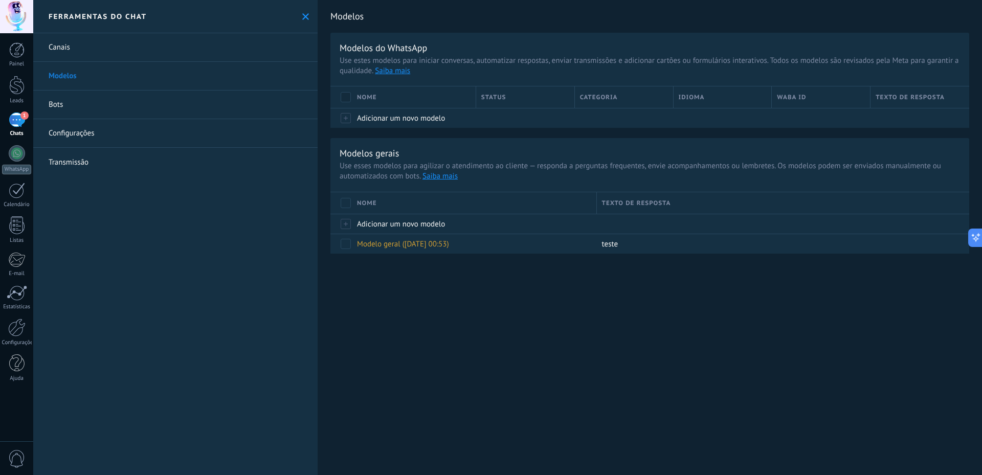
click at [427, 334] on div "Modelos Modelos do WhatsApp Use [PERSON_NAME] modelos para iniciar conversas, a…" at bounding box center [650, 237] width 664 height 475
click at [16, 113] on div "1" at bounding box center [17, 120] width 16 height 15
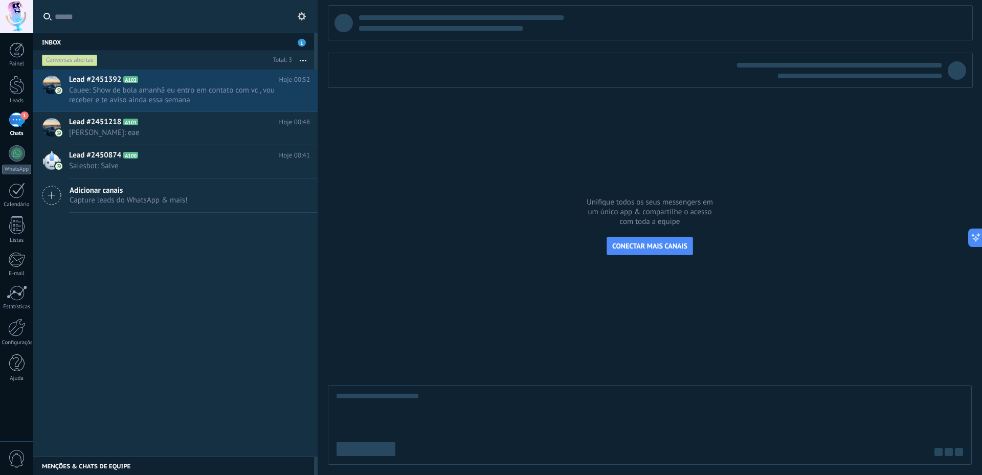
click at [297, 11] on button at bounding box center [302, 16] width 12 height 12
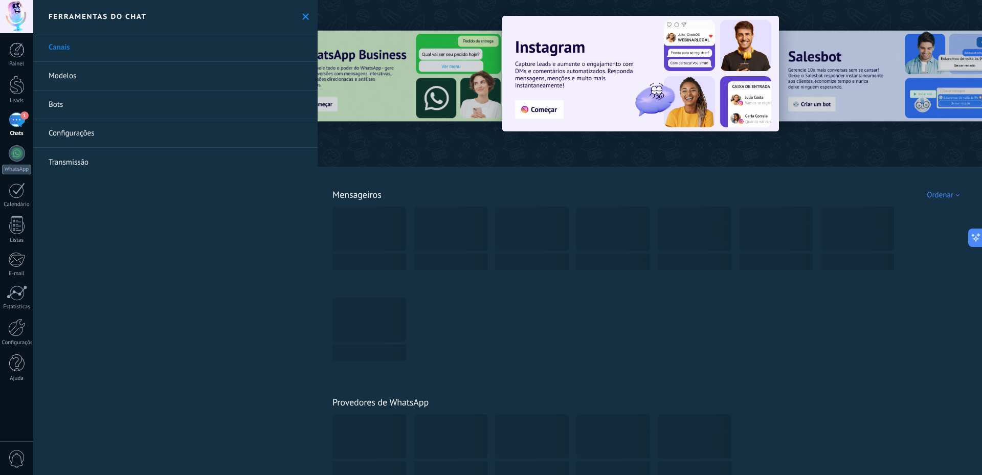
click at [303, 14] on icon at bounding box center [305, 16] width 7 height 7
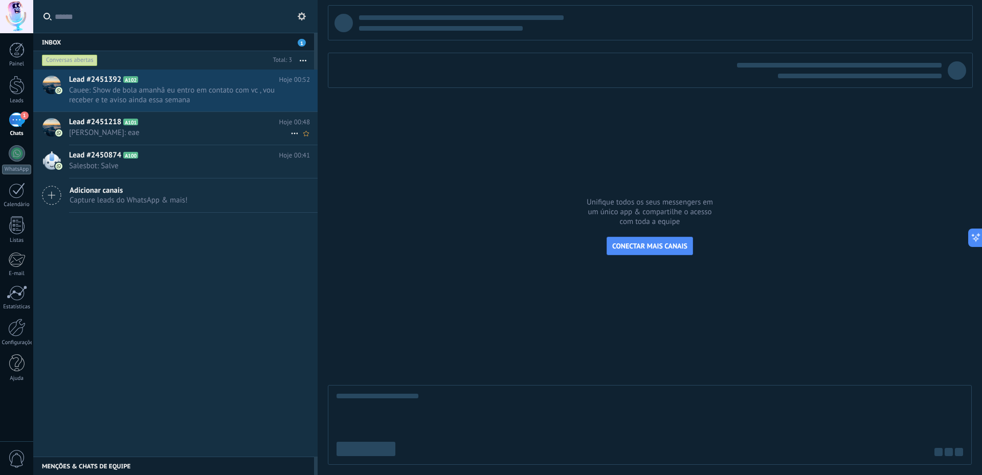
click at [219, 129] on span "[PERSON_NAME]: eae" at bounding box center [179, 133] width 221 height 10
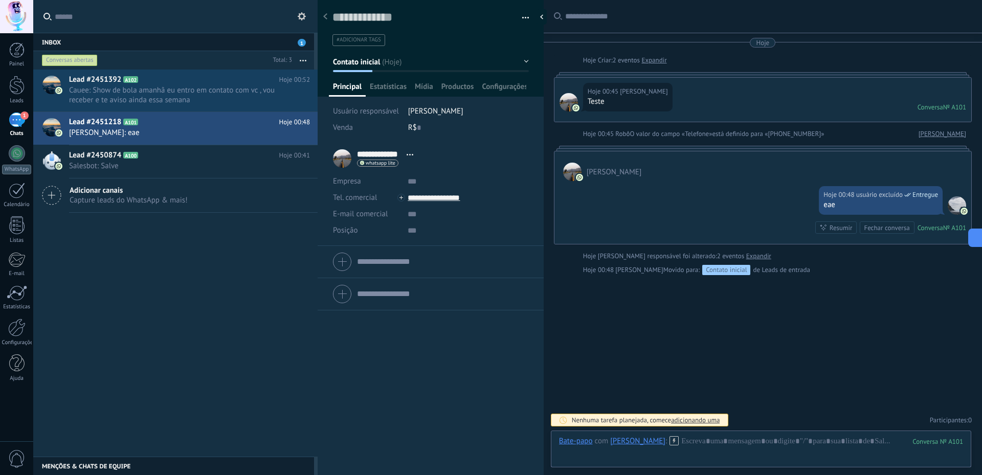
scroll to position [15, 0]
click at [688, 438] on div at bounding box center [761, 451] width 404 height 31
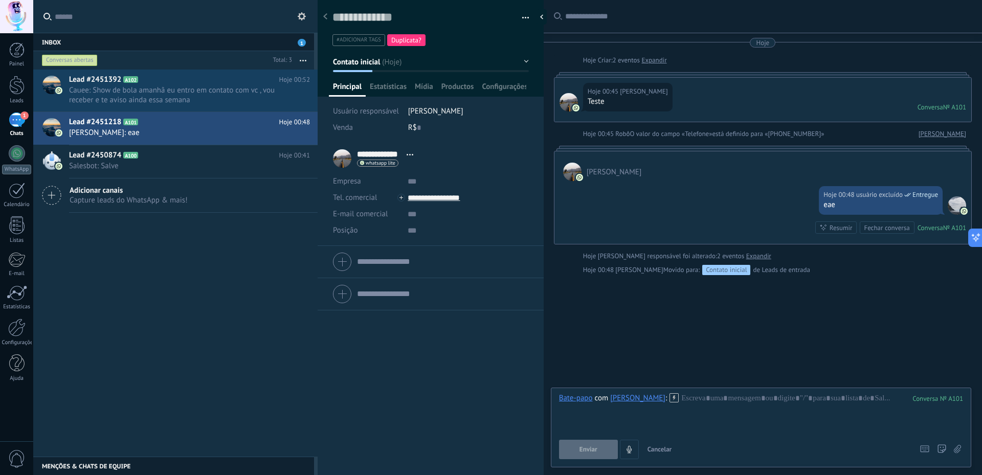
click at [400, 37] on span "Duplicata?" at bounding box center [406, 40] width 30 height 9
type textarea "**********"
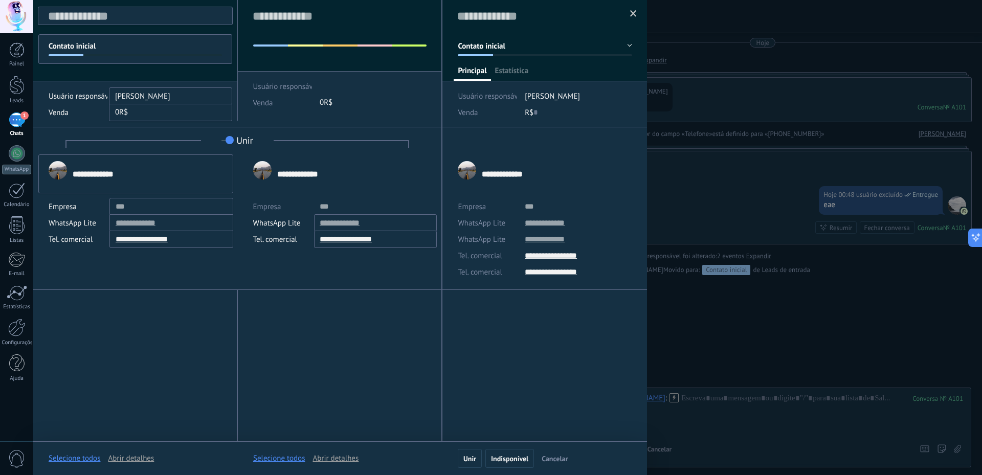
click at [633, 12] on span at bounding box center [633, 13] width 7 height 7
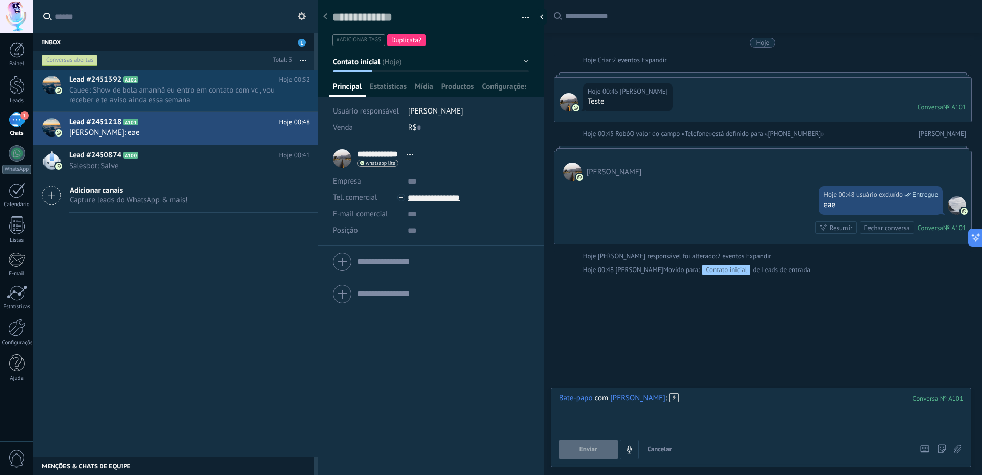
click at [691, 404] on div at bounding box center [761, 412] width 404 height 39
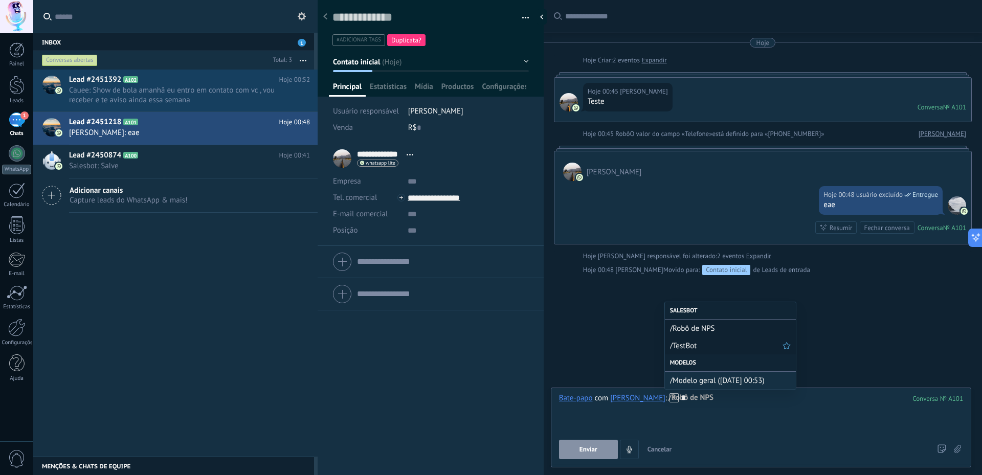
click at [713, 345] on span "/TestBot" at bounding box center [726, 346] width 113 height 10
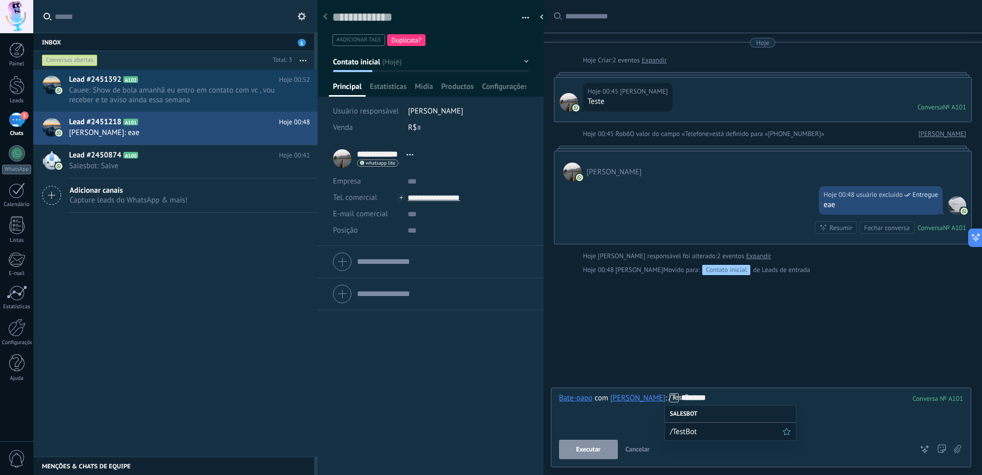
click at [684, 434] on span "/TestBot" at bounding box center [726, 432] width 113 height 10
click at [594, 455] on button "Enviar" at bounding box center [588, 449] width 59 height 19
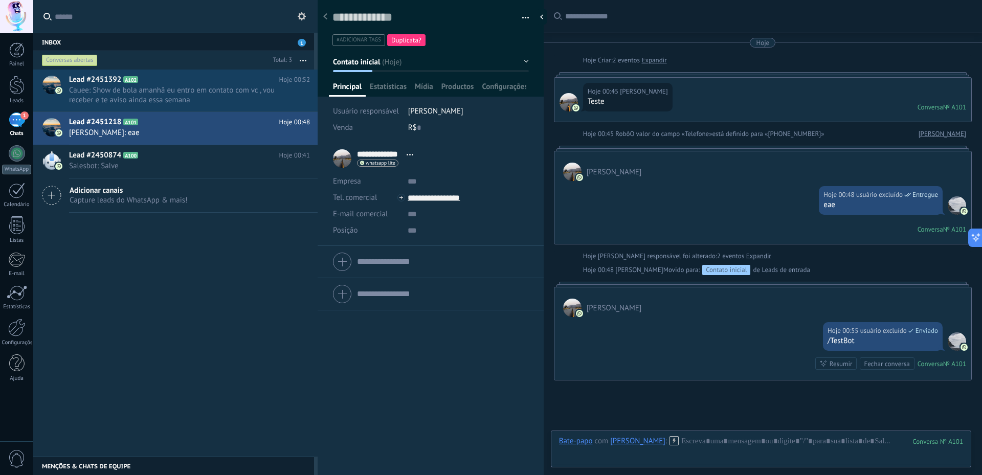
scroll to position [84, 0]
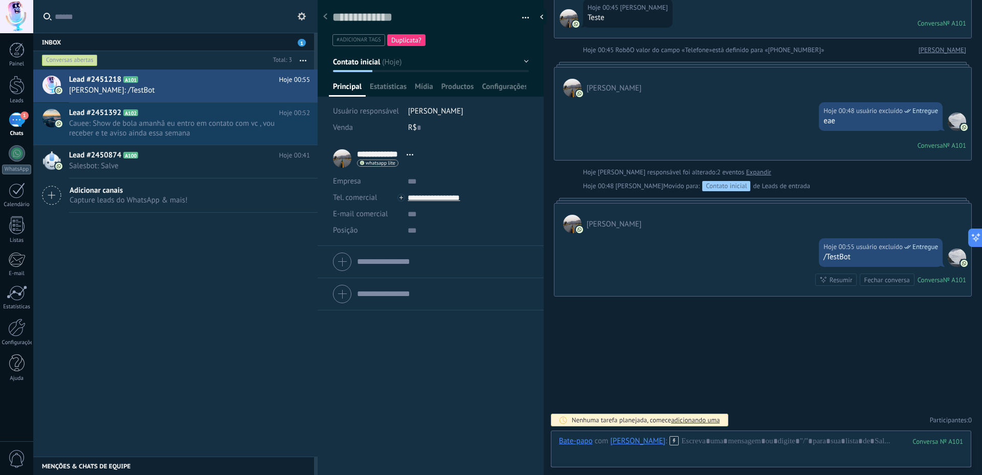
click at [669, 444] on icon at bounding box center [673, 440] width 9 height 9
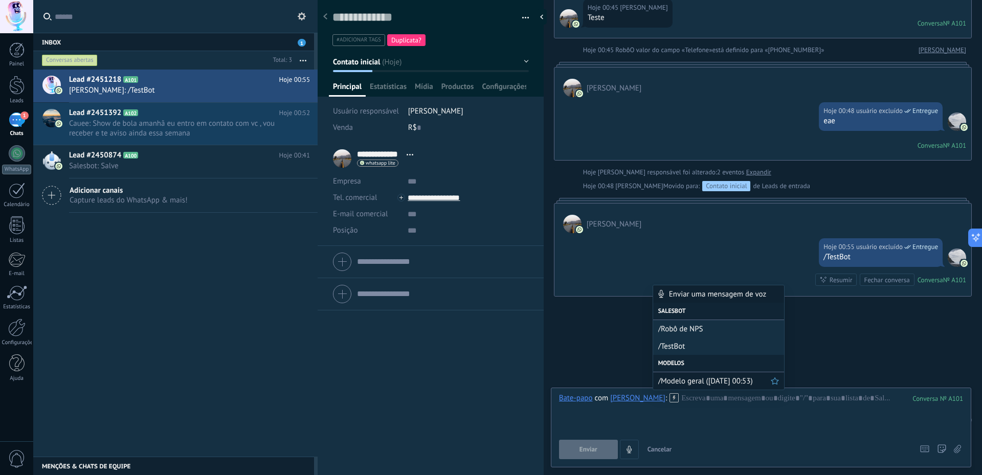
click at [712, 379] on span "/Modelo geral ([DATE] 00:53)" at bounding box center [714, 381] width 113 height 10
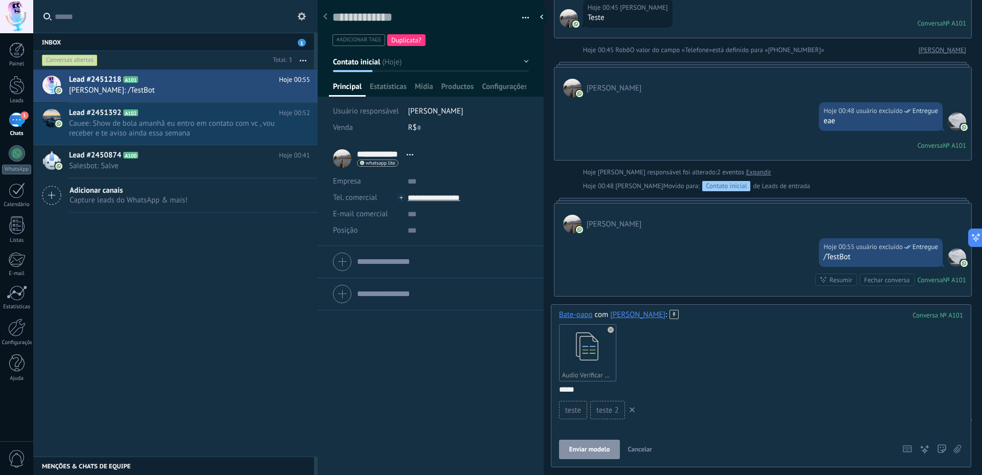
click at [568, 442] on button "Enviar modelo" at bounding box center [589, 449] width 61 height 19
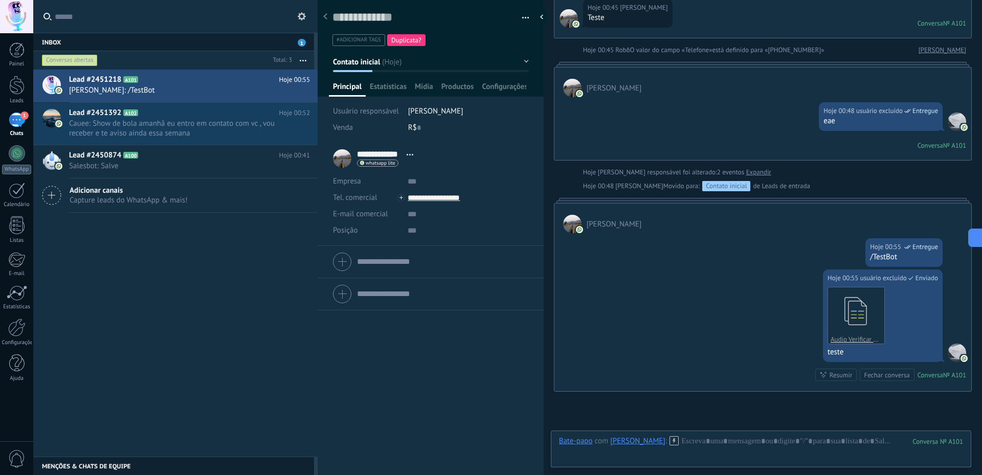
scroll to position [179, 0]
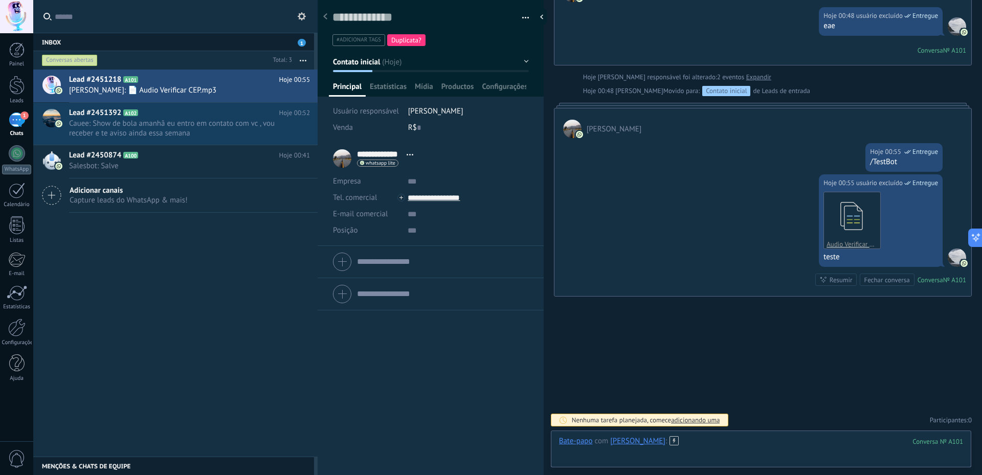
click at [697, 448] on div at bounding box center [761, 451] width 404 height 31
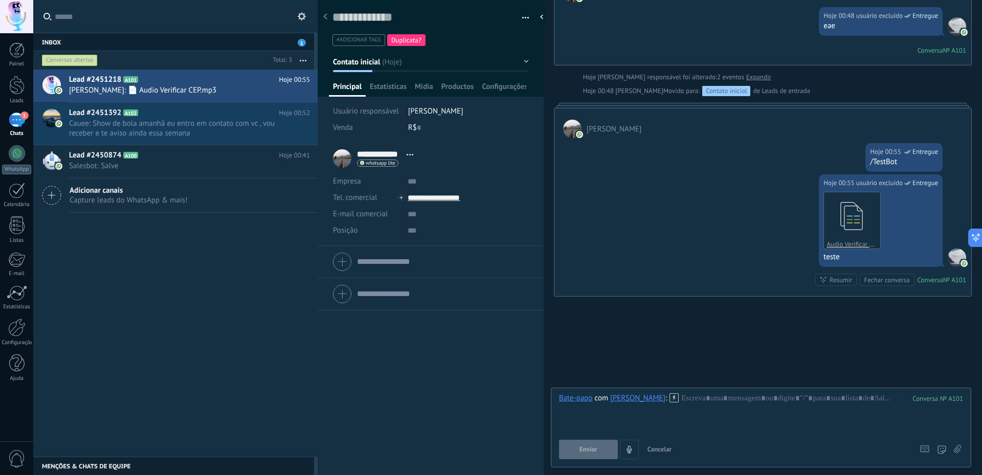
click at [953, 450] on div "Enviar Cancelar Rastrear cliques em links ? Reduzir links longos e rastrear cli…" at bounding box center [761, 449] width 404 height 19
click at [956, 450] on icon at bounding box center [957, 449] width 7 height 9
click at [0, 0] on input "file" at bounding box center [0, 0] width 0 height 0
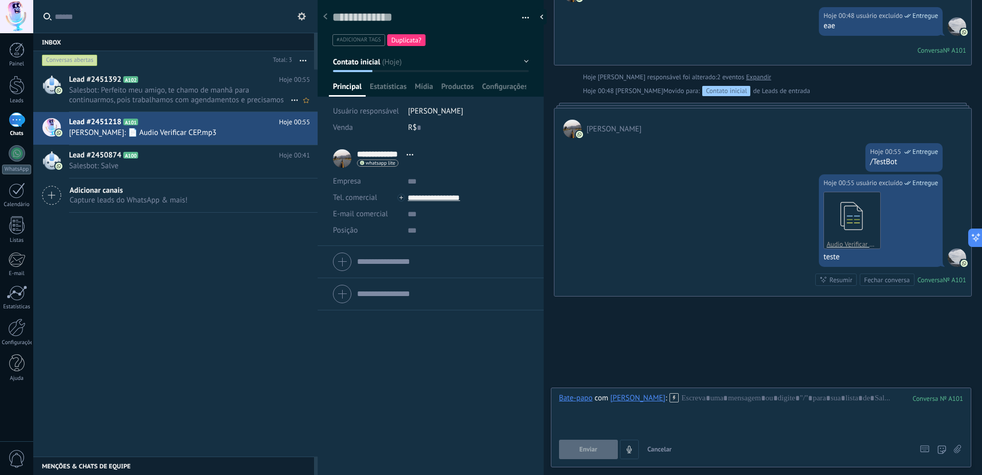
click at [227, 82] on h2 "Lead #2451392 A102" at bounding box center [174, 80] width 210 height 10
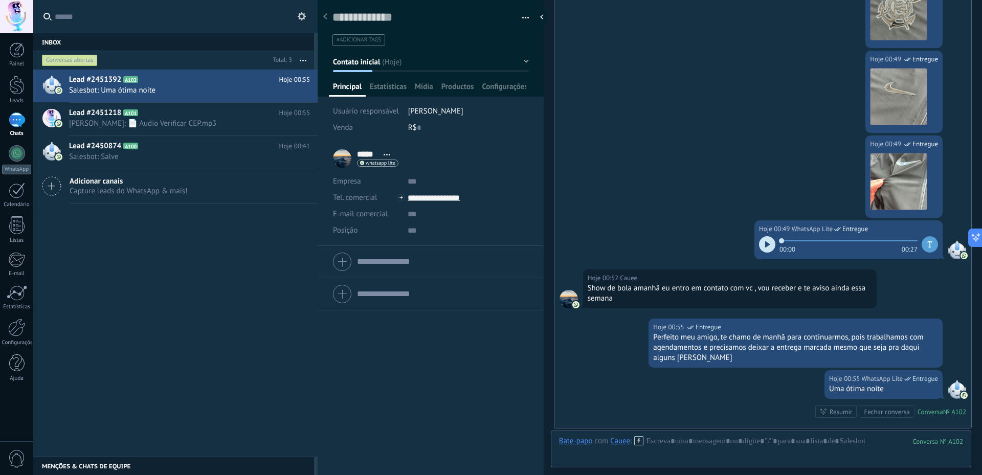
scroll to position [1001, 0]
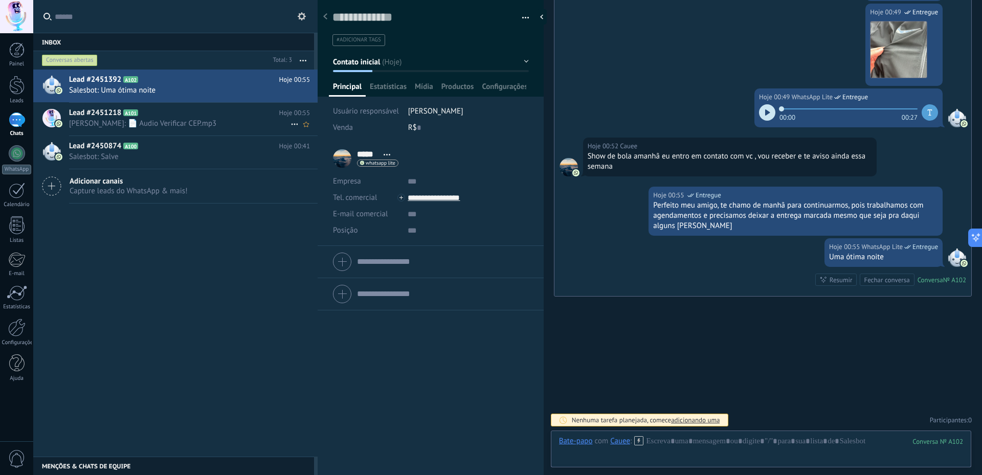
click at [162, 123] on span "[PERSON_NAME]: 📄 Audio Verificar CEP.mp3" at bounding box center [179, 124] width 221 height 10
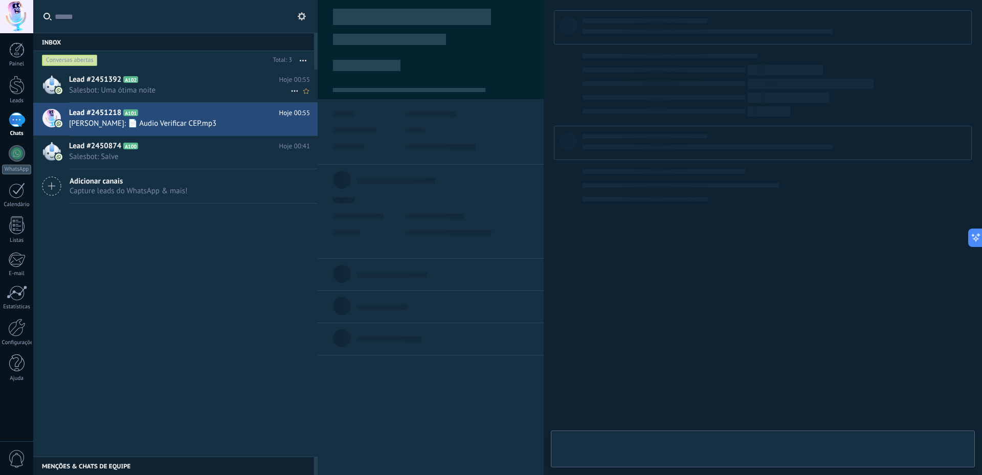
click at [143, 92] on span "Salesbot: Uma ótima noite" at bounding box center [179, 90] width 221 height 10
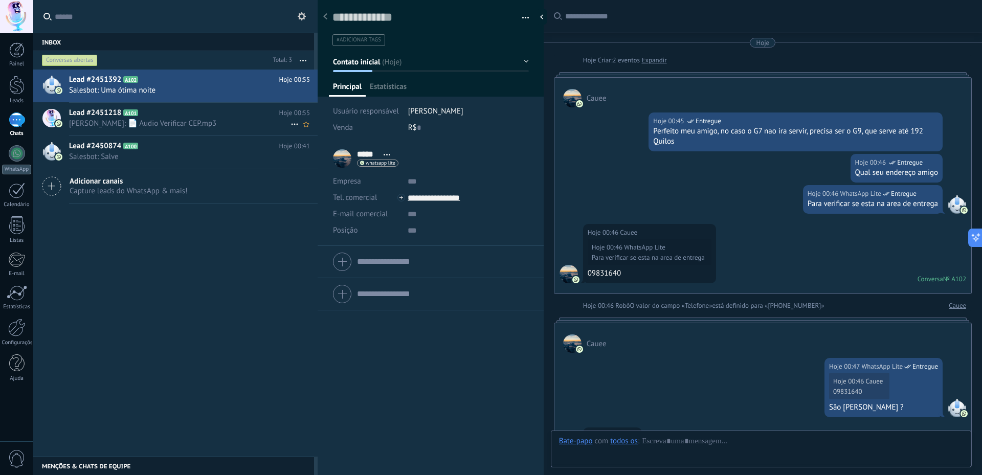
click at [147, 118] on icon at bounding box center [146, 113] width 10 height 10
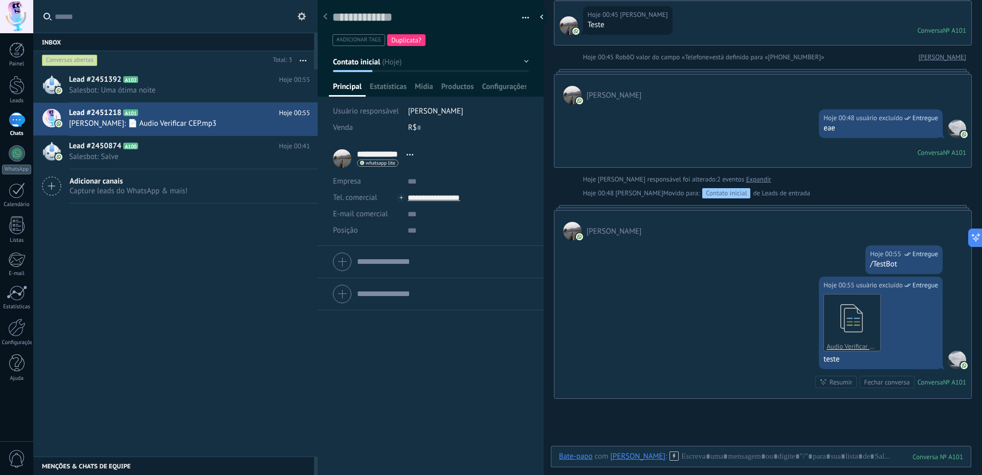
scroll to position [179, 0]
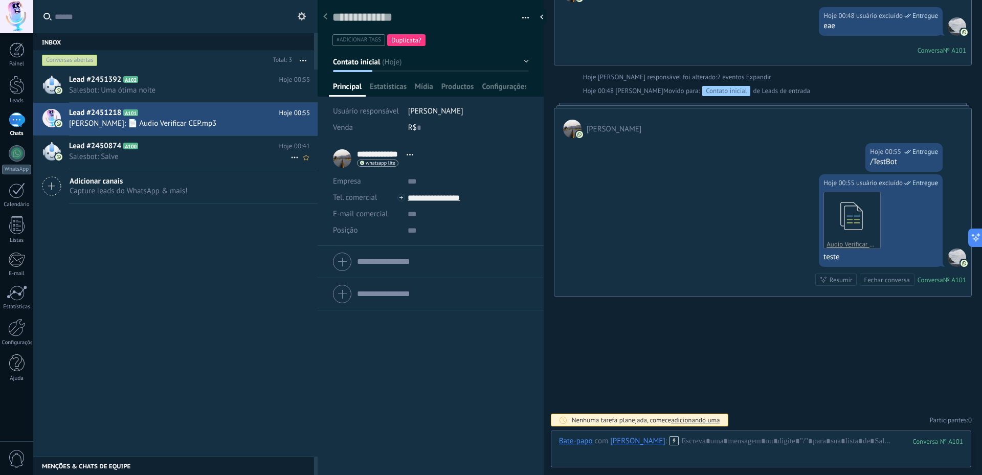
click at [254, 144] on h2 "Lead #2450874 A100" at bounding box center [174, 146] width 210 height 10
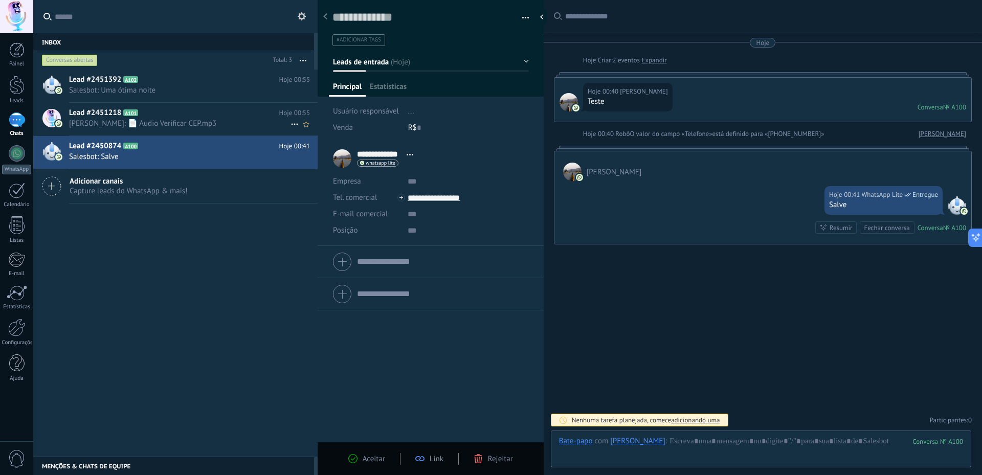
scroll to position [15, 0]
click at [244, 123] on span "[PERSON_NAME]: 📄 Audio Verificar CEP.mp3" at bounding box center [179, 124] width 221 height 10
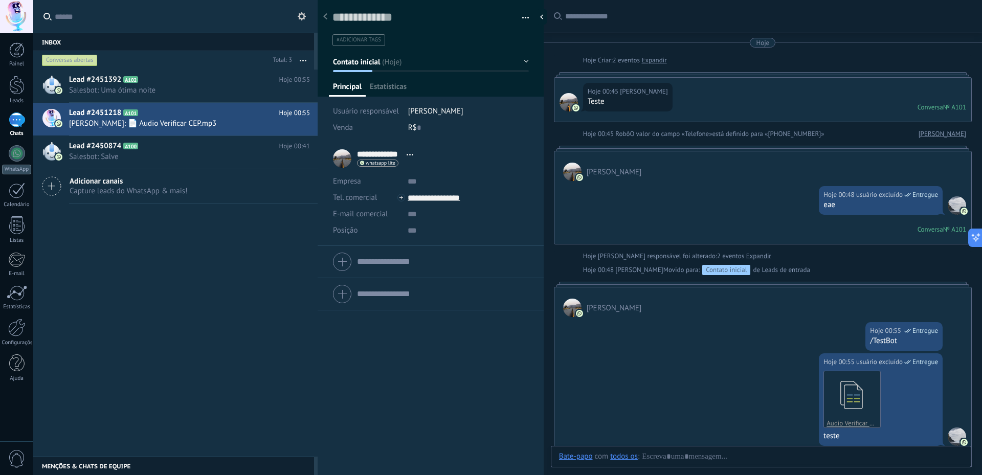
type textarea "**********"
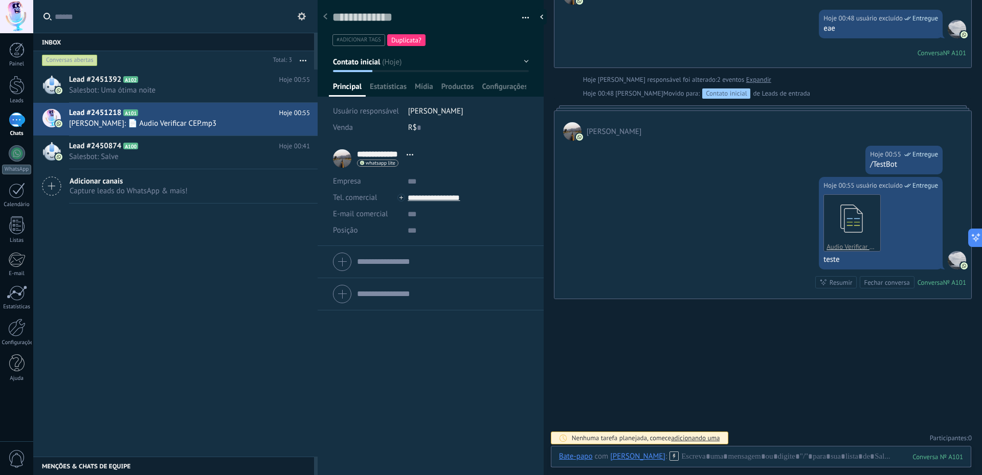
scroll to position [179, 0]
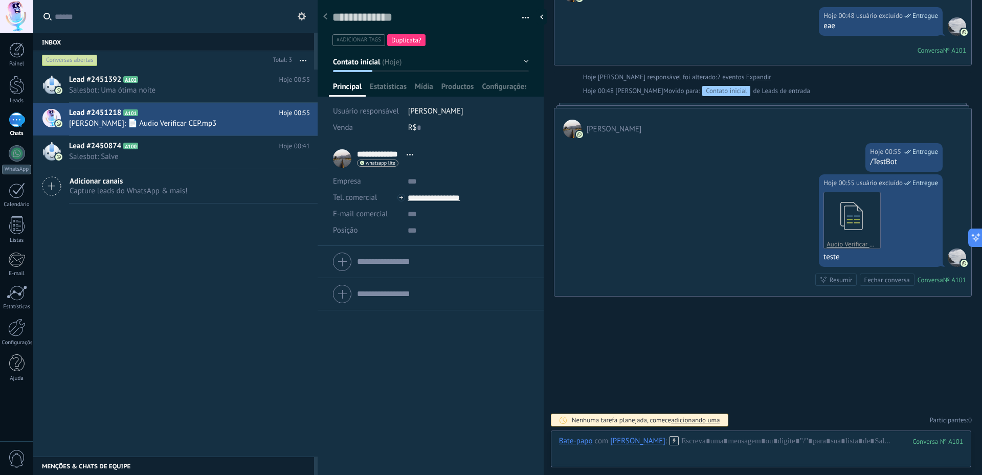
click at [670, 440] on use at bounding box center [674, 440] width 9 height 9
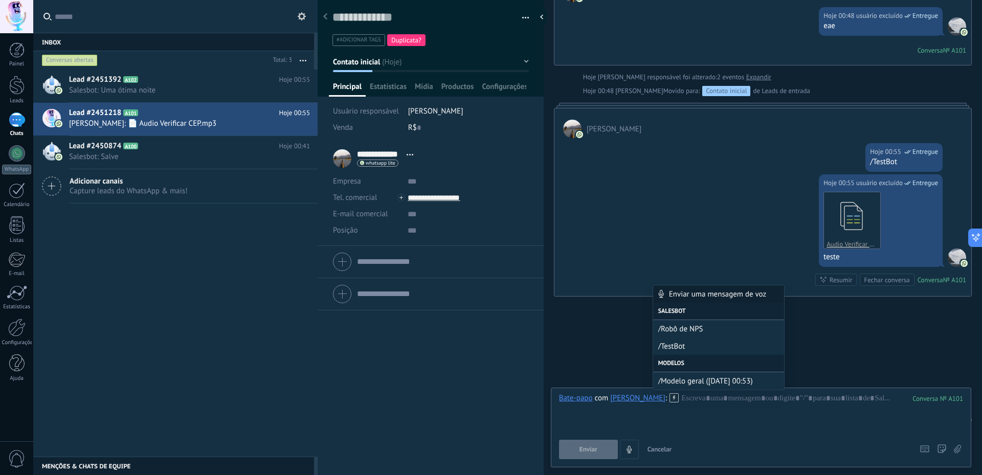
click at [888, 356] on div "Buscar Carregar mais Hoje Hoje Criar: 2 eventos Expandir Hoje 00:45 [PERSON_NAM…" at bounding box center [763, 148] width 438 height 654
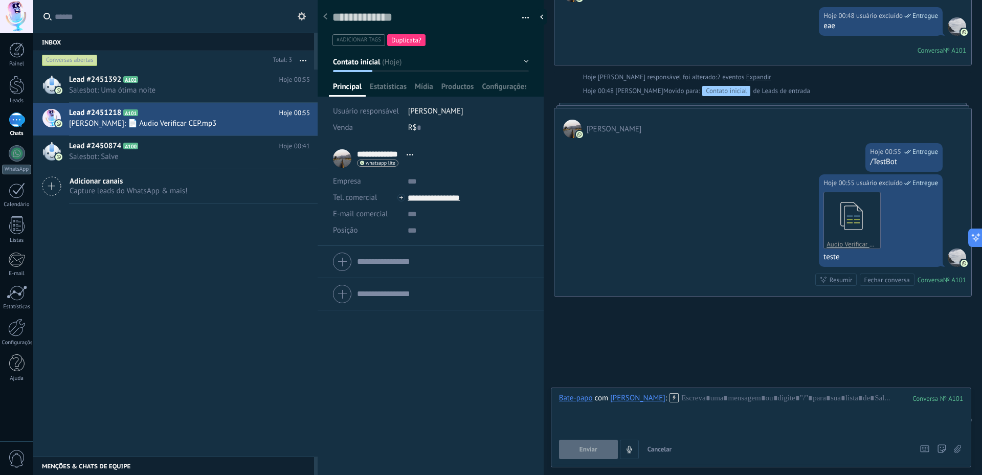
click at [524, 12] on button "button" at bounding box center [522, 17] width 15 height 15
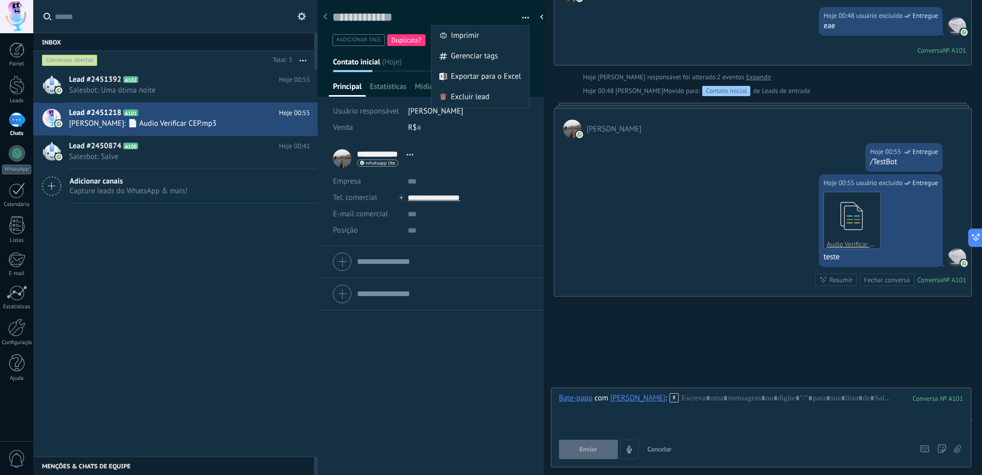
click at [729, 304] on div "Buscar Carregar mais Hoje Hoje Criar: 2 eventos Expandir Hoje 00:45 [PERSON_NAM…" at bounding box center [763, 148] width 438 height 654
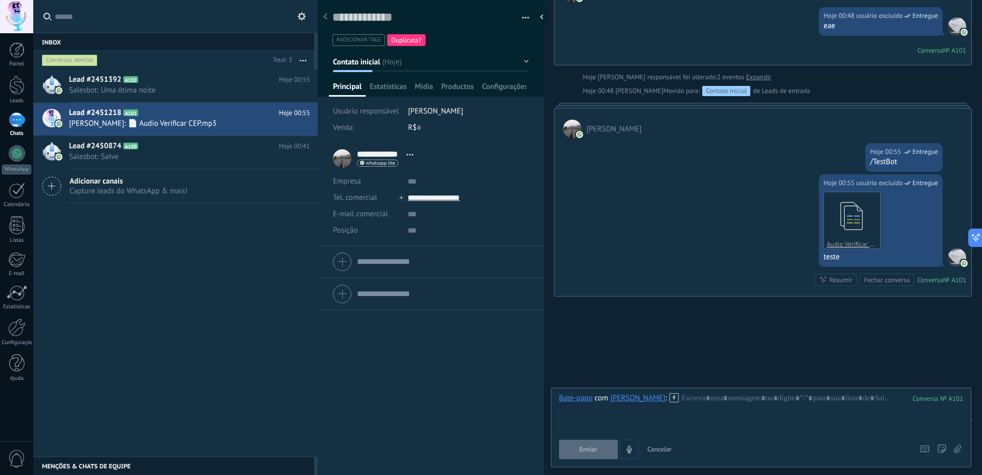
click at [322, 15] on div at bounding box center [325, 17] width 14 height 20
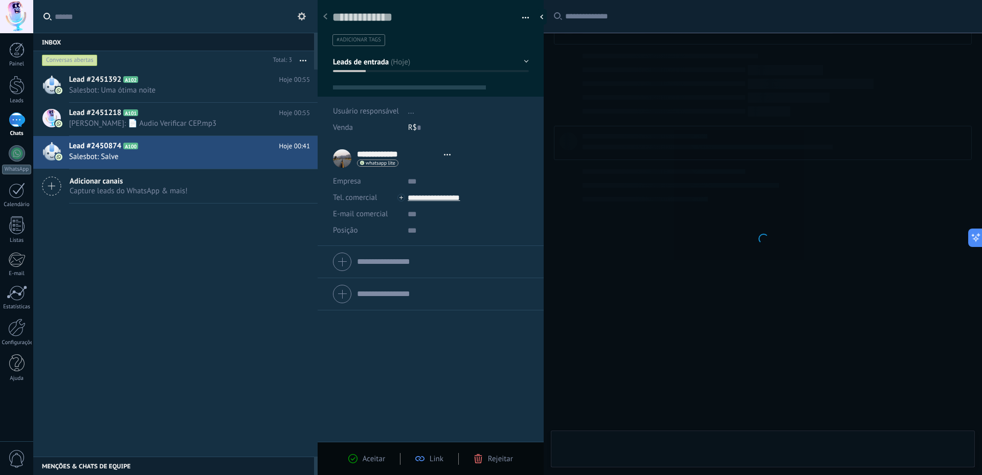
click at [303, 19] on use at bounding box center [302, 16] width 8 height 8
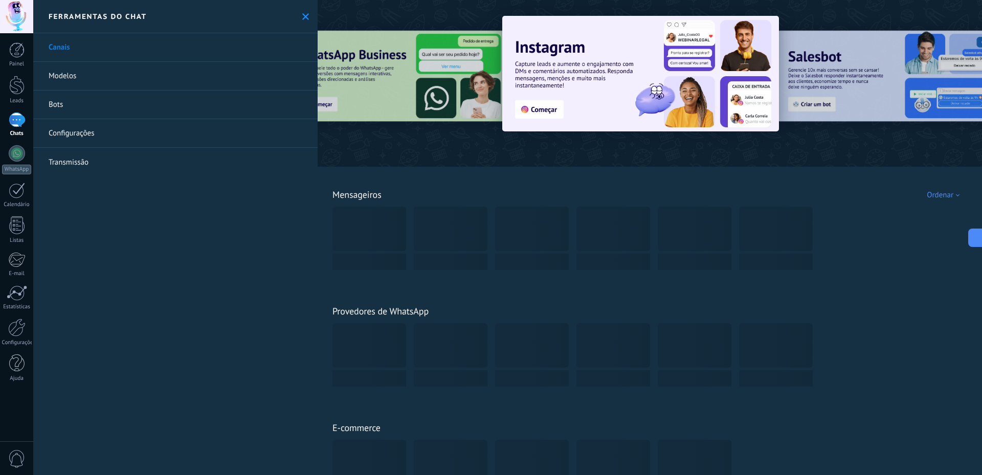
click at [304, 17] on icon at bounding box center [305, 16] width 7 height 7
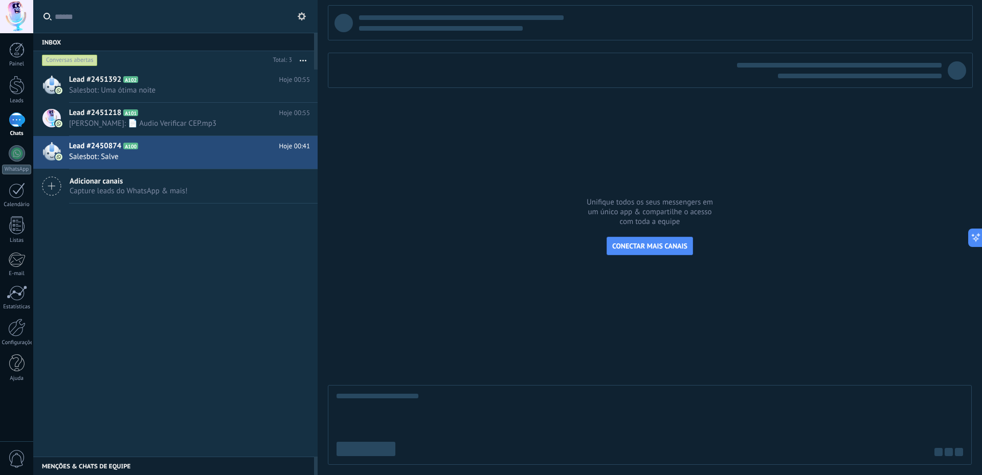
click at [300, 15] on use at bounding box center [302, 16] width 8 height 8
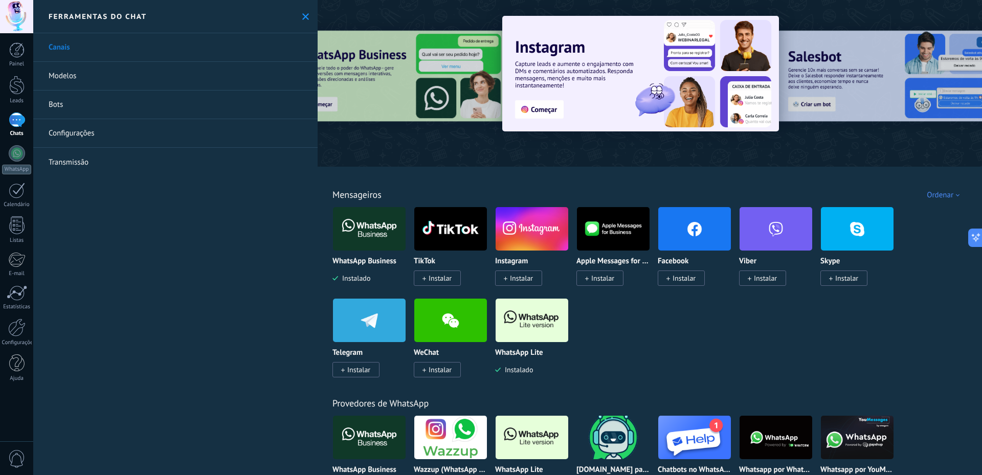
click at [80, 79] on link "Modelos" at bounding box center [175, 76] width 284 height 29
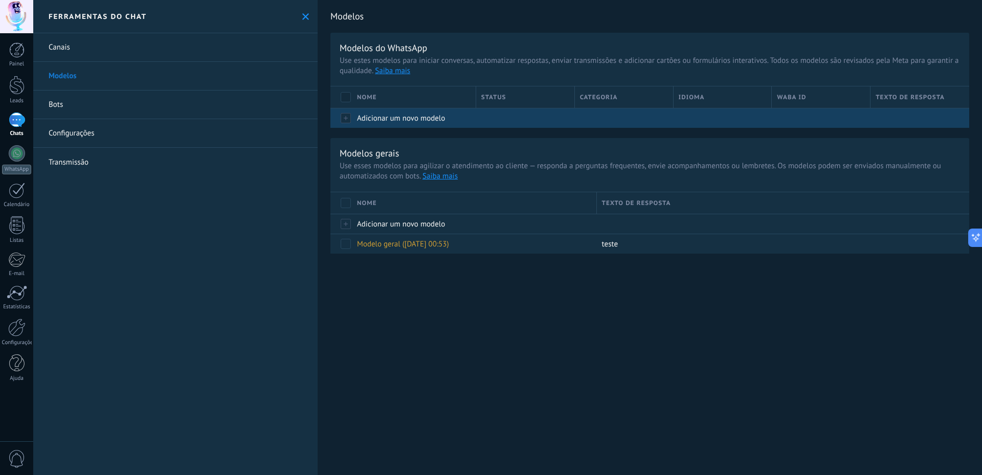
click at [413, 120] on span "Adicionar um novo modelo" at bounding box center [401, 119] width 88 height 10
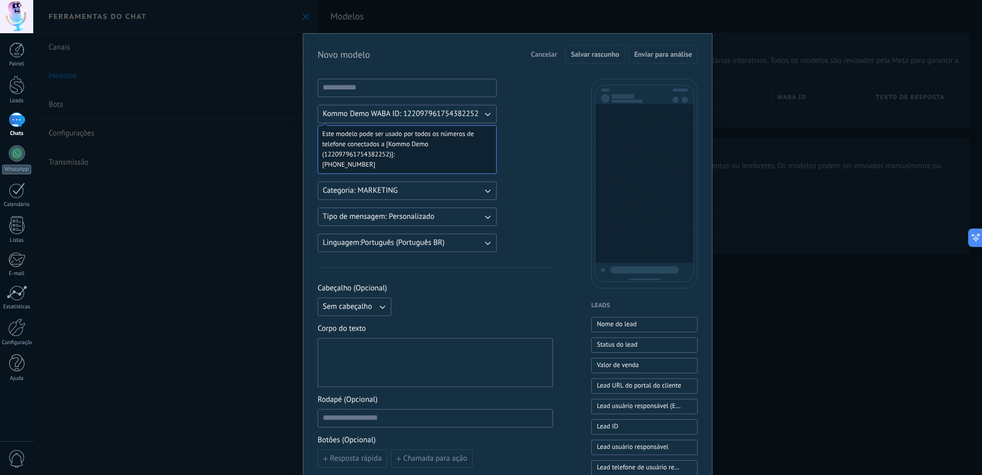
click at [539, 58] on span "Cancelar" at bounding box center [544, 54] width 26 height 7
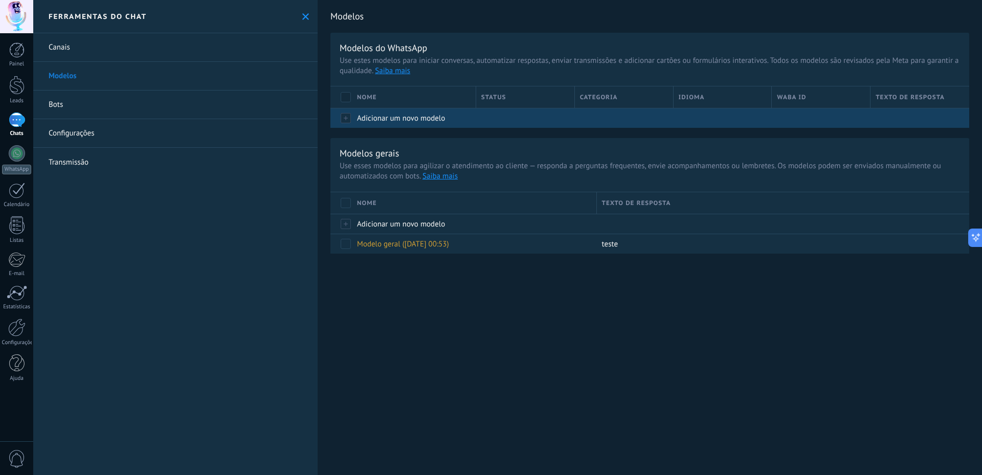
click at [424, 115] on span "Adicionar um novo modelo" at bounding box center [401, 119] width 88 height 10
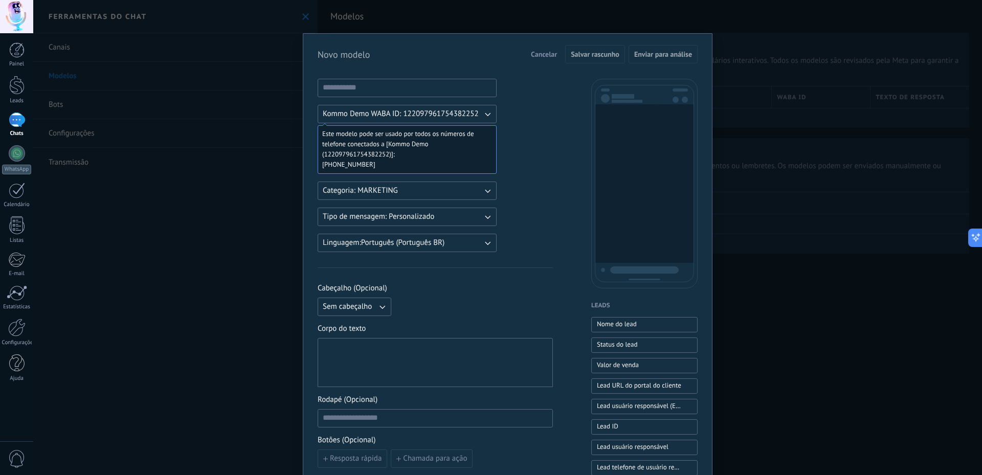
click at [408, 172] on div "Este modelo pode ser usado por todos os números de telefone conectados a [Kommo…" at bounding box center [407, 149] width 179 height 49
click at [403, 121] on button "Kommo Demo WABA ID: 122097961754382252" at bounding box center [407, 114] width 179 height 18
click at [403, 121] on li "Kommo Demo WABA ID: 122097961754382252" at bounding box center [403, 113] width 185 height 17
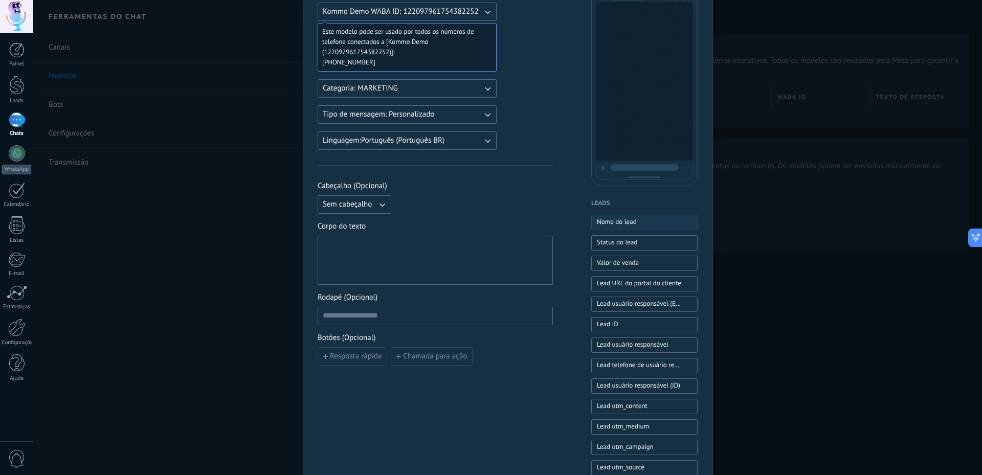
click at [621, 228] on span "Nome do lead" at bounding box center [617, 222] width 40 height 11
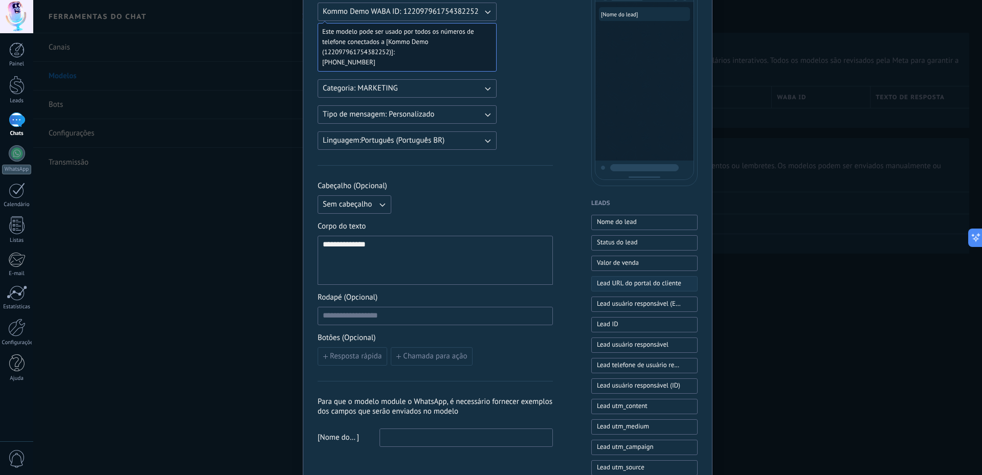
scroll to position [51, 0]
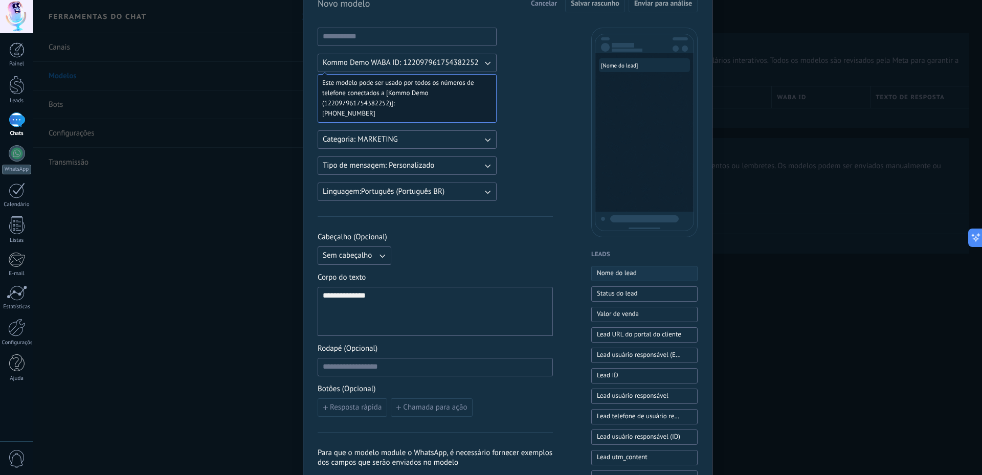
click at [627, 277] on span "Nome do lead" at bounding box center [617, 273] width 40 height 10
drag, startPoint x: 389, startPoint y: 309, endPoint x: 243, endPoint y: 292, distance: 146.8
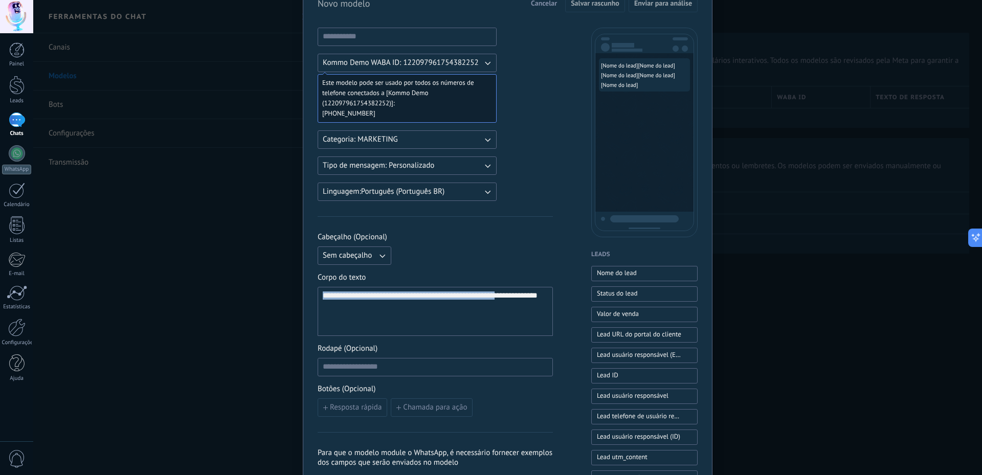
click at [243, 292] on div "**********" at bounding box center [507, 237] width 949 height 475
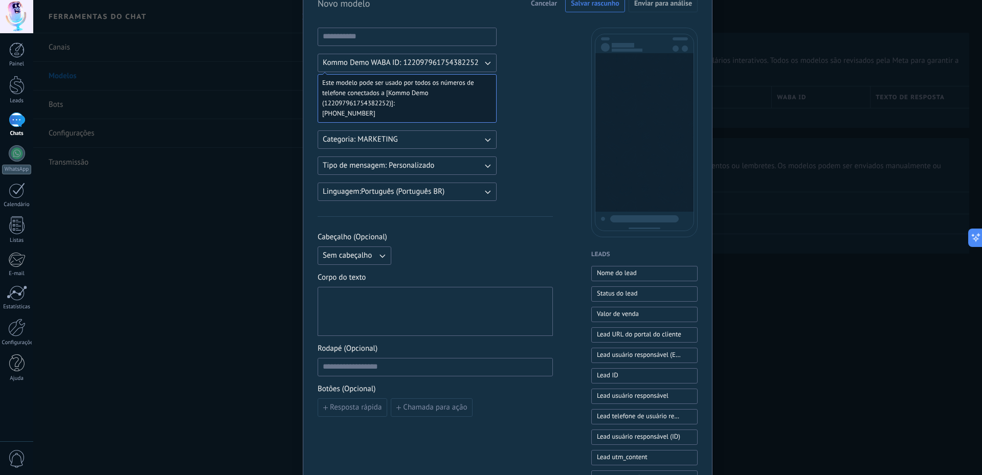
scroll to position [153, 0]
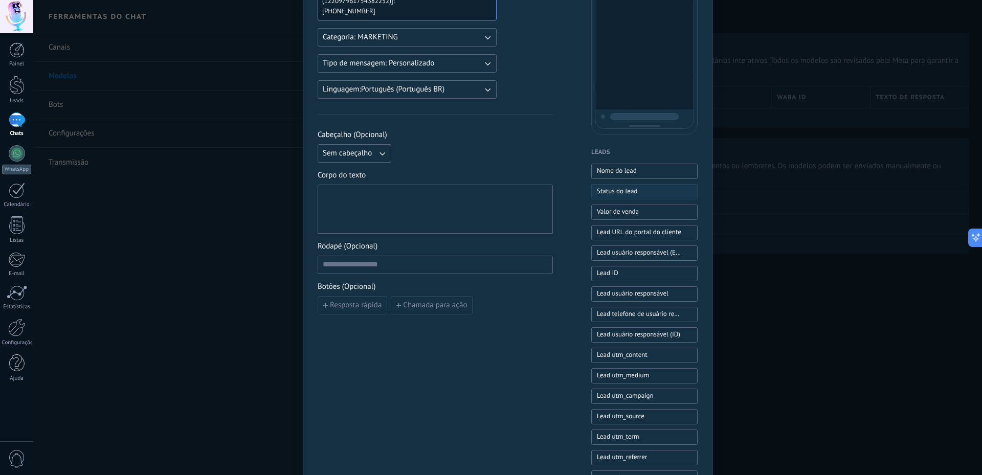
click at [629, 188] on span "Status do lead" at bounding box center [617, 191] width 40 height 10
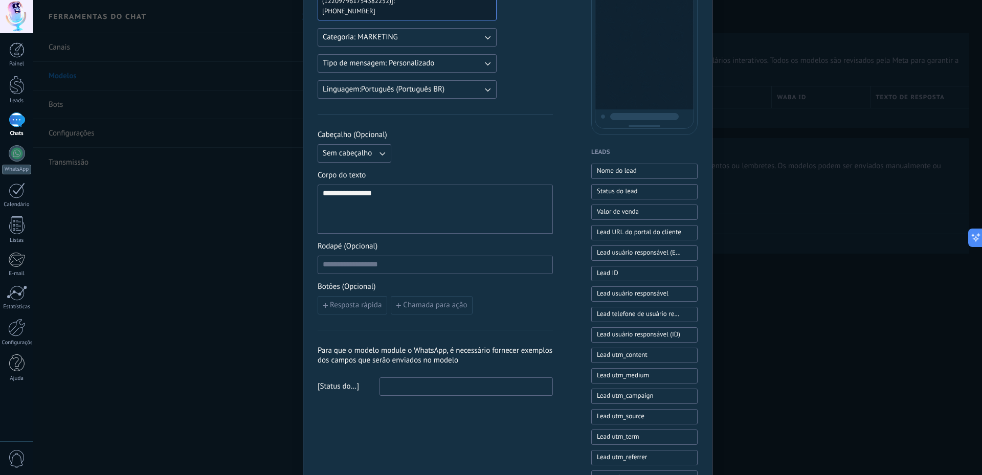
click at [407, 388] on input at bounding box center [466, 386] width 172 height 16
type input "*"
click at [418, 202] on div "**********" at bounding box center [435, 209] width 225 height 40
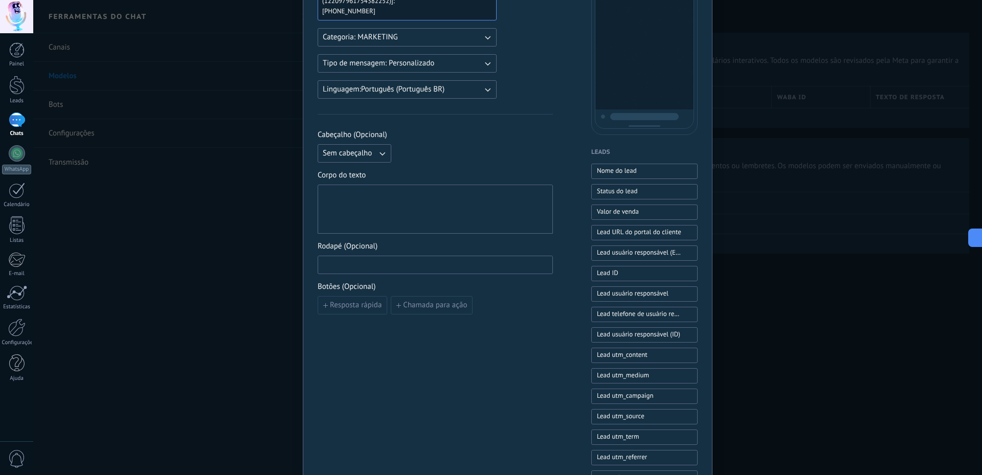
click at [455, 265] on input at bounding box center [435, 264] width 234 height 16
click at [432, 306] on span "Chamada para ação" at bounding box center [435, 305] width 64 height 7
click at [561, 310] on button "button" at bounding box center [565, 305] width 8 height 15
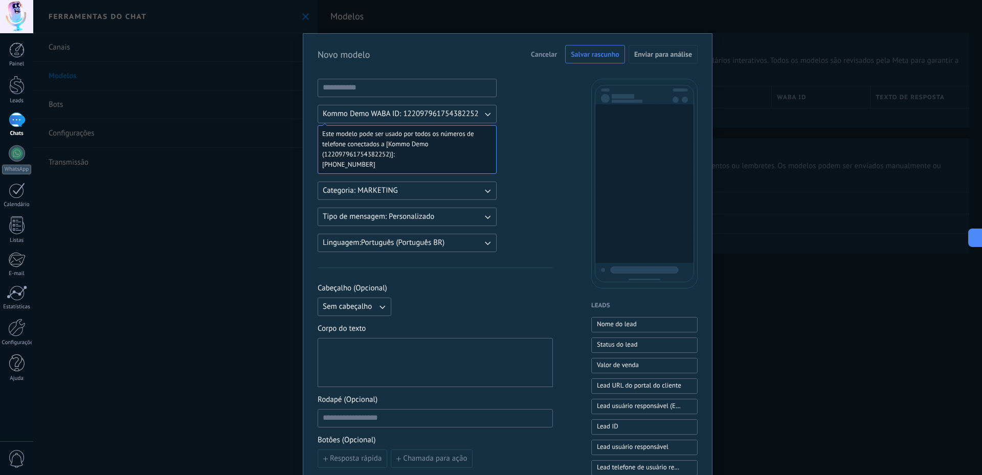
click at [539, 51] on span "Cancelar" at bounding box center [544, 54] width 26 height 7
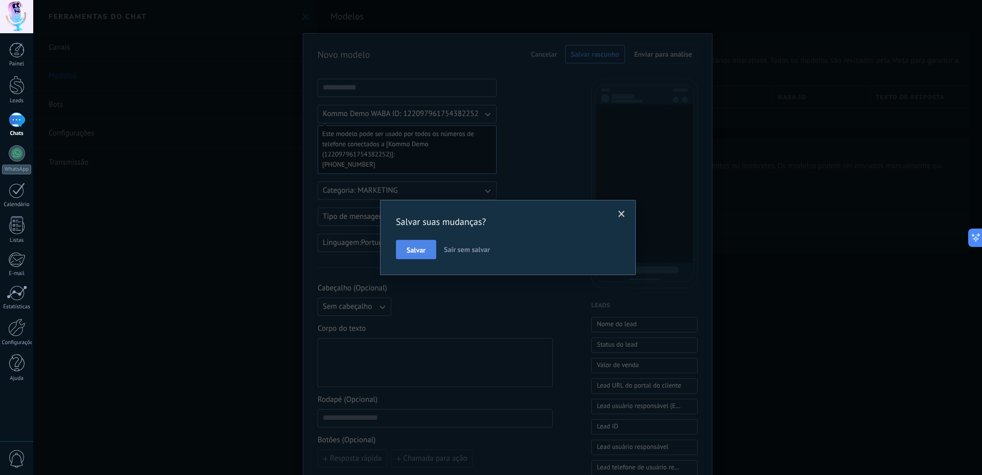
click at [421, 251] on span "Salvar" at bounding box center [416, 250] width 19 height 7
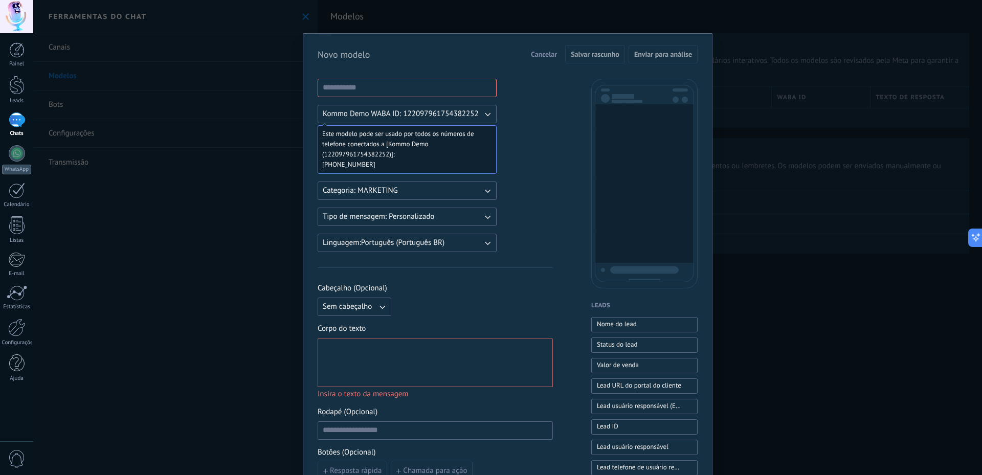
click at [547, 56] on span "Cancelar" at bounding box center [544, 54] width 26 height 7
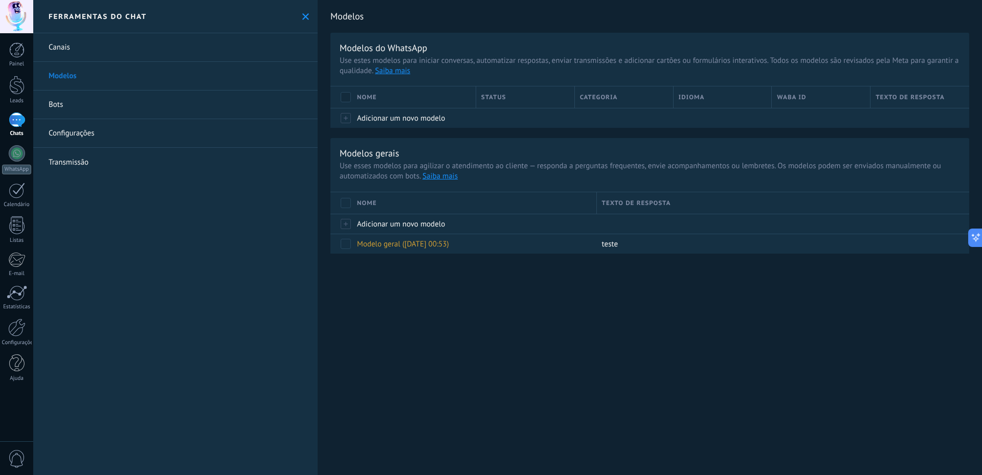
click at [847, 259] on div "Modelos Modelos do WhatsApp Use [PERSON_NAME] modelos para iniciar conversas, a…" at bounding box center [650, 138] width 664 height 276
click at [831, 254] on div "Modelos Modelos do WhatsApp Use [PERSON_NAME] modelos para iniciar conversas, a…" at bounding box center [650, 138] width 664 height 276
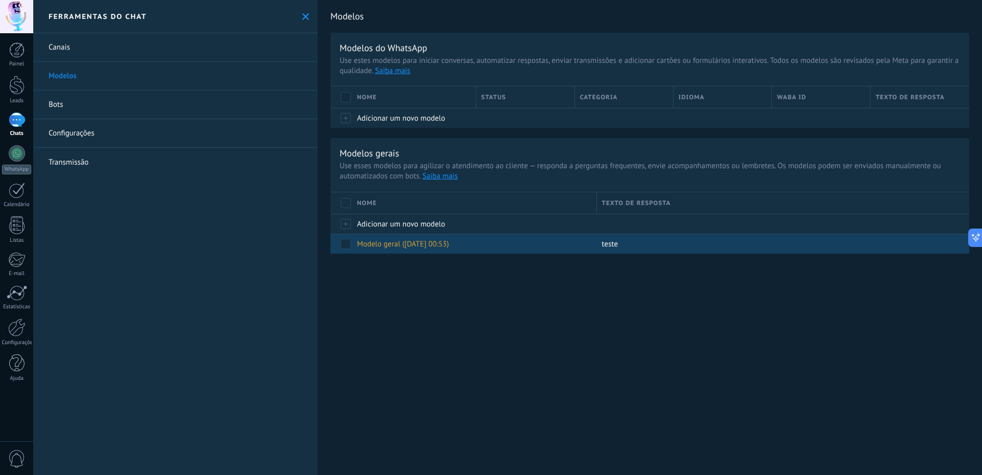
click at [738, 246] on div "teste" at bounding box center [778, 243] width 362 height 19
click at [428, 242] on span "Modelo geral ([DATE] 00:53)" at bounding box center [403, 244] width 92 height 10
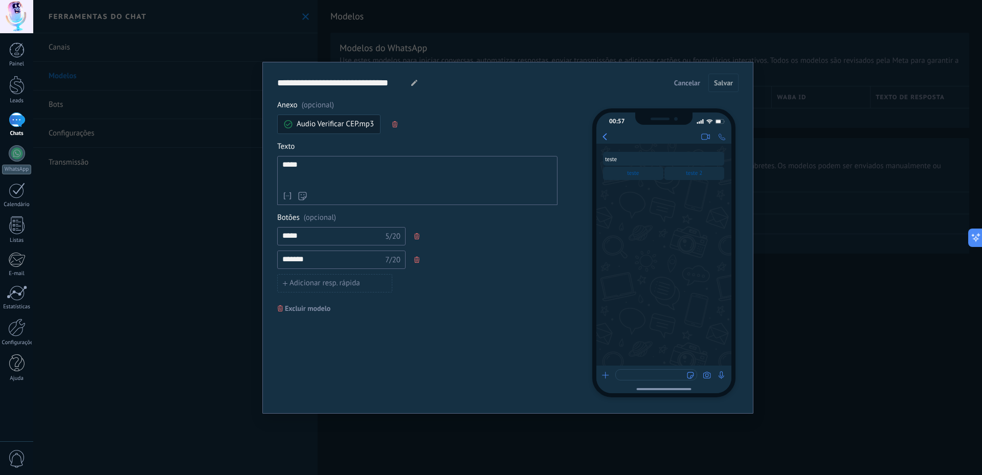
click at [397, 124] on use "button" at bounding box center [394, 124] width 5 height 6
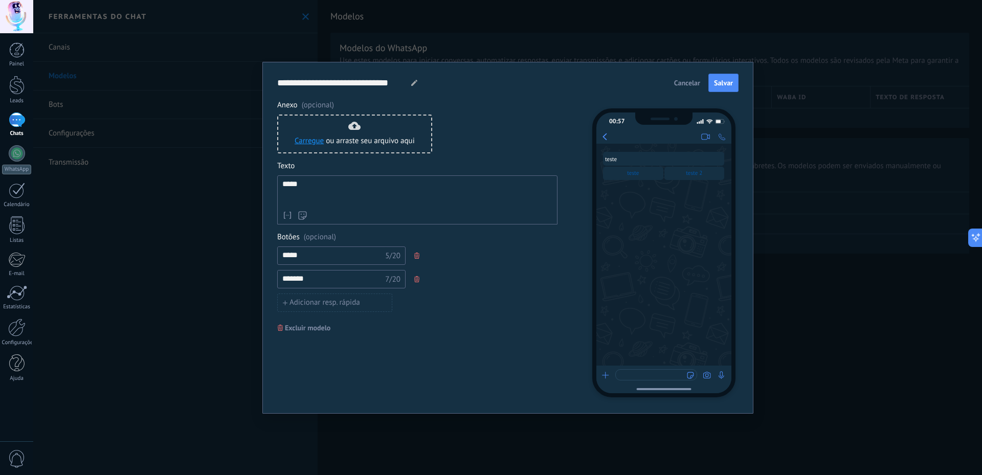
click at [330, 331] on span "Excluir modelo" at bounding box center [308, 327] width 46 height 7
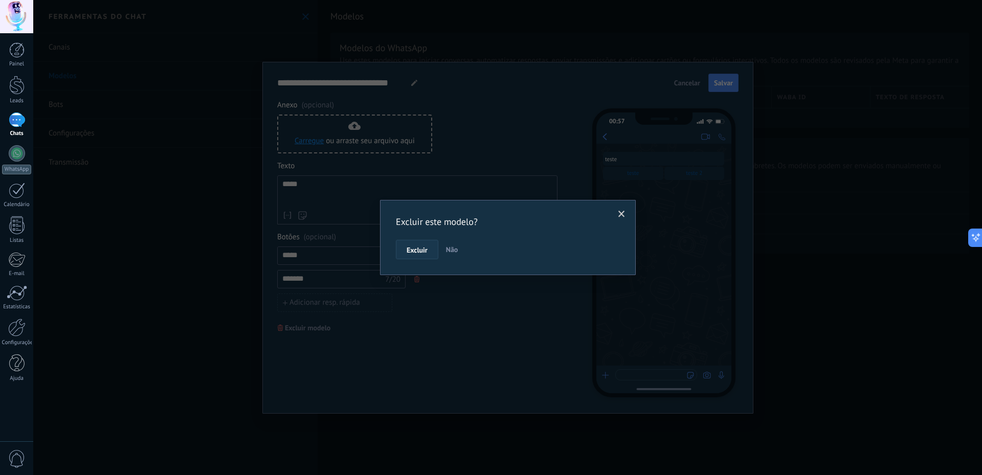
click at [428, 252] on button "Excluir" at bounding box center [417, 249] width 42 height 19
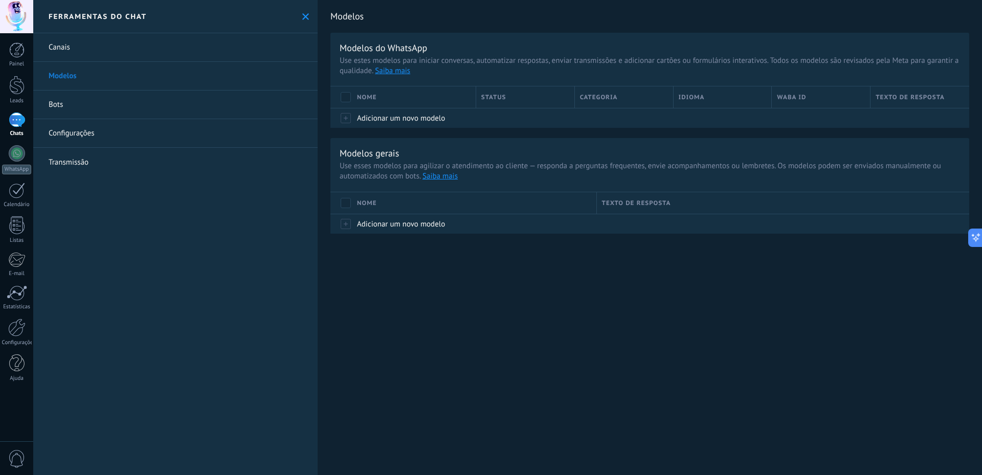
click at [477, 315] on div "Modelos Modelos do WhatsApp Use estes modelos para iniciar conversas, automatiz…" at bounding box center [650, 237] width 664 height 475
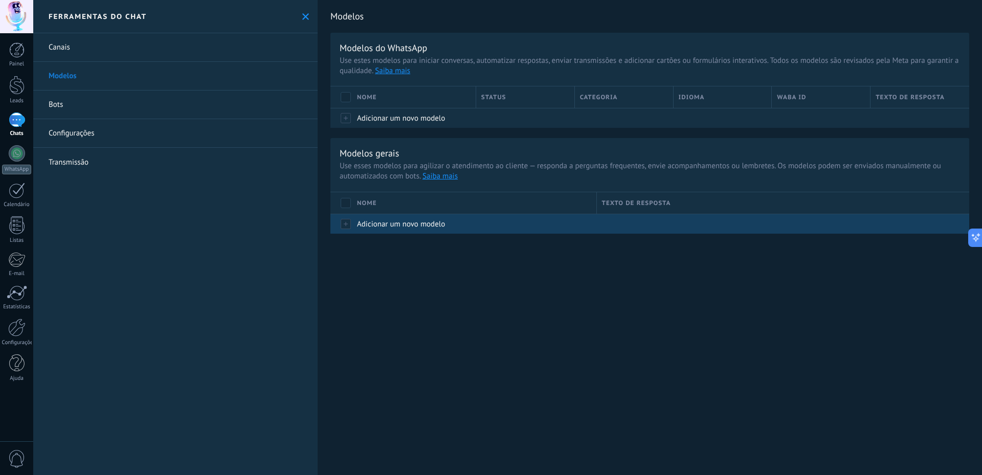
click at [399, 225] on span "Adicionar um novo modelo" at bounding box center [401, 224] width 88 height 10
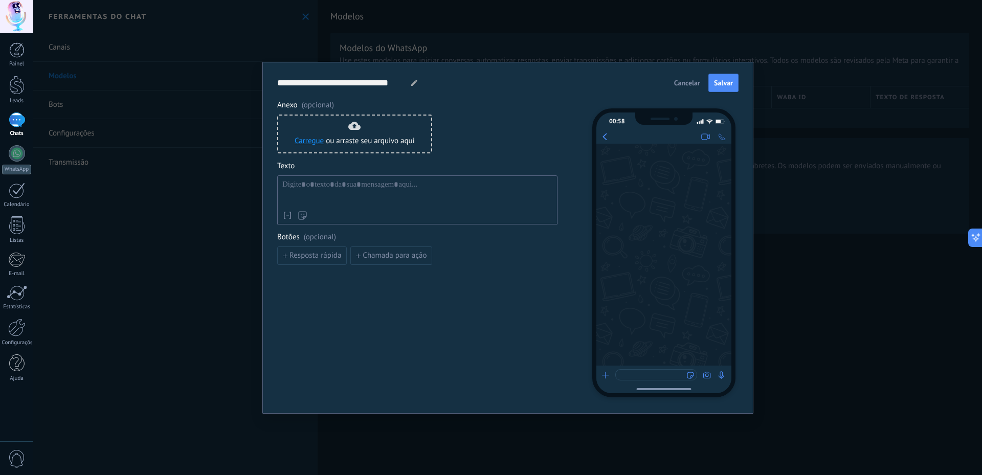
click at [406, 199] on div at bounding box center [417, 193] width 270 height 26
click at [692, 77] on button "Cancelar" at bounding box center [686, 82] width 35 height 15
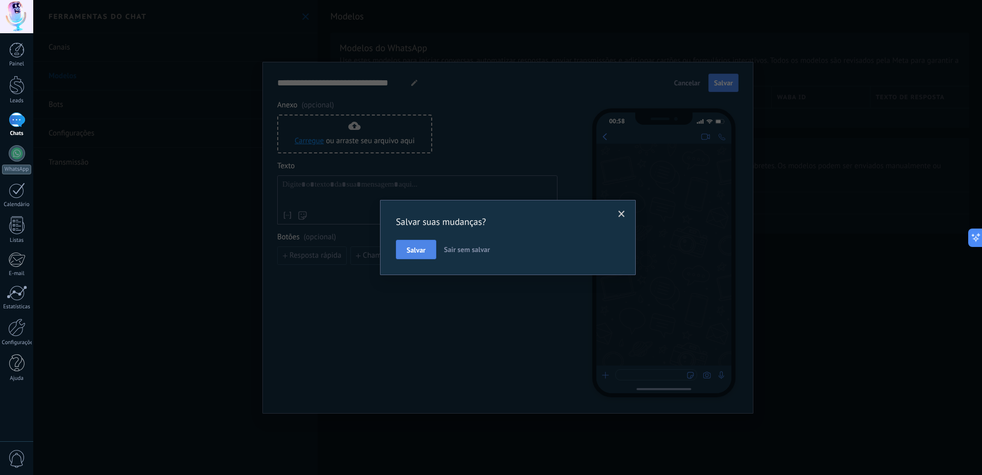
click at [426, 254] on button "Salvar" at bounding box center [416, 249] width 40 height 19
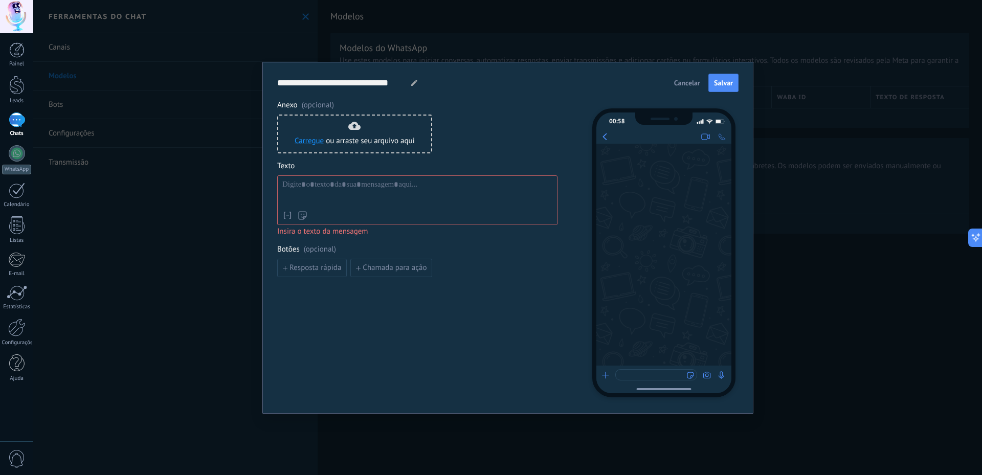
click at [681, 83] on span "Cancelar" at bounding box center [687, 82] width 26 height 7
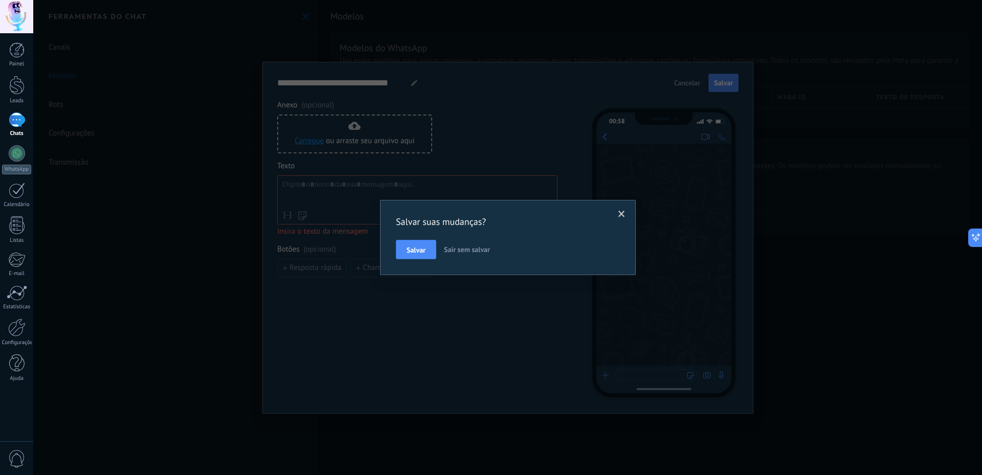
click at [468, 247] on span "Sair sem salvar" at bounding box center [467, 249] width 46 height 9
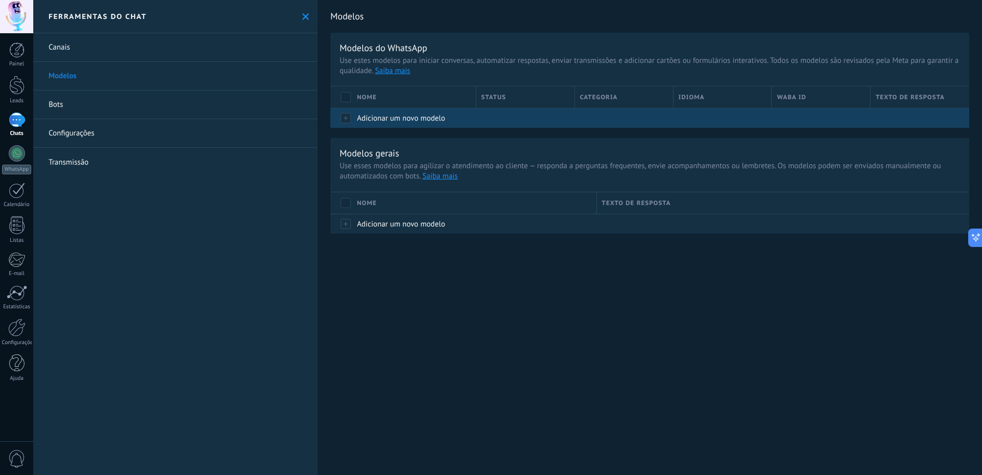
click at [381, 115] on span "Adicionar um novo modelo" at bounding box center [401, 119] width 88 height 10
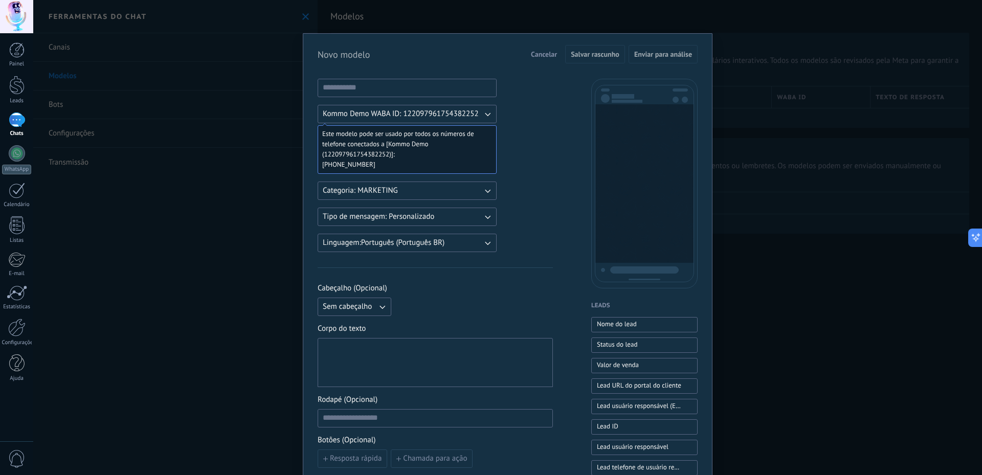
click at [399, 197] on button "Categoria: MARKETING" at bounding box center [407, 191] width 179 height 18
click at [545, 178] on div "Kommo Demo WABA ID: 122097961754382252 Este modelo pode ser usado por todos os …" at bounding box center [435, 424] width 235 height 691
click at [544, 56] on span "Cancelar" at bounding box center [544, 54] width 26 height 7
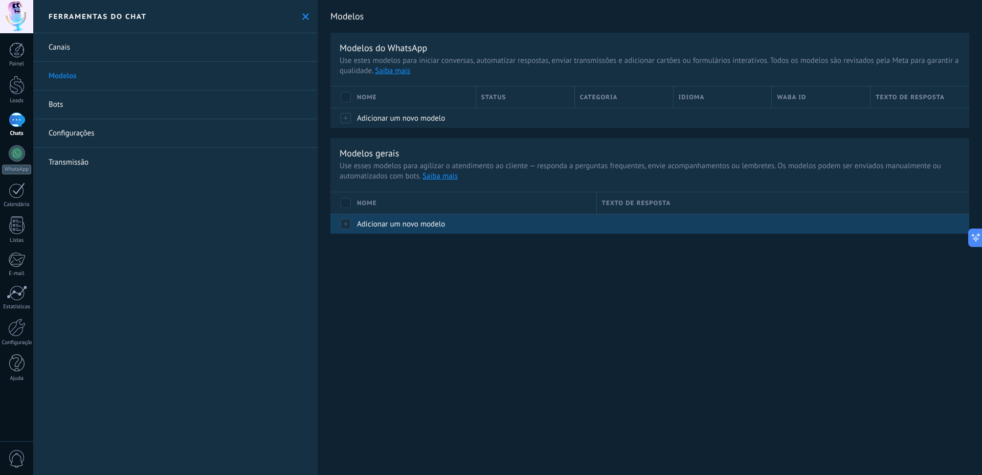
click at [395, 226] on span "Adicionar um novo modelo" at bounding box center [401, 224] width 88 height 10
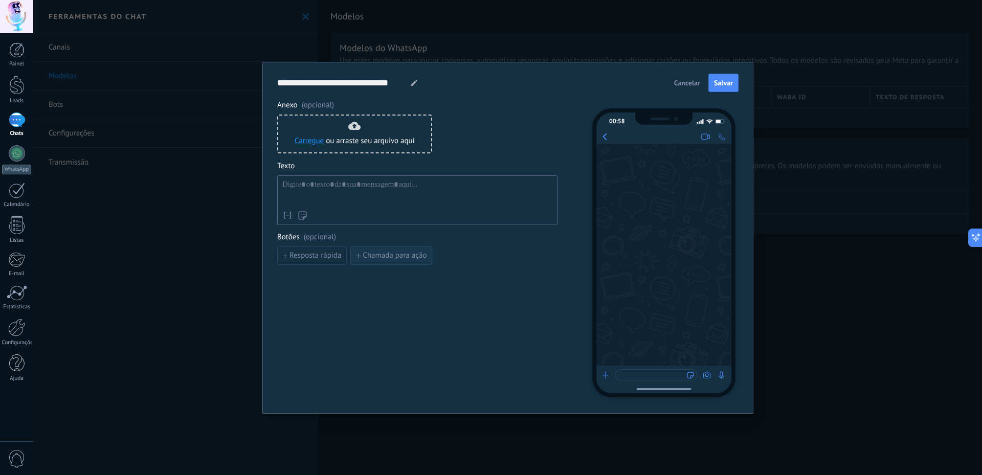
click at [386, 251] on button "Chamada para ação" at bounding box center [391, 256] width 82 height 18
click at [345, 254] on input at bounding box center [332, 255] width 109 height 16
click at [552, 256] on use "button" at bounding box center [551, 256] width 5 height 6
click at [323, 194] on div at bounding box center [417, 193] width 270 height 26
click at [331, 126] on div "Carregue ou arraste seu arquivo aqui [GEOGRAPHIC_DATA] para cá" at bounding box center [355, 134] width 120 height 25
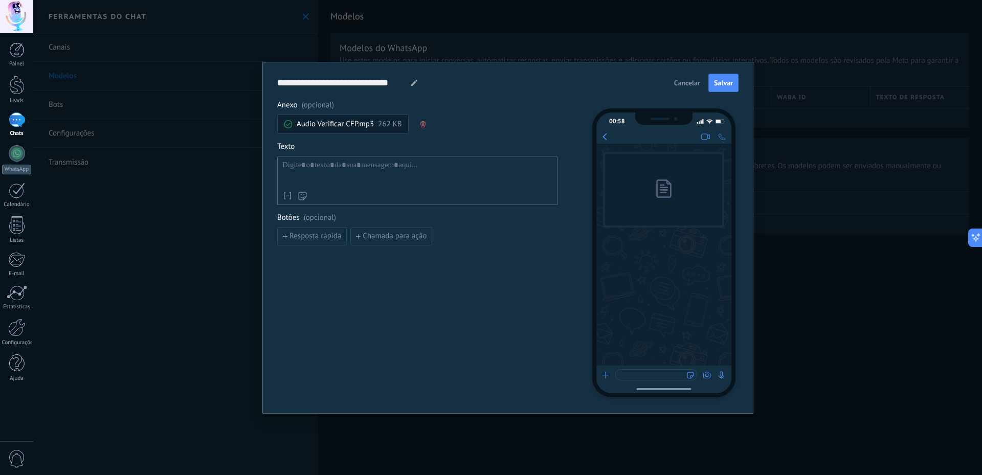
click at [387, 126] on span "262 KB" at bounding box center [390, 124] width 24 height 10
click at [426, 124] on span "button" at bounding box center [423, 124] width 7 height 6
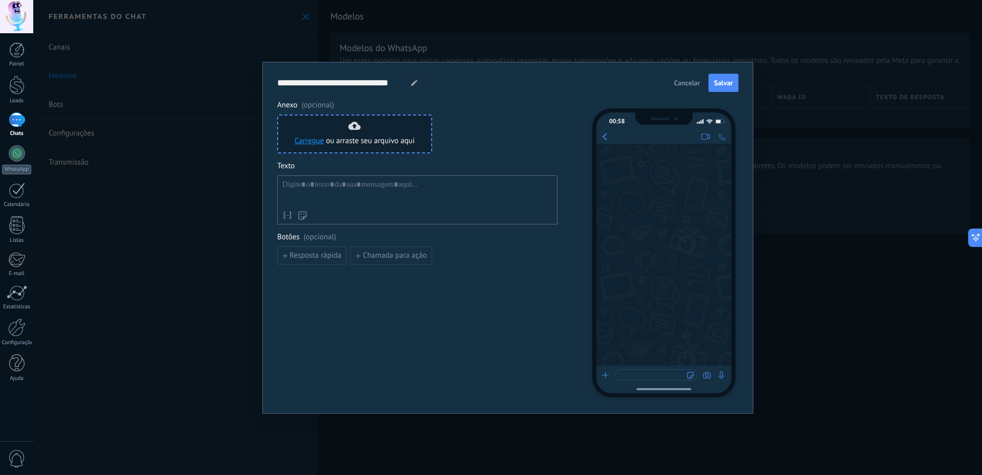
click at [315, 141] on link "Carregue" at bounding box center [309, 141] width 29 height 10
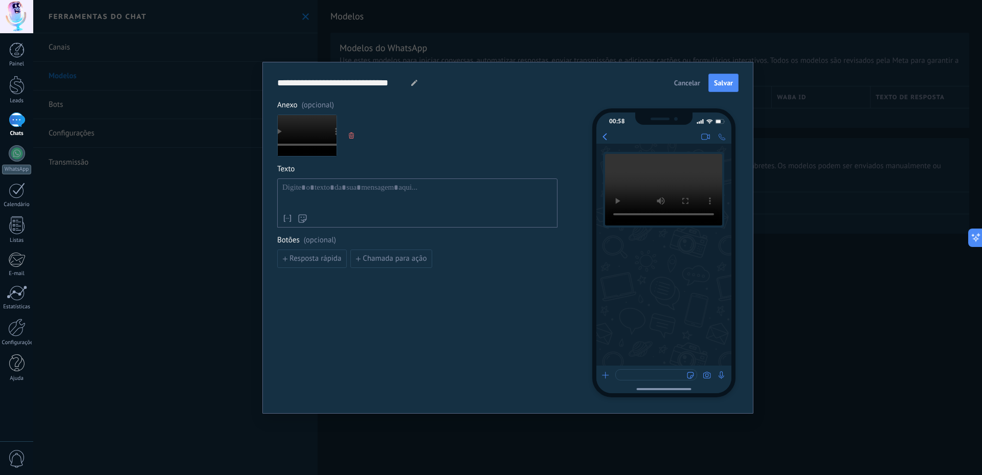
click at [350, 134] on icon "button" at bounding box center [351, 135] width 5 height 6
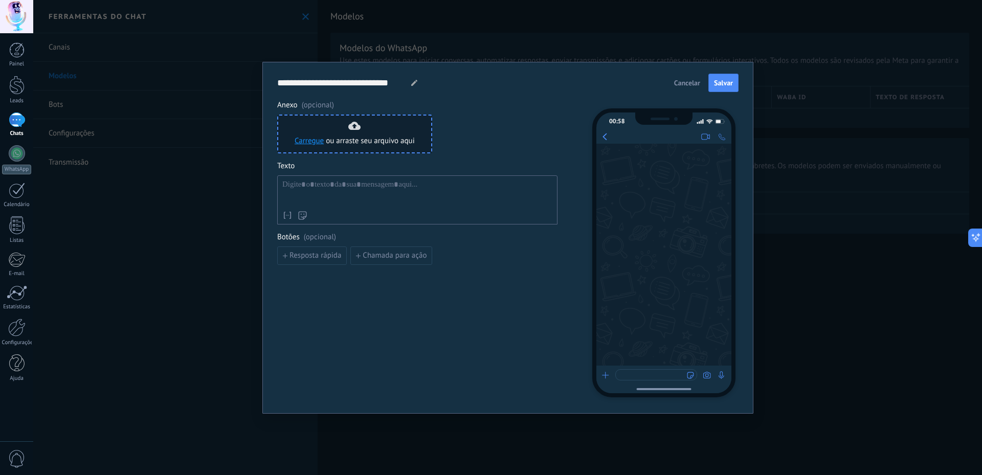
click at [320, 140] on link "Carregue" at bounding box center [309, 141] width 29 height 10
click at [367, 135] on div "Carregue ou arraste seu arquivo aqui [GEOGRAPHIC_DATA] para cá" at bounding box center [355, 134] width 120 height 25
click at [373, 148] on div "Carregue ou arraste seu arquivo aqui [GEOGRAPHIC_DATA] para cá" at bounding box center [354, 134] width 155 height 39
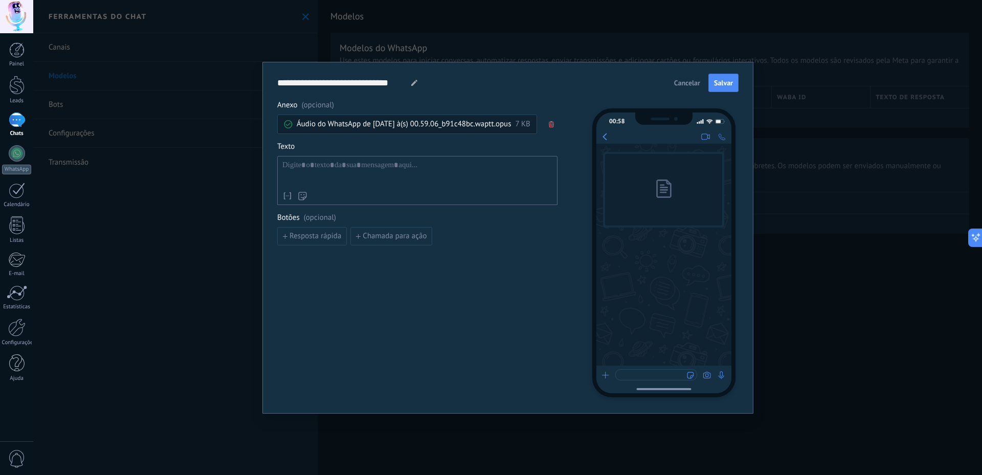
click at [552, 123] on icon "button" at bounding box center [551, 124] width 5 height 6
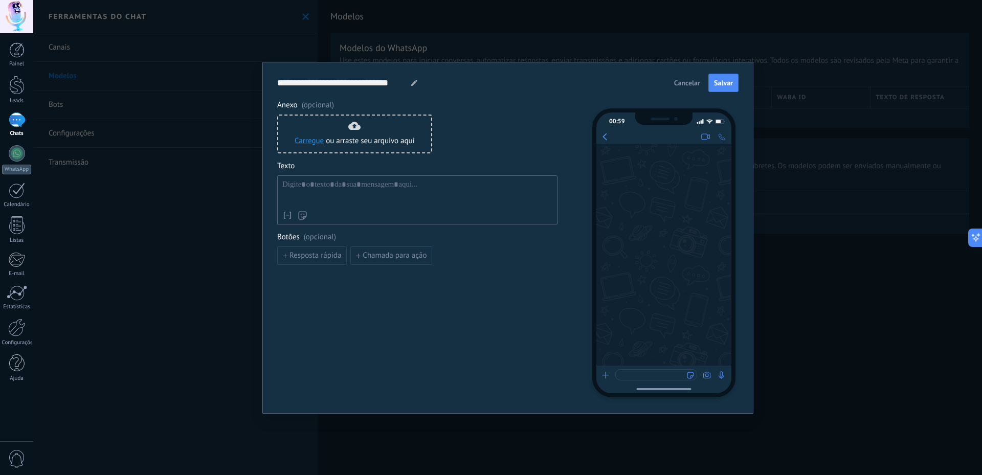
click at [691, 87] on button "Cancelar" at bounding box center [686, 82] width 35 height 15
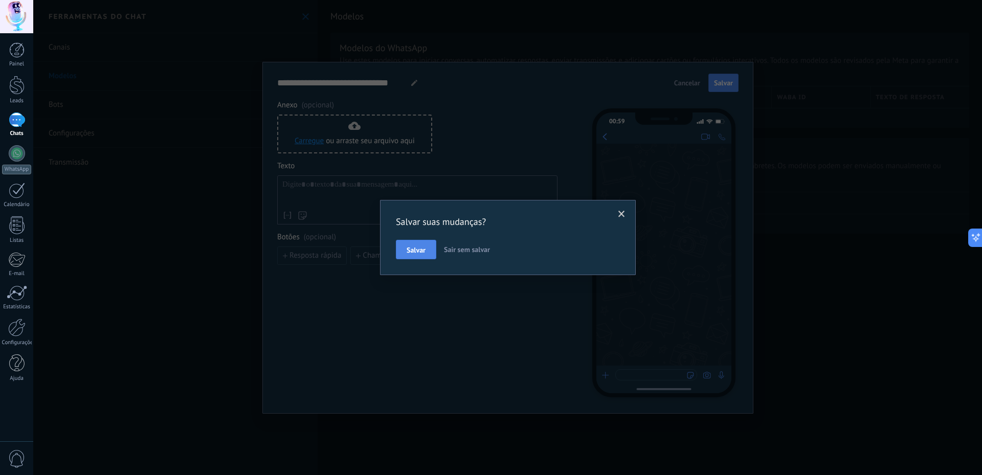
click at [418, 252] on span "Salvar" at bounding box center [416, 250] width 19 height 7
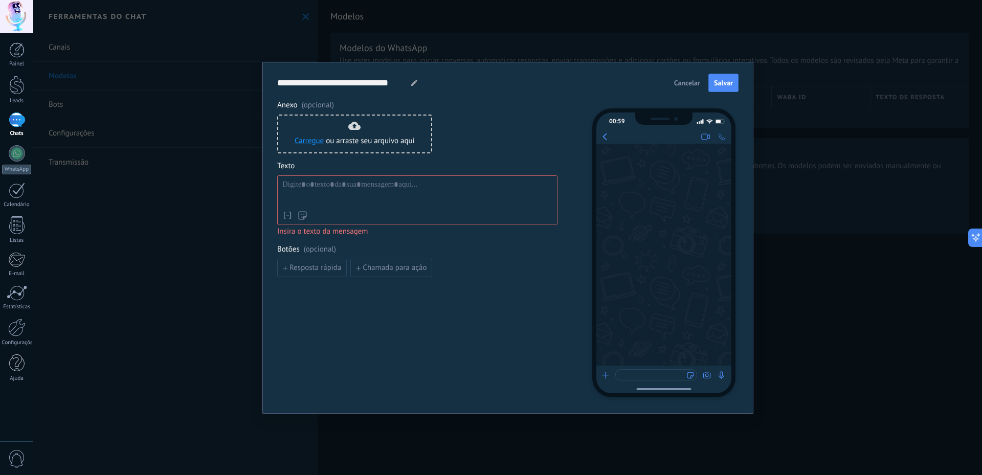
click at [691, 87] on button "Cancelar" at bounding box center [686, 82] width 35 height 15
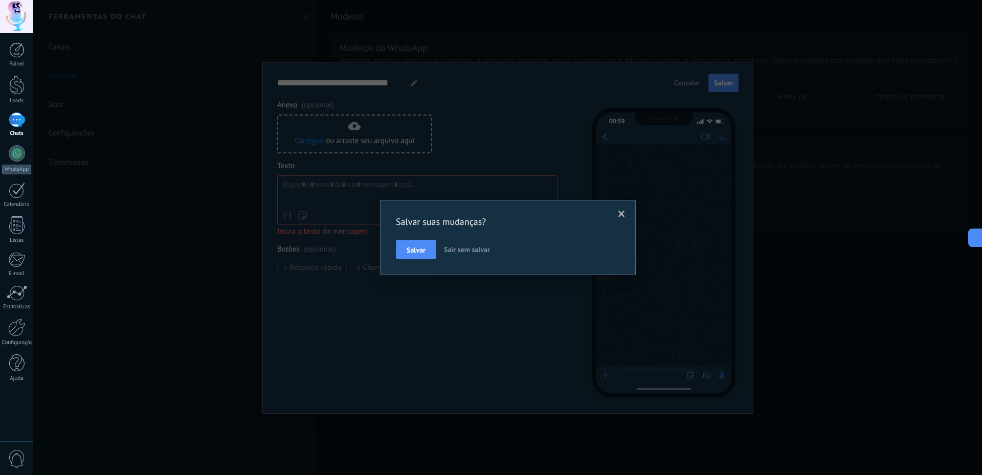
drag, startPoint x: 473, startPoint y: 248, endPoint x: 500, endPoint y: 222, distance: 36.9
click at [473, 249] on span "Sair sem salvar" at bounding box center [467, 249] width 46 height 9
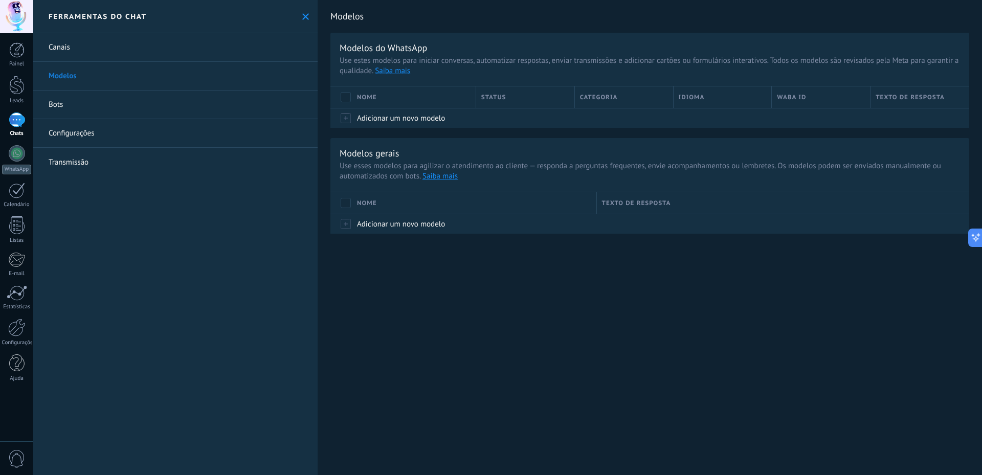
click at [147, 105] on link "Bots" at bounding box center [175, 105] width 284 height 29
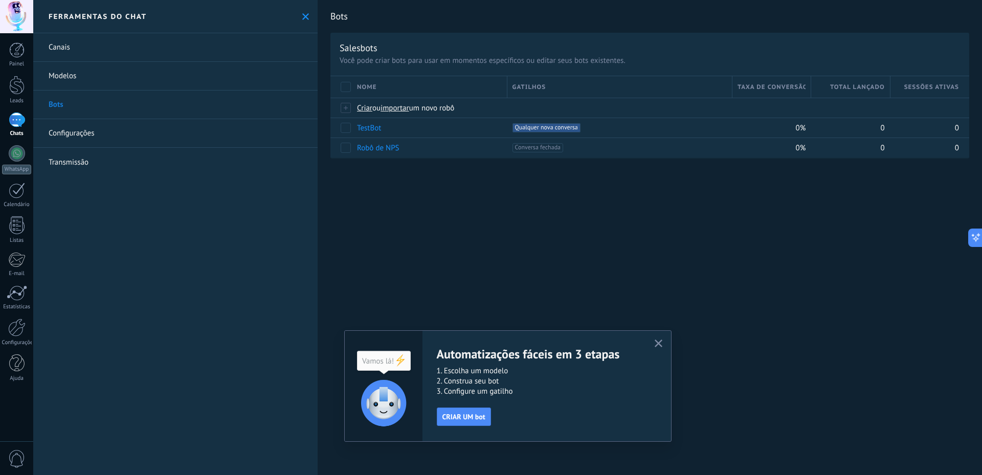
click at [654, 344] on button "button" at bounding box center [658, 344] width 13 height 14
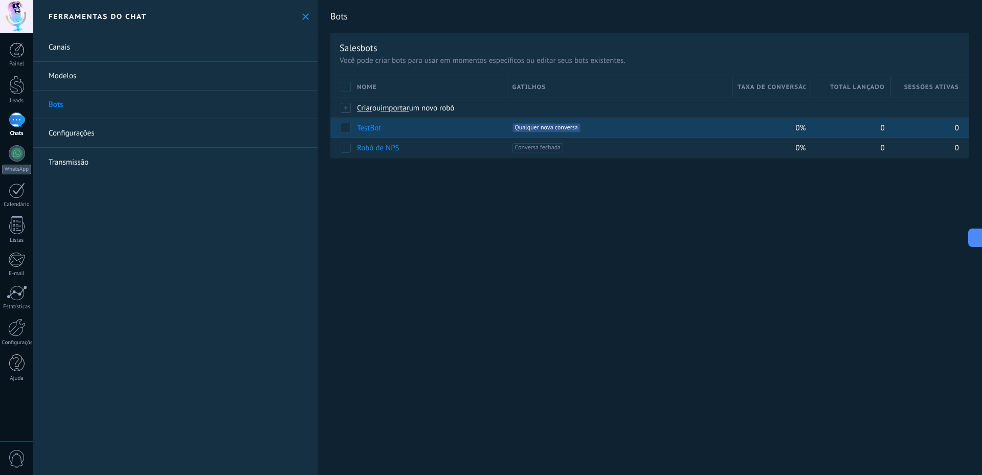
click at [412, 131] on div "TestBot" at bounding box center [427, 127] width 150 height 19
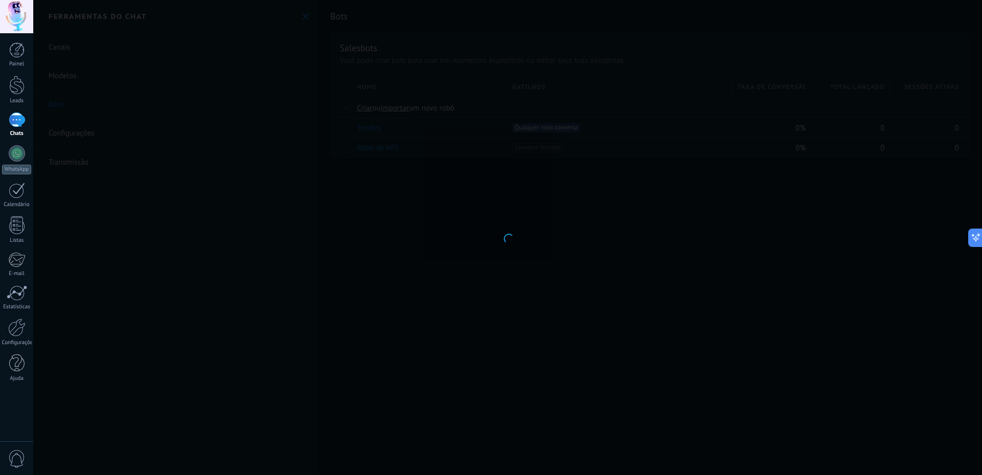
type input "*******"
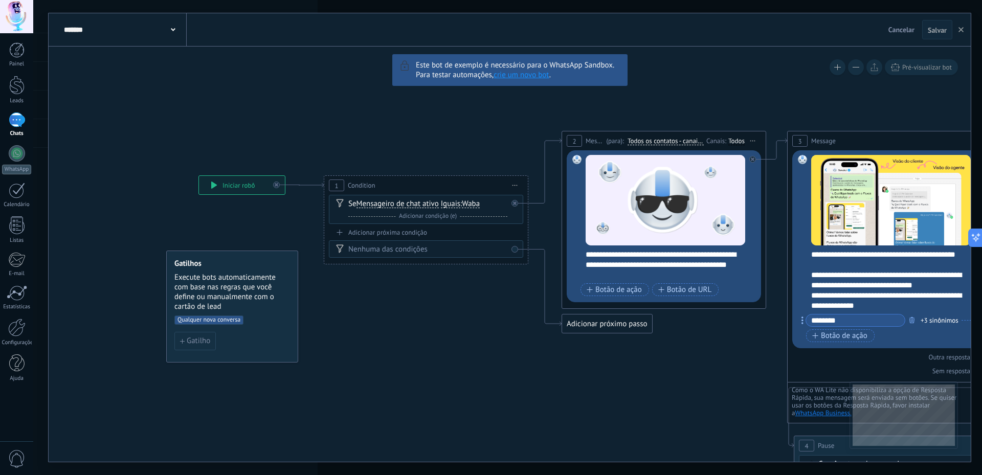
drag, startPoint x: 273, startPoint y: 245, endPoint x: 651, endPoint y: 259, distance: 378.7
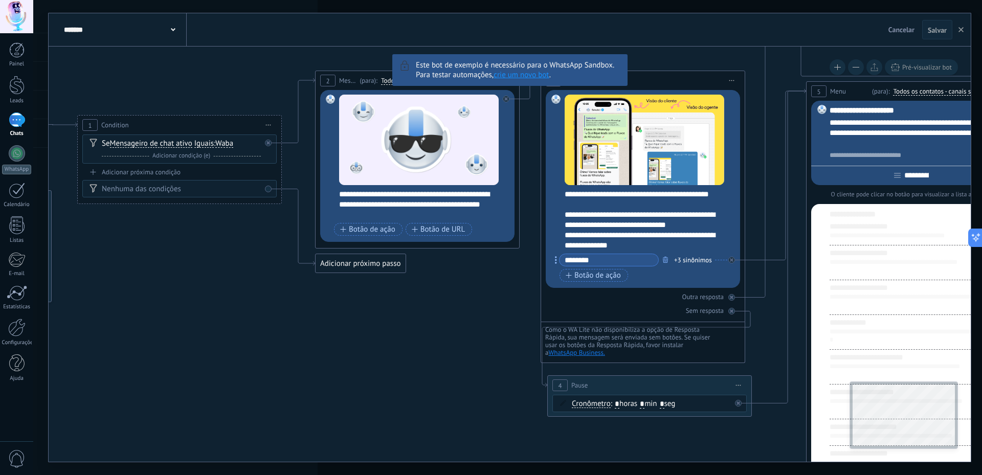
drag, startPoint x: 566, startPoint y: 353, endPoint x: 320, endPoint y: 293, distance: 253.8
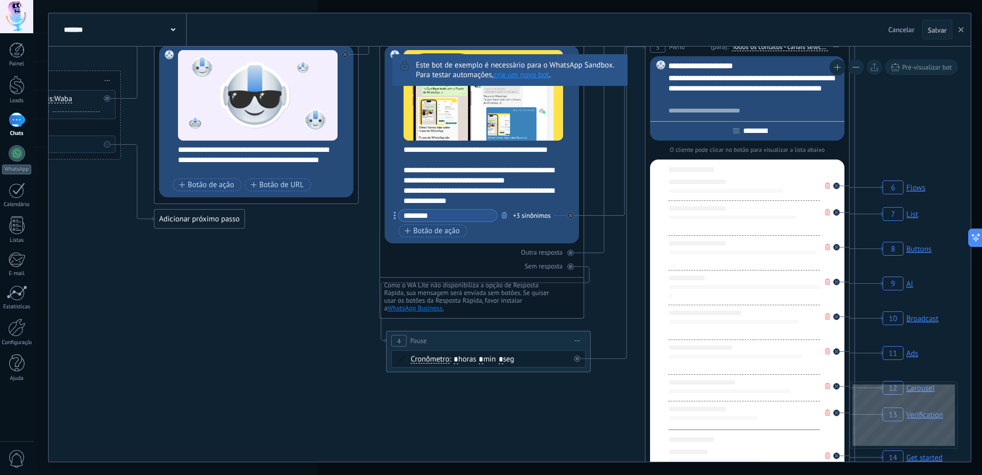
drag, startPoint x: 452, startPoint y: 327, endPoint x: 272, endPoint y: 317, distance: 180.8
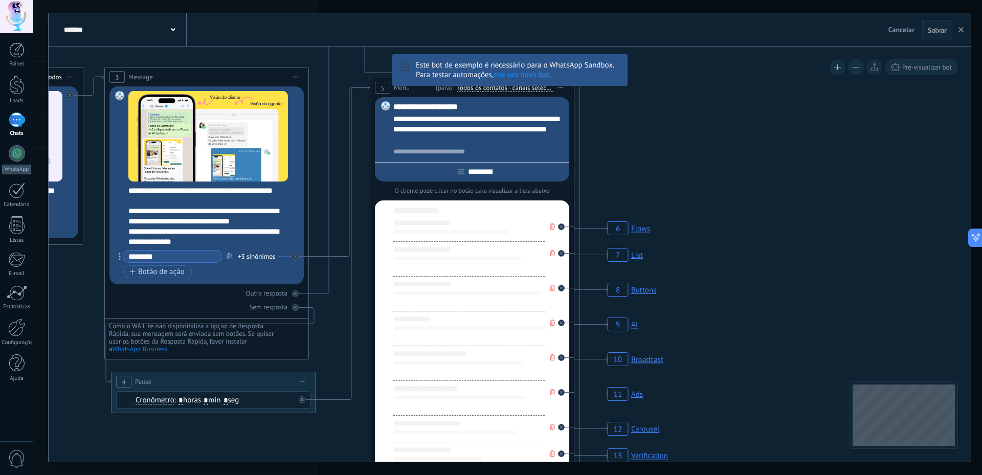
drag, startPoint x: 724, startPoint y: 261, endPoint x: 495, endPoint y: 307, distance: 233.1
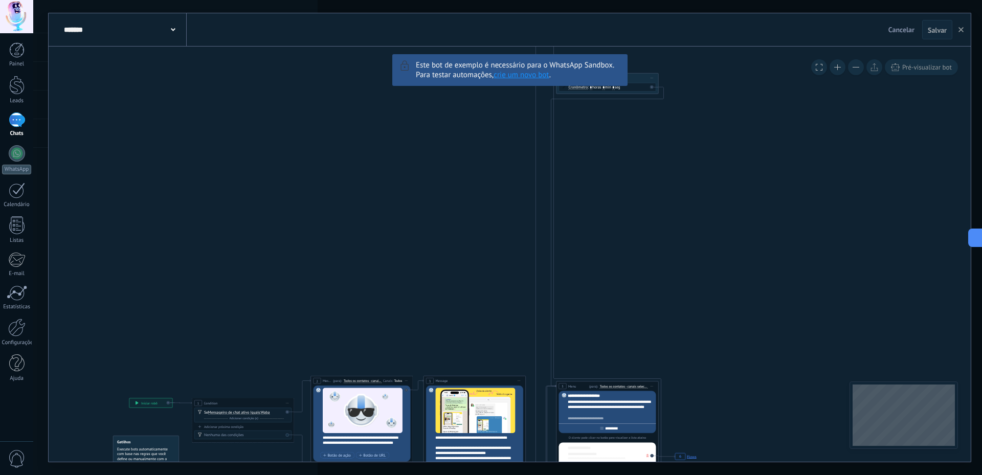
drag, startPoint x: 670, startPoint y: 235, endPoint x: 714, endPoint y: 450, distance: 219.3
click at [713, 456] on icon "19 Close the bot 6 Flows 7 List 8 Buttons 9 AI 10 Broadcast 11 Ads 12 Carousel …" at bounding box center [877, 446] width 1752 height 1592
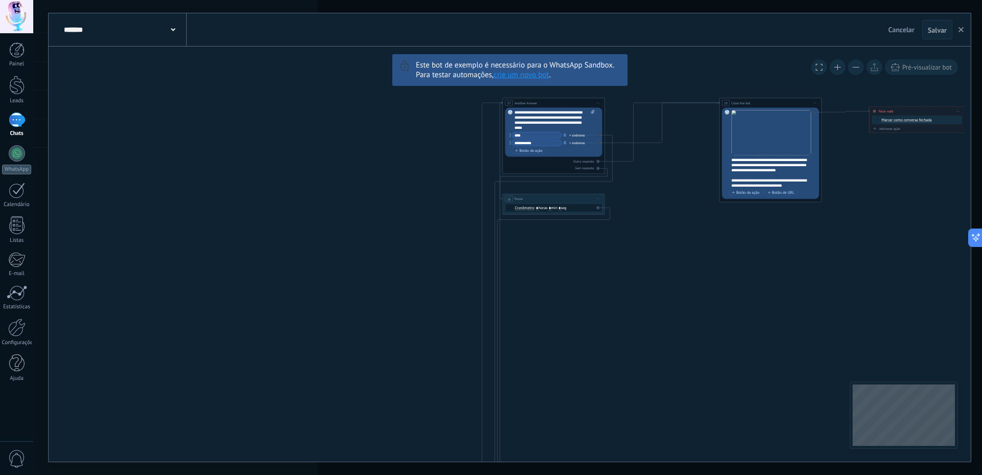
drag, startPoint x: 664, startPoint y: 259, endPoint x: 560, endPoint y: 363, distance: 147.2
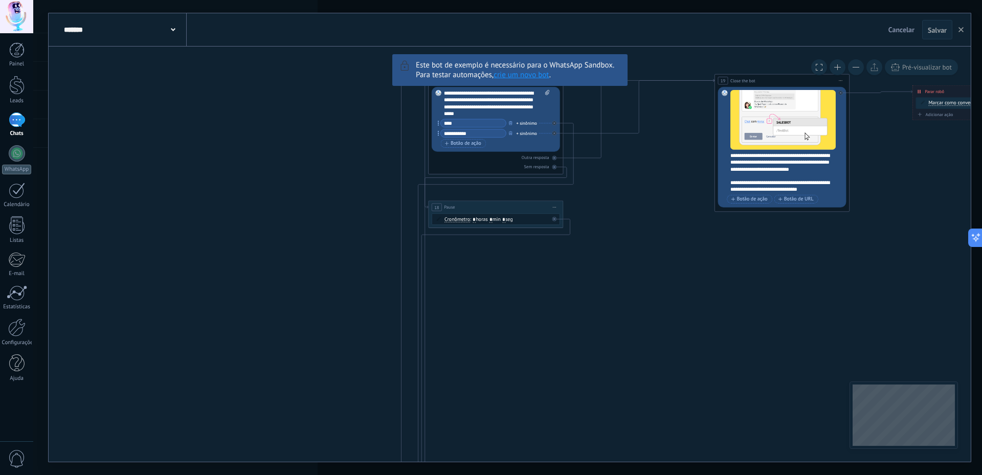
drag, startPoint x: 537, startPoint y: 299, endPoint x: 512, endPoint y: 418, distance: 121.7
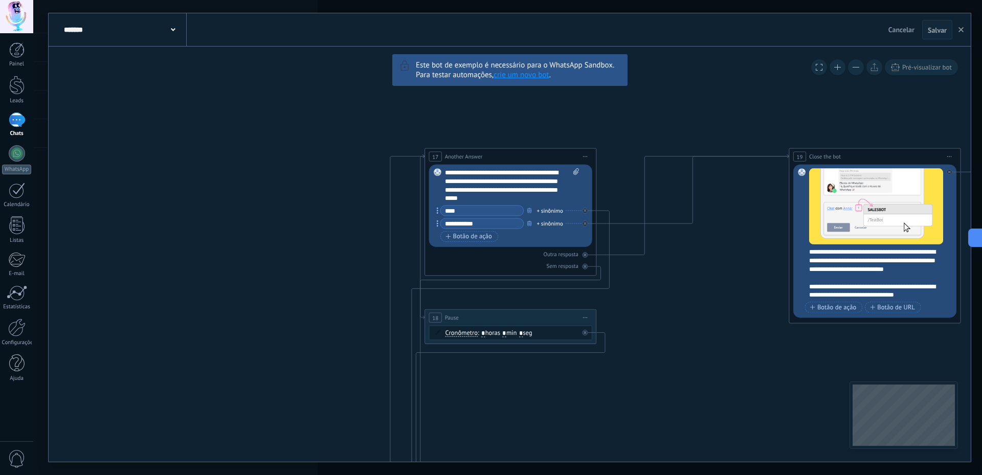
drag, startPoint x: 517, startPoint y: 349, endPoint x: 725, endPoint y: 105, distance: 320.3
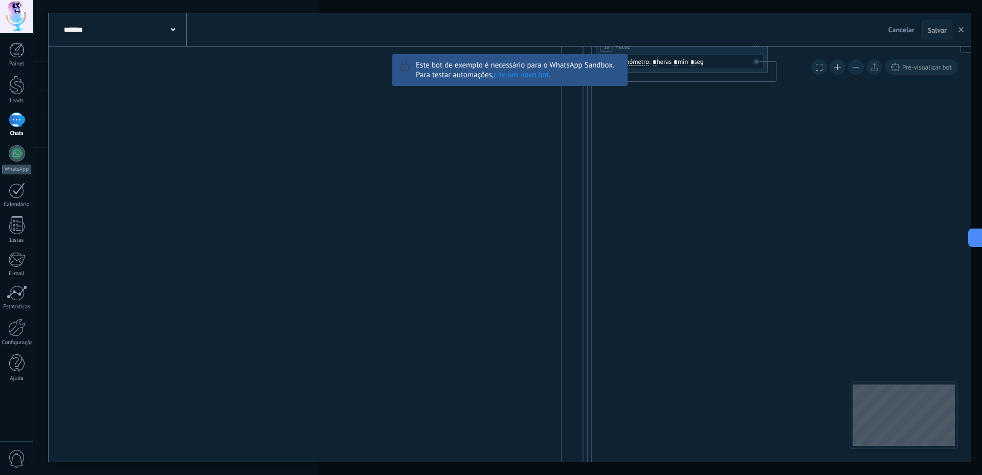
drag, startPoint x: 635, startPoint y: 62, endPoint x: 587, endPoint y: 203, distance: 148.5
click at [618, 46] on div "**********" at bounding box center [510, 237] width 922 height 449
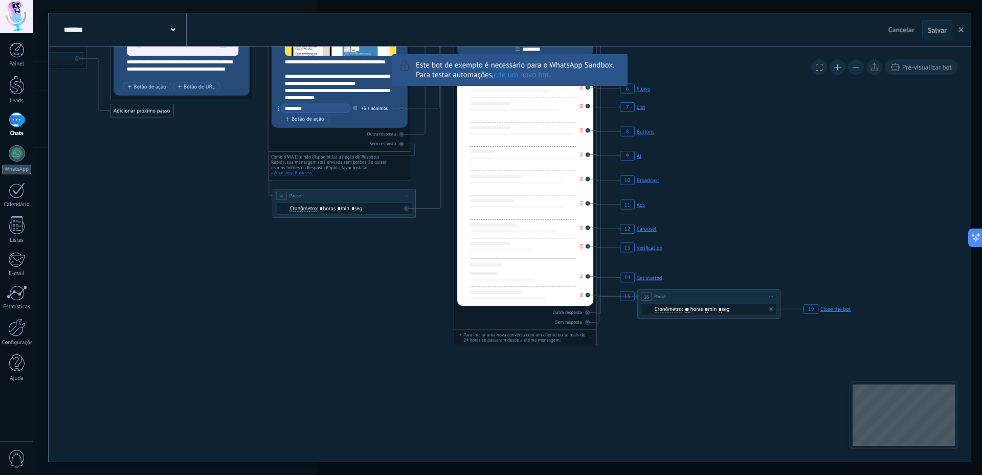
drag, startPoint x: 588, startPoint y: 292, endPoint x: 282, endPoint y: 85, distance: 368.7
click at [283, 85] on icon "19 Close the bot 6 Flows 7 List 8 Buttons 9 AI 10 Broadcast 11 Ads 12 Carousel …" at bounding box center [903, 74] width 2453 height 2228
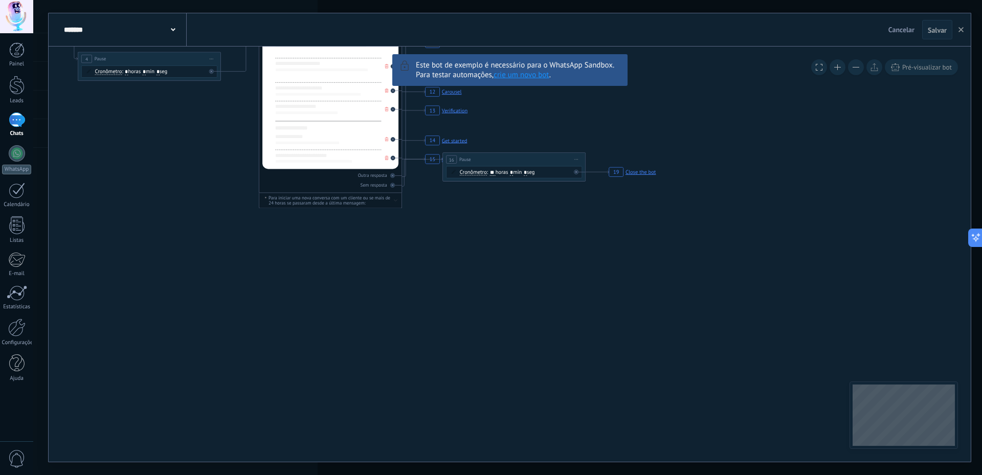
drag, startPoint x: 582, startPoint y: 293, endPoint x: 416, endPoint y: 165, distance: 209.2
click at [644, 175] on rect at bounding box center [632, 172] width 51 height 14
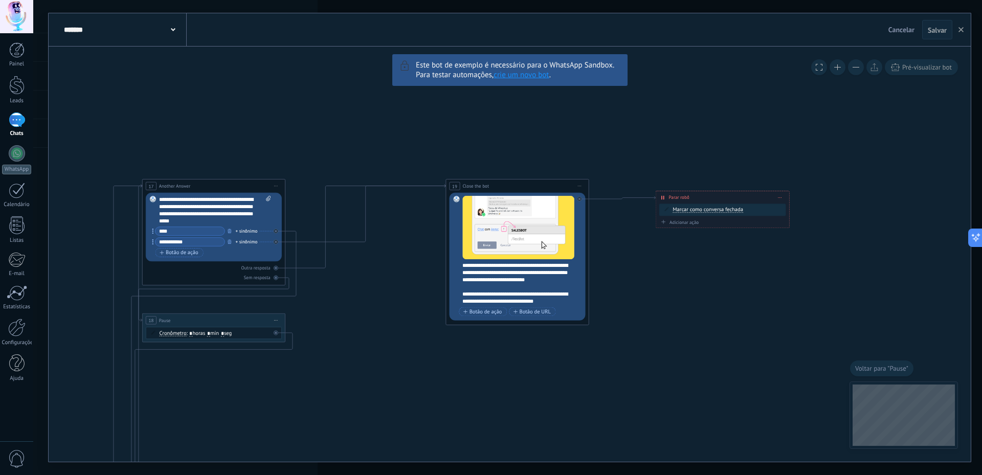
drag, startPoint x: 630, startPoint y: 281, endPoint x: 981, endPoint y: 166, distance: 369.6
click at [981, 166] on div "**********" at bounding box center [507, 237] width 949 height 475
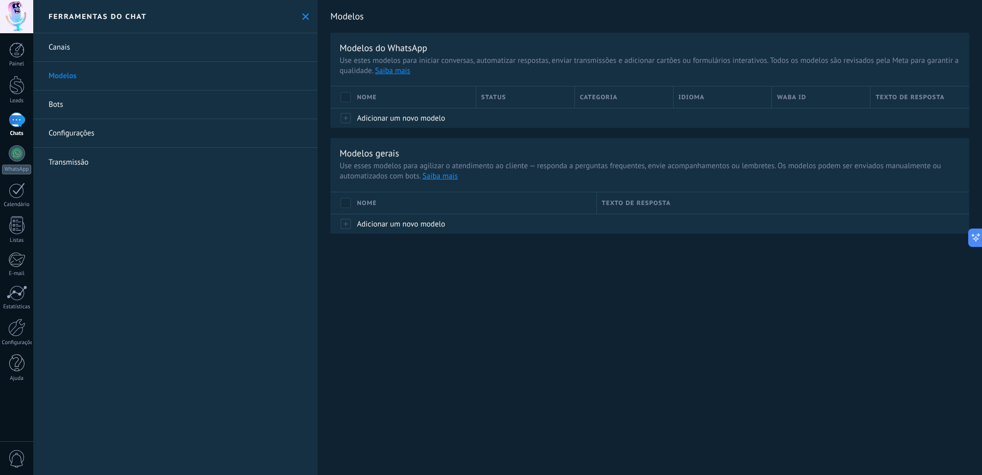
click at [108, 109] on link "Bots" at bounding box center [175, 105] width 284 height 29
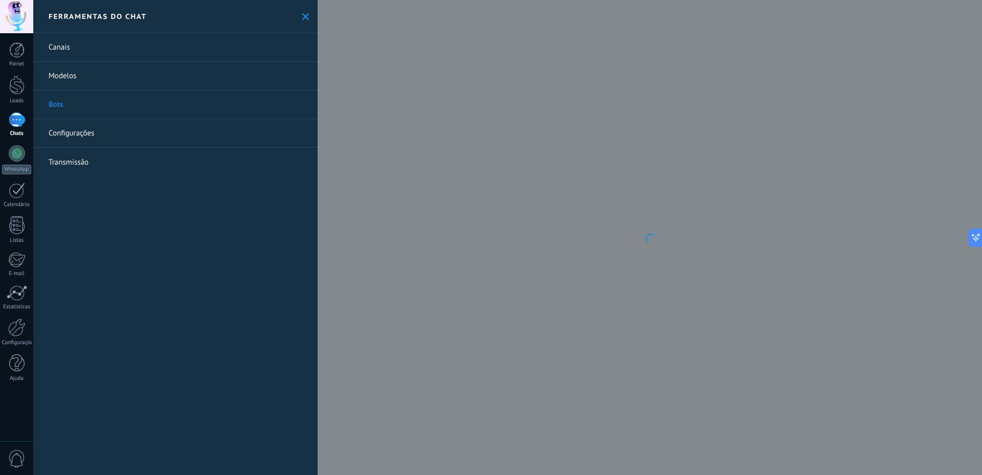
click at [100, 135] on link "Configurações" at bounding box center [175, 133] width 284 height 29
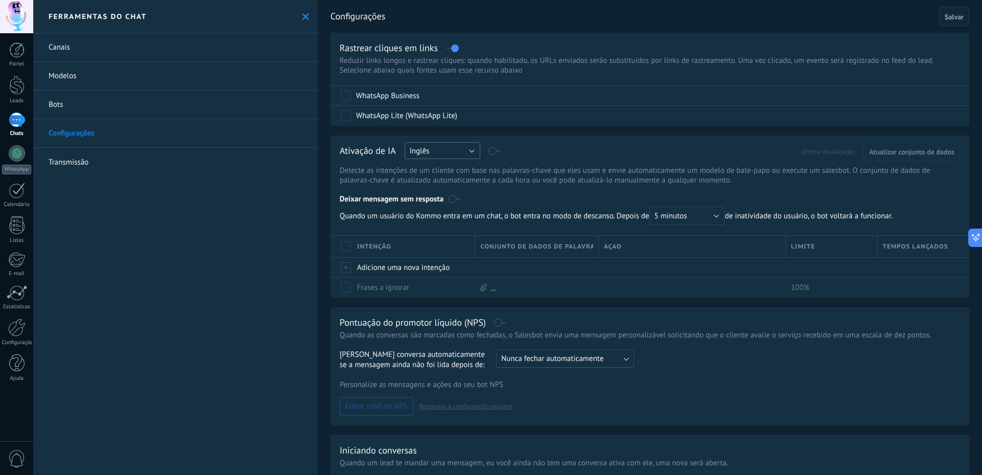
click at [439, 153] on button "Inglês" at bounding box center [443, 150] width 76 height 17
click at [443, 209] on li "Português" at bounding box center [438, 203] width 81 height 17
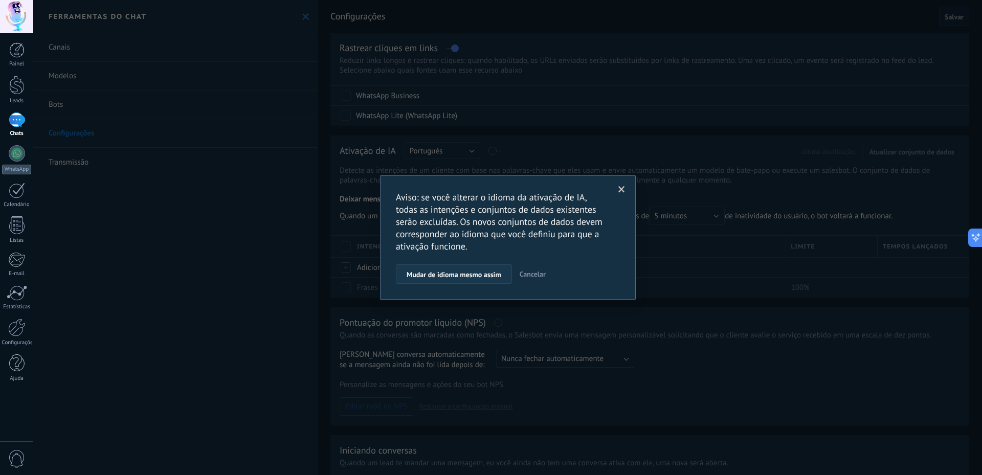
click at [501, 276] on span "Mudar de idioma mesmo assim" at bounding box center [454, 274] width 95 height 7
